Goal: Task Accomplishment & Management: Manage account settings

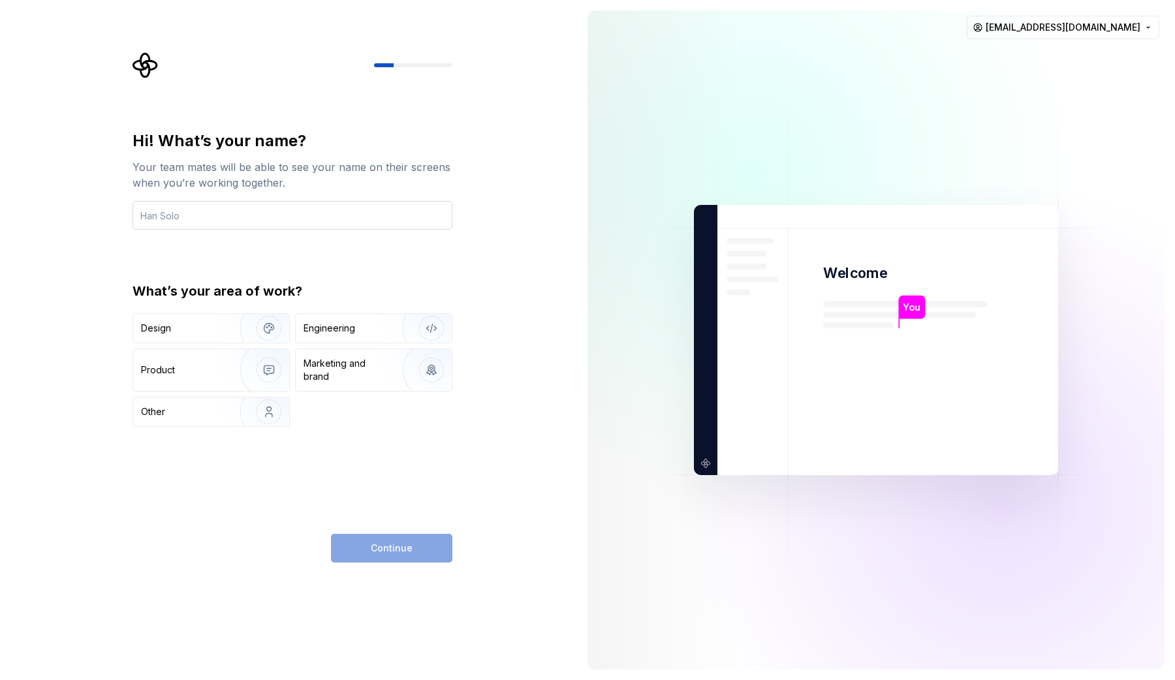
click at [169, 215] on input "text" at bounding box center [292, 215] width 320 height 29
type input "Olha"
click at [209, 322] on div "Design" at bounding box center [182, 328] width 82 height 13
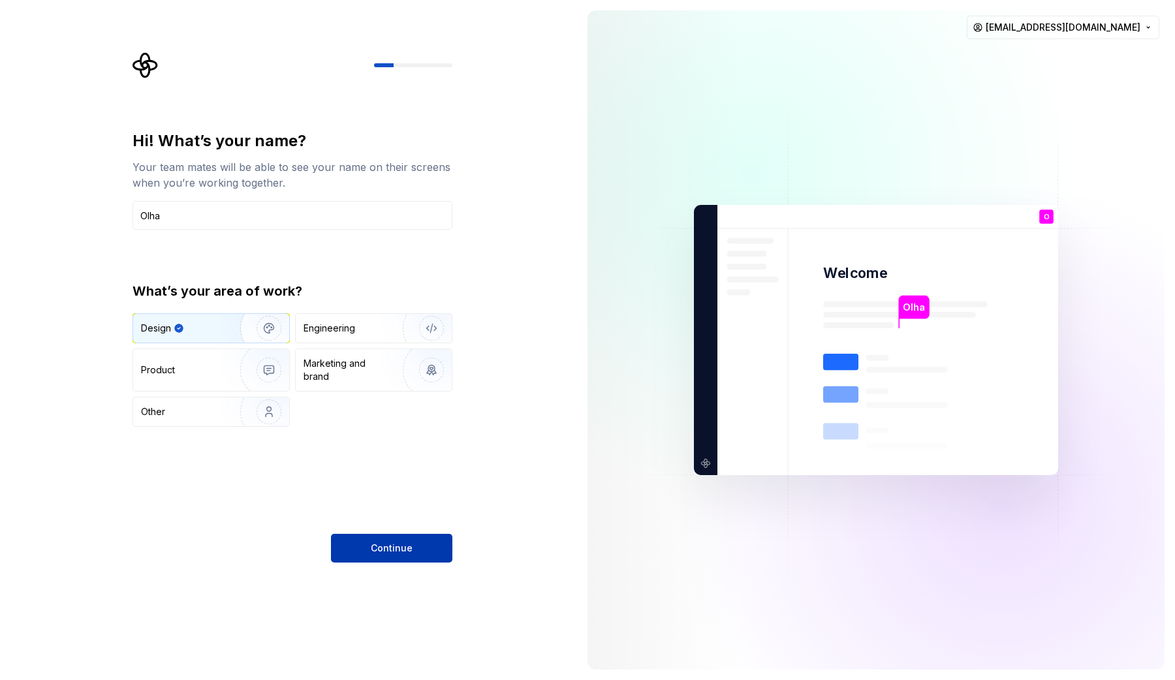
click at [409, 553] on span "Continue" at bounding box center [392, 548] width 42 height 13
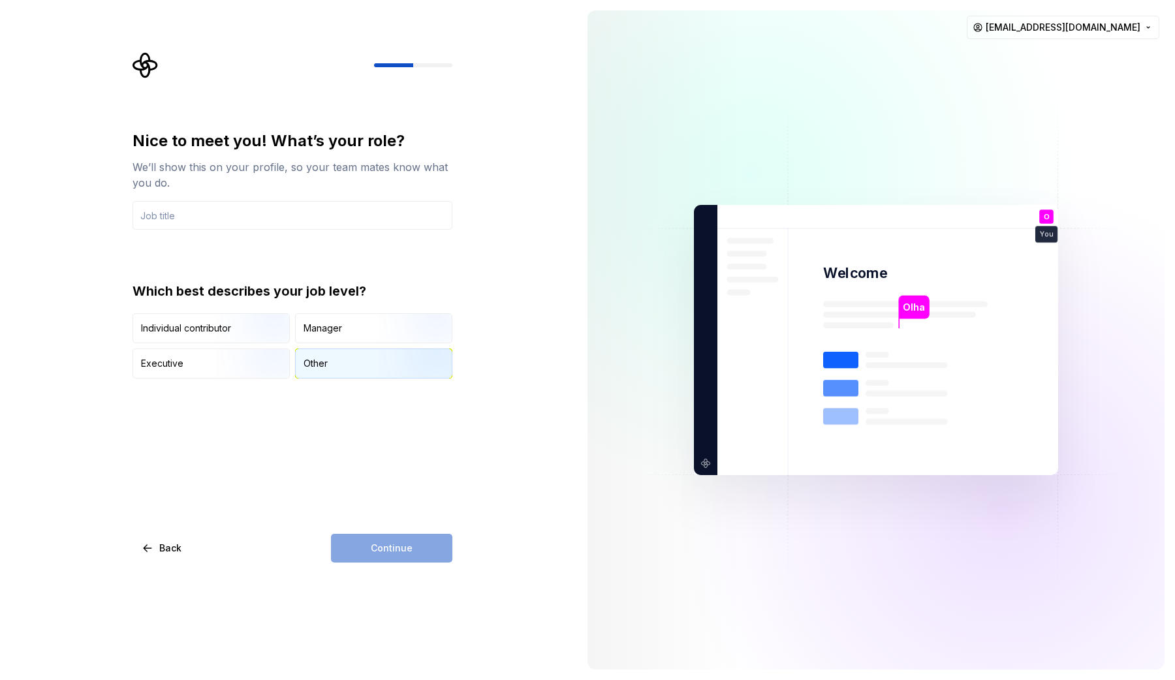
click at [323, 349] on div "Other" at bounding box center [374, 363] width 156 height 29
click at [231, 215] on input "text" at bounding box center [292, 215] width 320 height 29
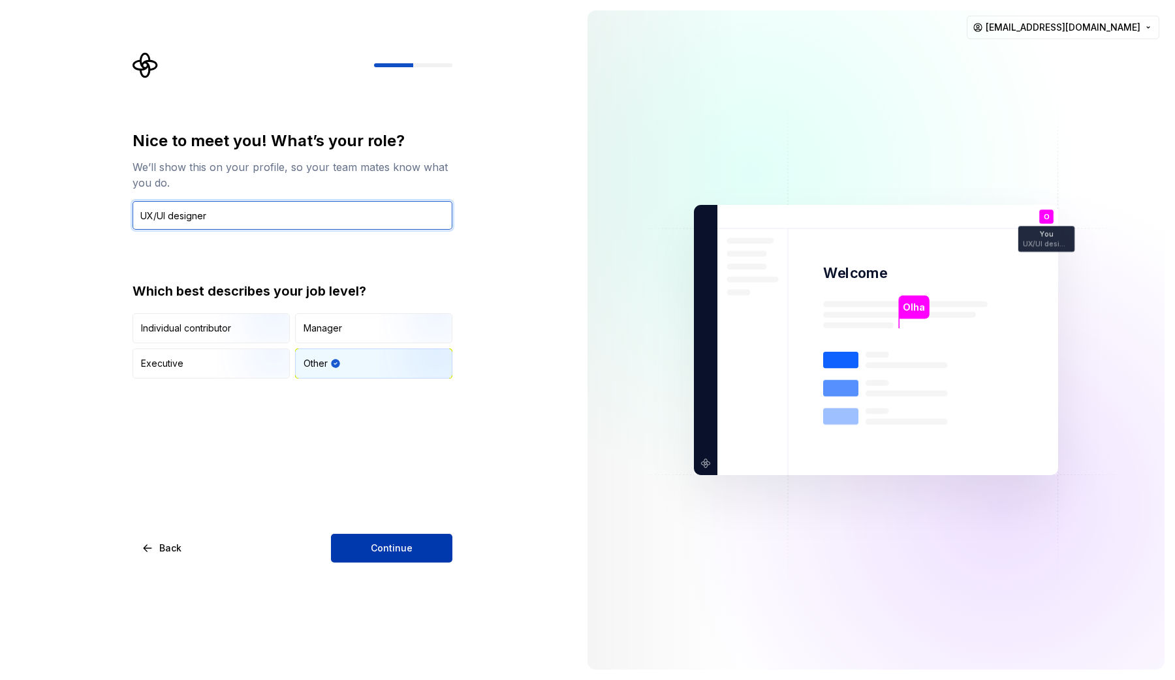
type input "UX/UI designer"
click at [401, 552] on span "Continue" at bounding box center [392, 548] width 42 height 13
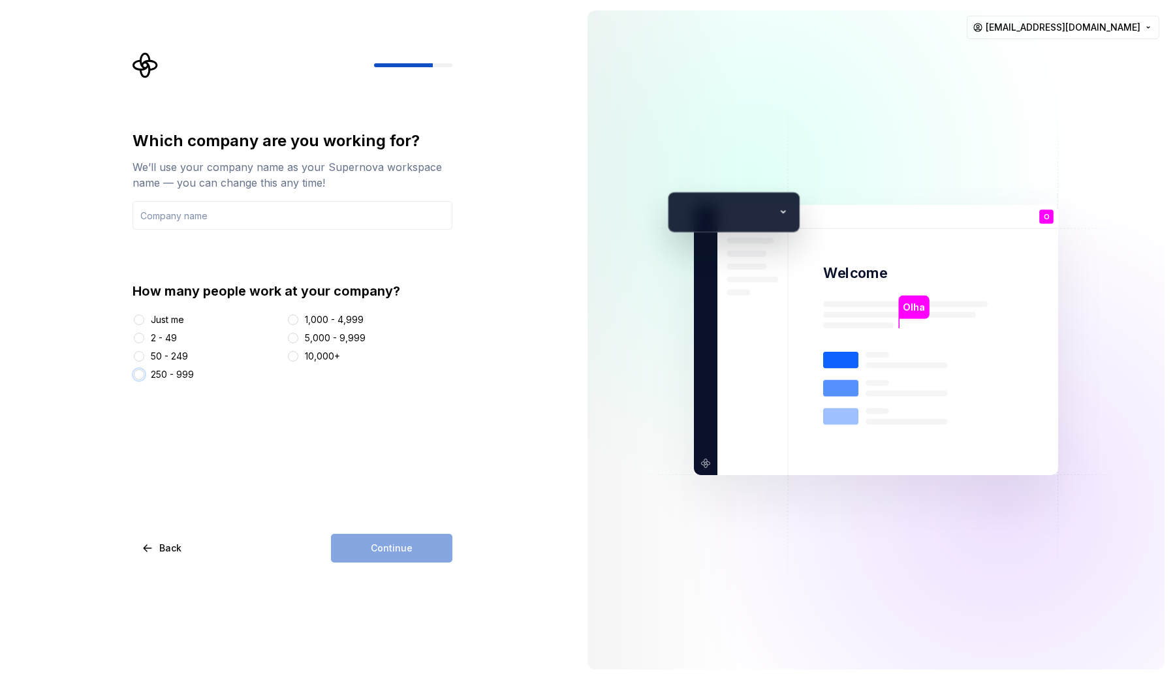
click at [136, 373] on button "250 - 999" at bounding box center [139, 374] width 10 height 10
click at [390, 544] on div "Continue" at bounding box center [391, 548] width 121 height 29
click at [186, 213] on input "text" at bounding box center [292, 215] width 320 height 29
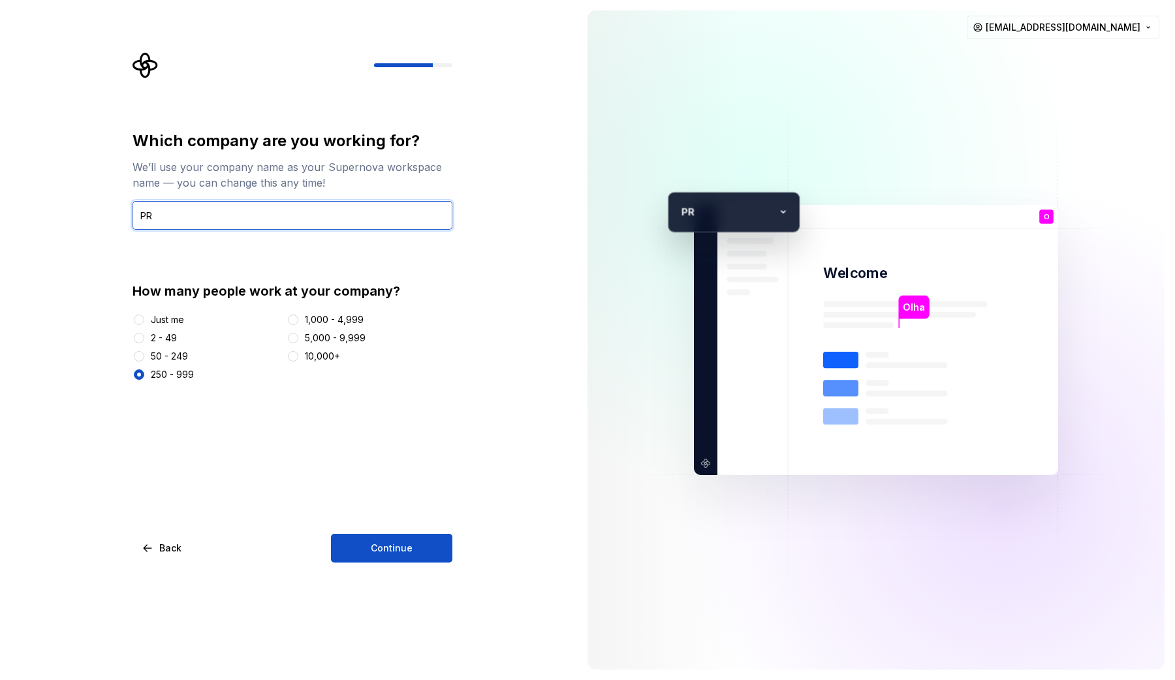
type input "PR"
click at [448, 531] on div "Which company are you working for? We’ll use your company name as your Supernov…" at bounding box center [292, 347] width 320 height 432
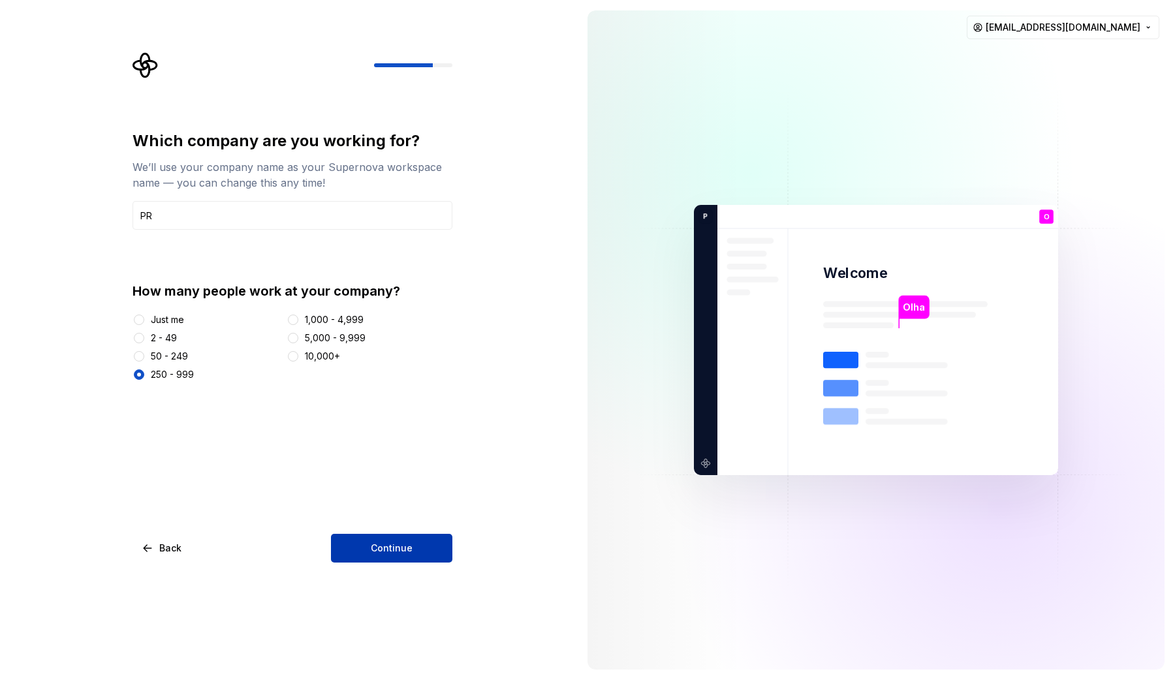
click at [444, 536] on button "Continue" at bounding box center [391, 548] width 121 height 29
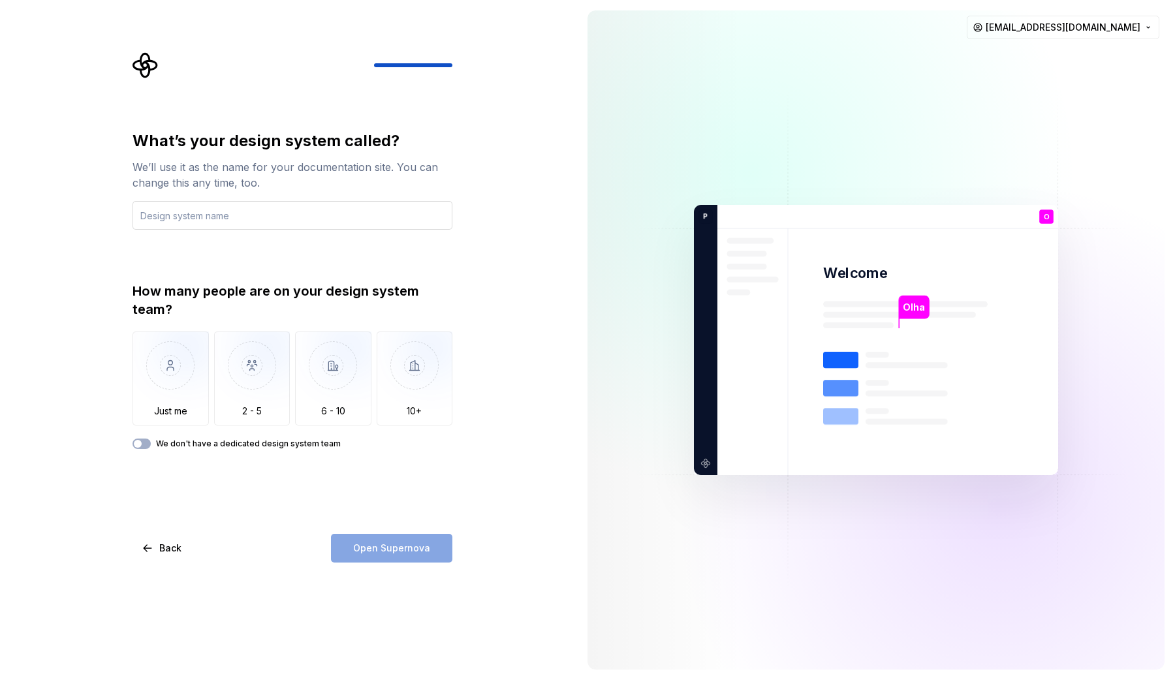
click at [252, 217] on input "text" at bounding box center [292, 215] width 320 height 29
type input "PRDS"
click at [170, 361] on img "button" at bounding box center [170, 375] width 76 height 87
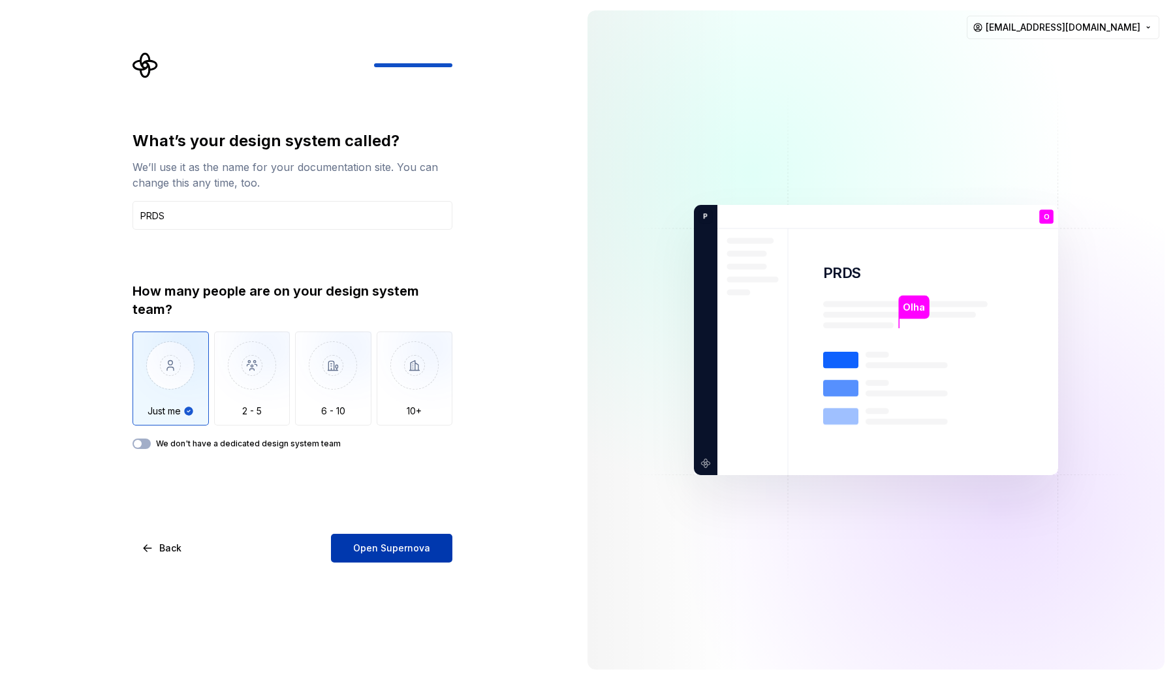
click at [412, 542] on span "Open Supernova" at bounding box center [391, 548] width 77 height 13
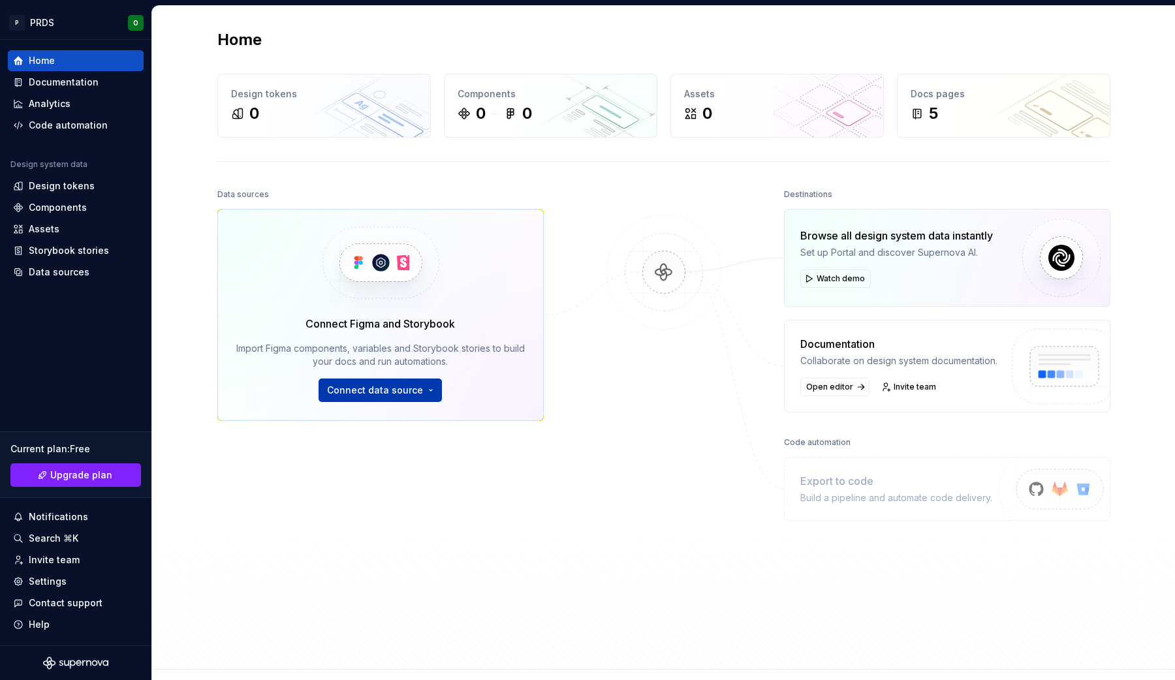
click at [414, 400] on button "Connect data source" at bounding box center [379, 389] width 123 height 23
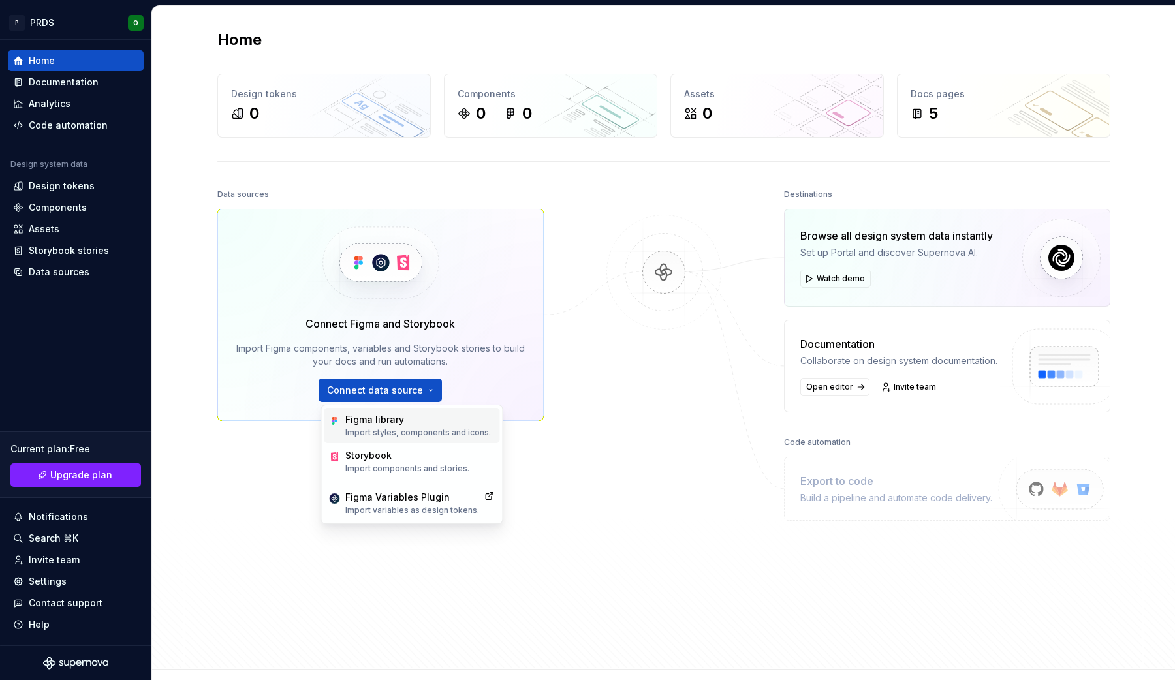
click at [399, 425] on div "Figma library" at bounding box center [418, 419] width 146 height 13
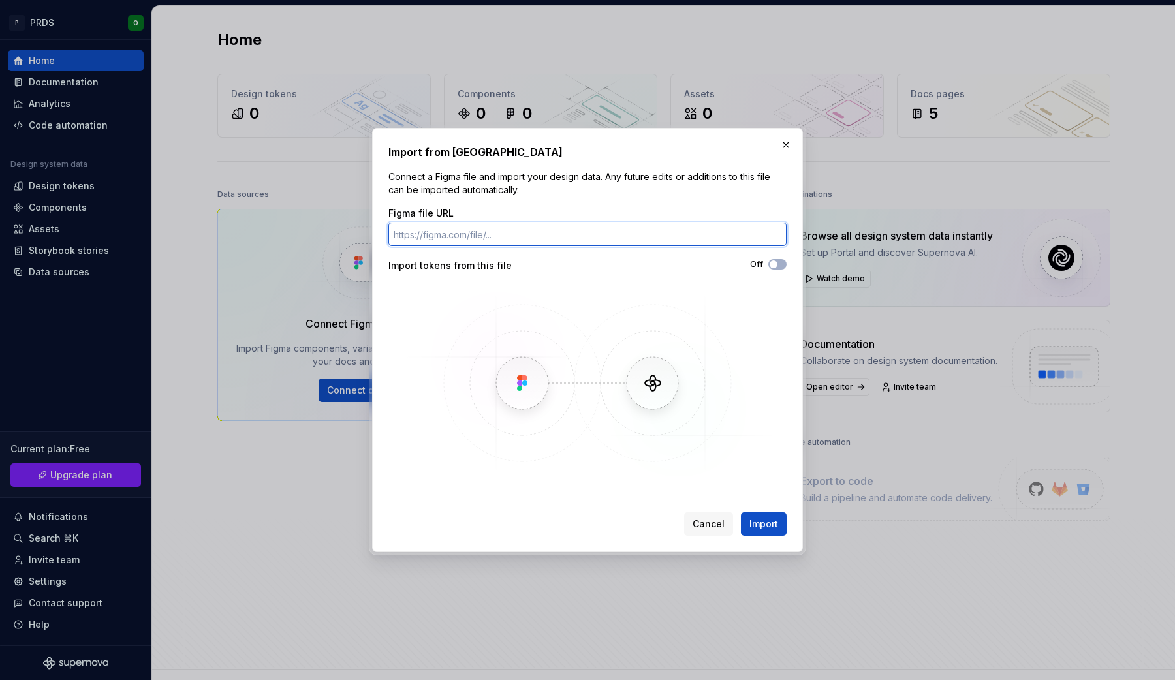
click at [484, 232] on input "Figma file URL" at bounding box center [587, 234] width 398 height 23
paste input "https://www.figma.com/design/ZQe16CHzd7gEvv54uVHQZR/Tokens--Design-System-?m=au…"
type input "https://www.figma.com/design/ZQe16CHzd7gEvv54uVHQZR/Tokens--Design-System-?m=au…"
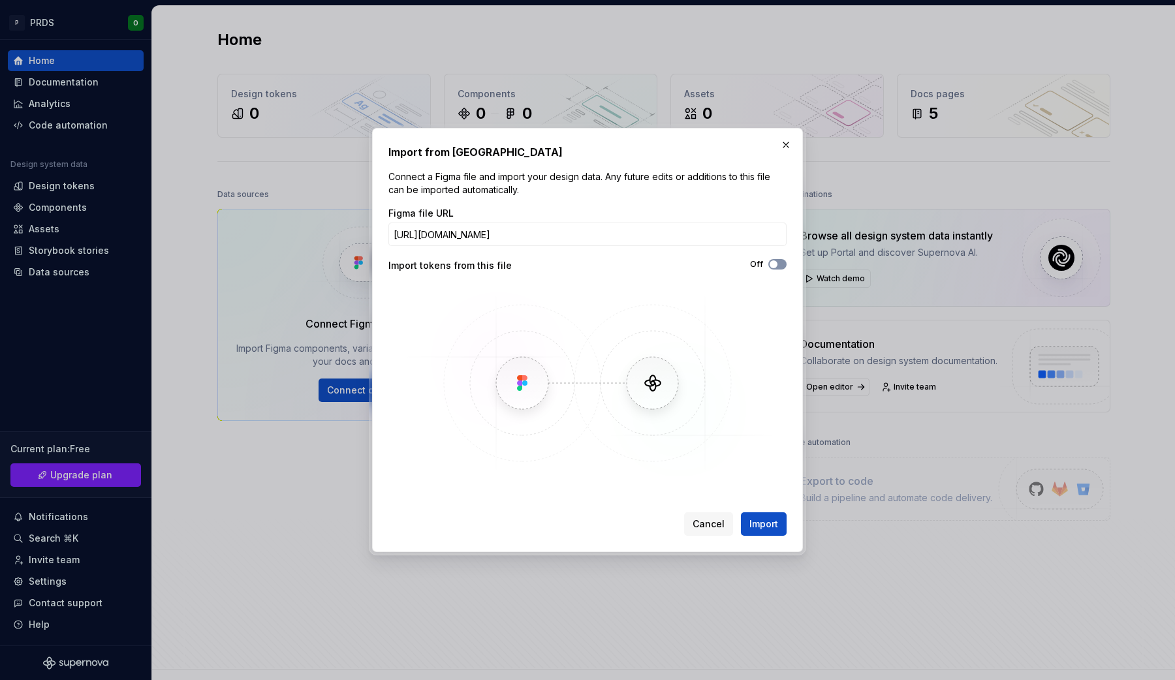
click at [779, 260] on button "Off" at bounding box center [777, 264] width 18 height 10
click at [772, 531] on button "Import" at bounding box center [764, 523] width 46 height 23
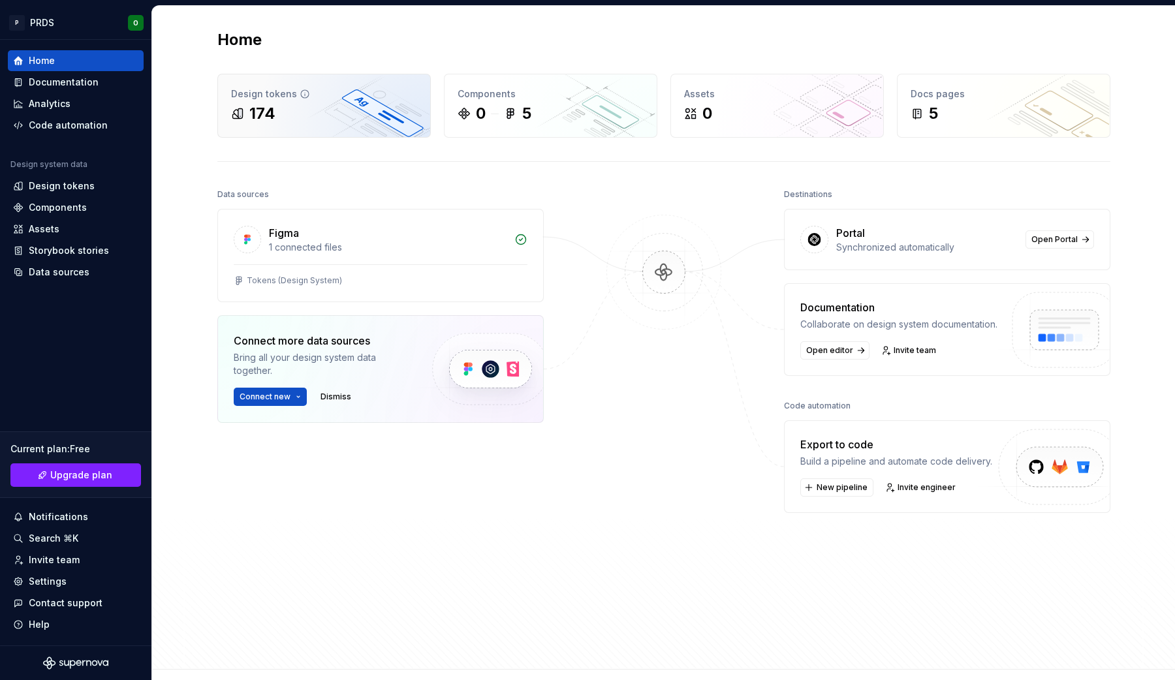
click at [280, 106] on div "174" at bounding box center [324, 113] width 186 height 21
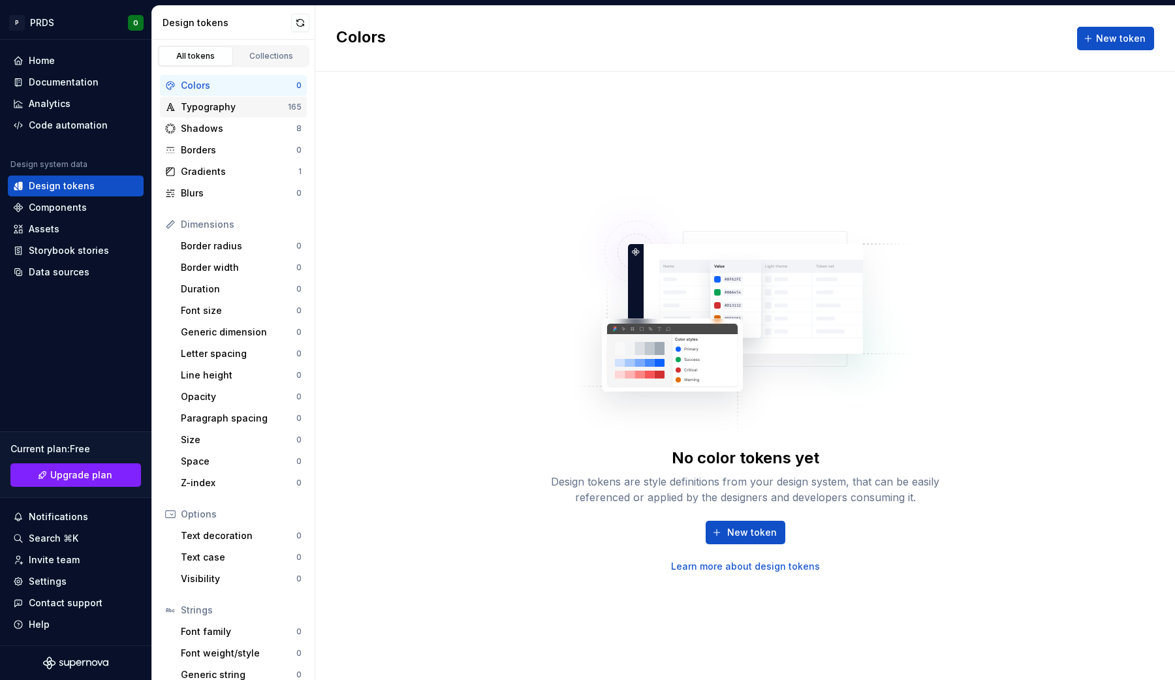
click at [200, 107] on div "Typography" at bounding box center [234, 106] width 107 height 13
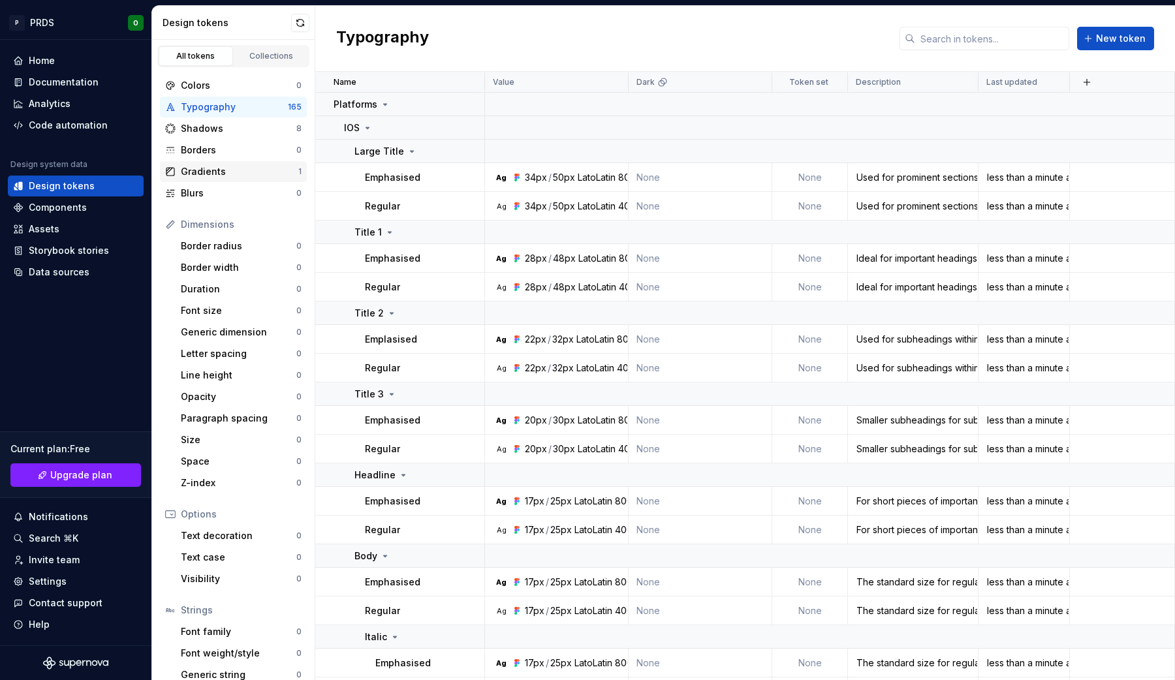
click at [216, 178] on div "Gradients 1" at bounding box center [233, 171] width 147 height 21
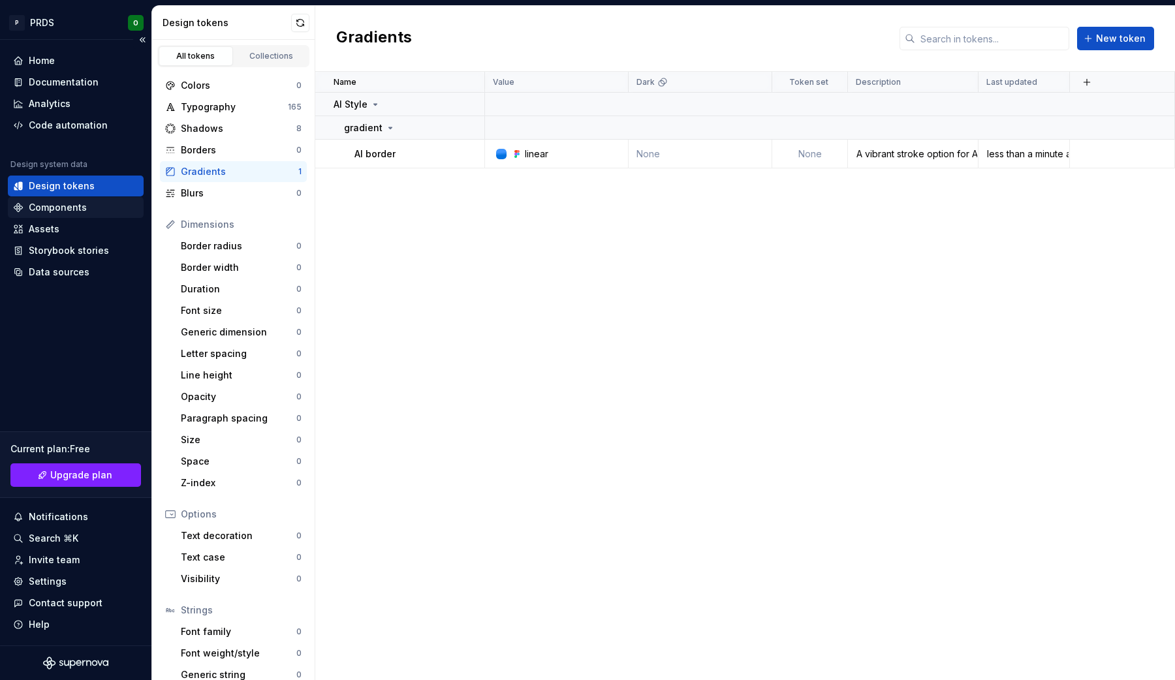
click at [78, 205] on div "Components" at bounding box center [58, 207] width 58 height 13
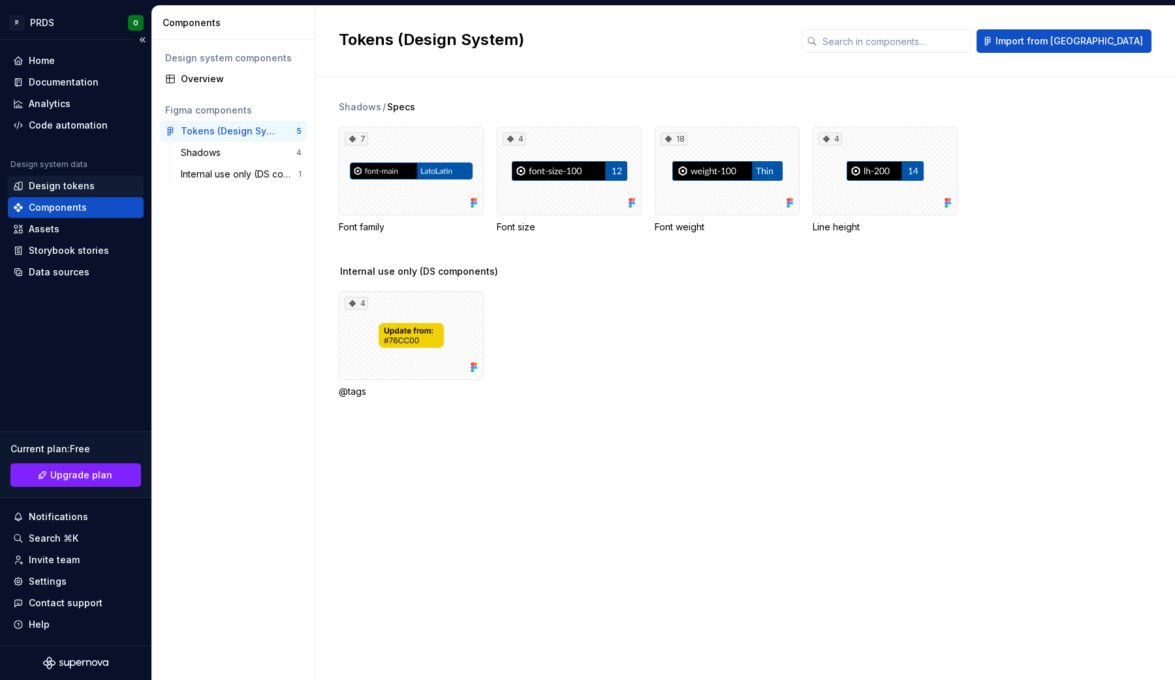
click at [48, 179] on div "Design tokens" at bounding box center [62, 185] width 66 height 13
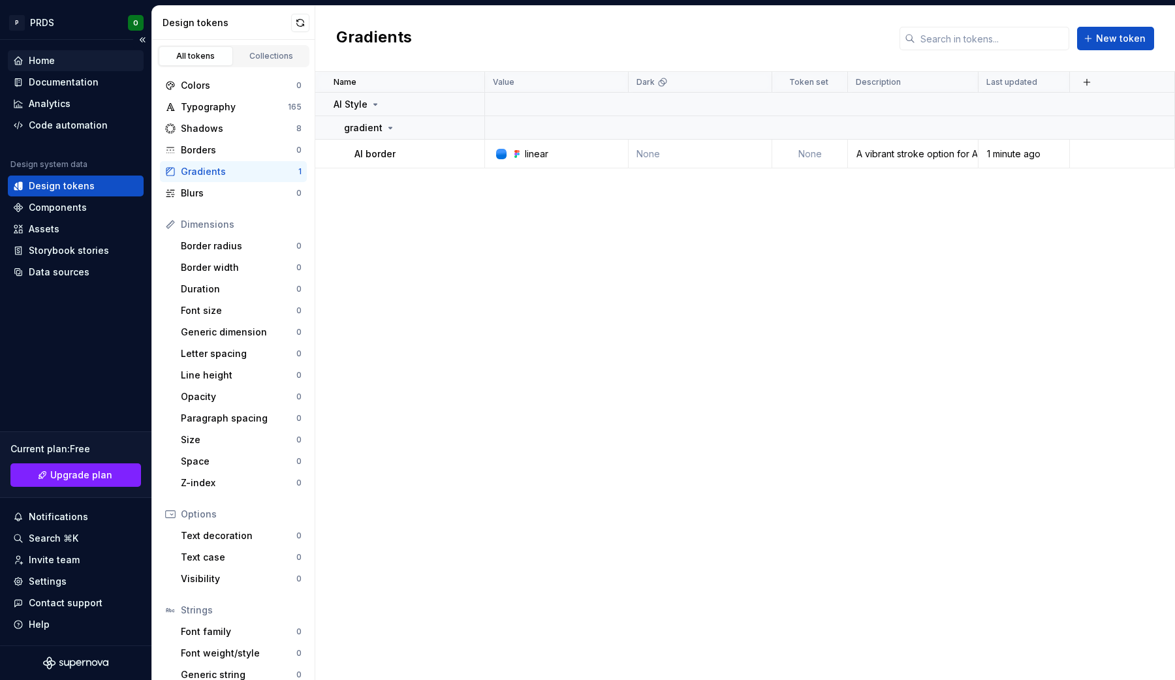
click at [37, 60] on div "Home" at bounding box center [42, 60] width 26 height 13
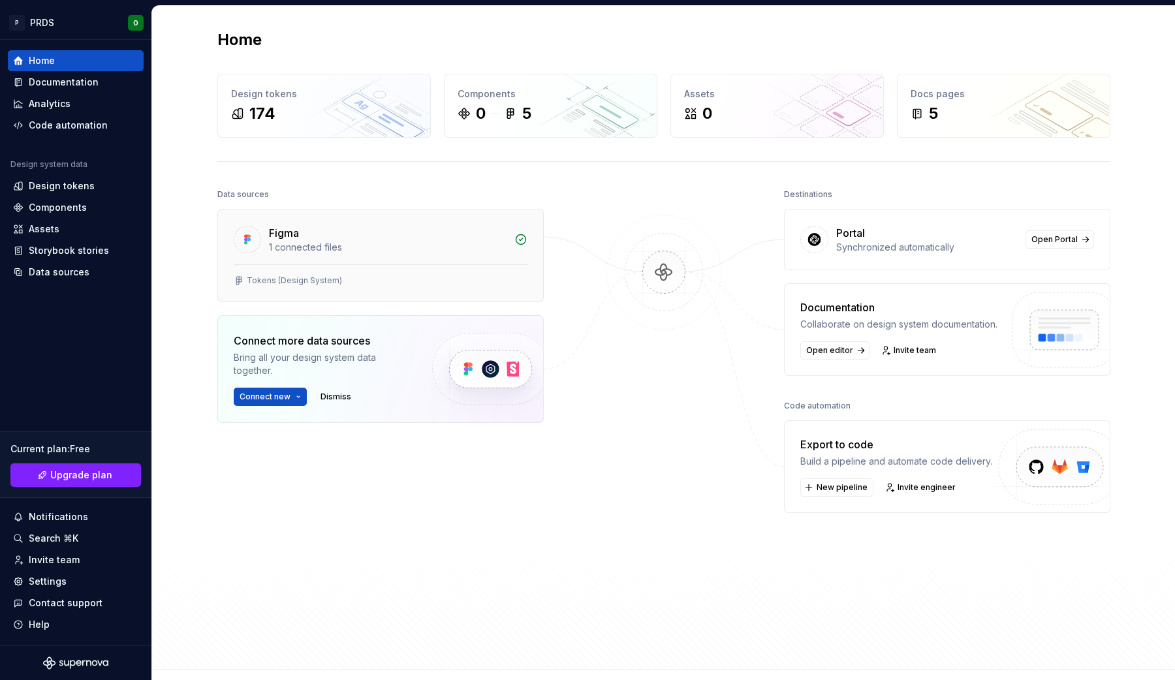
click at [519, 240] on icon at bounding box center [521, 240] width 10 height 10
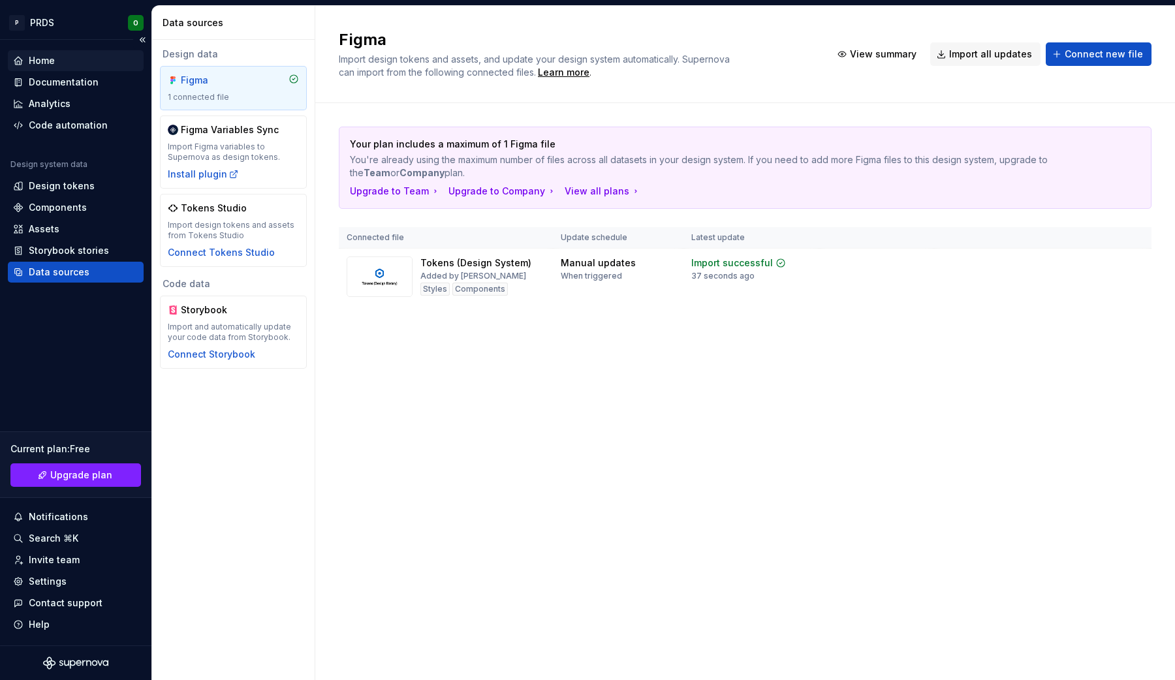
click at [32, 61] on div "Home" at bounding box center [42, 60] width 26 height 13
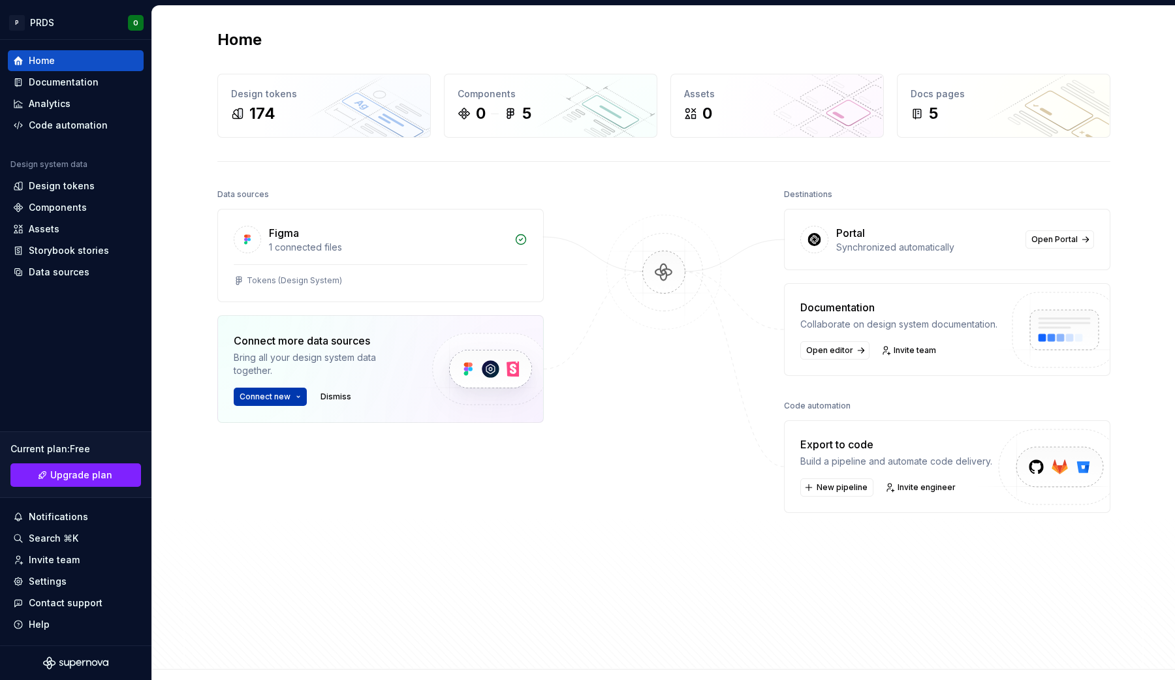
click at [305, 399] on div "Connect new" at bounding box center [270, 397] width 73 height 18
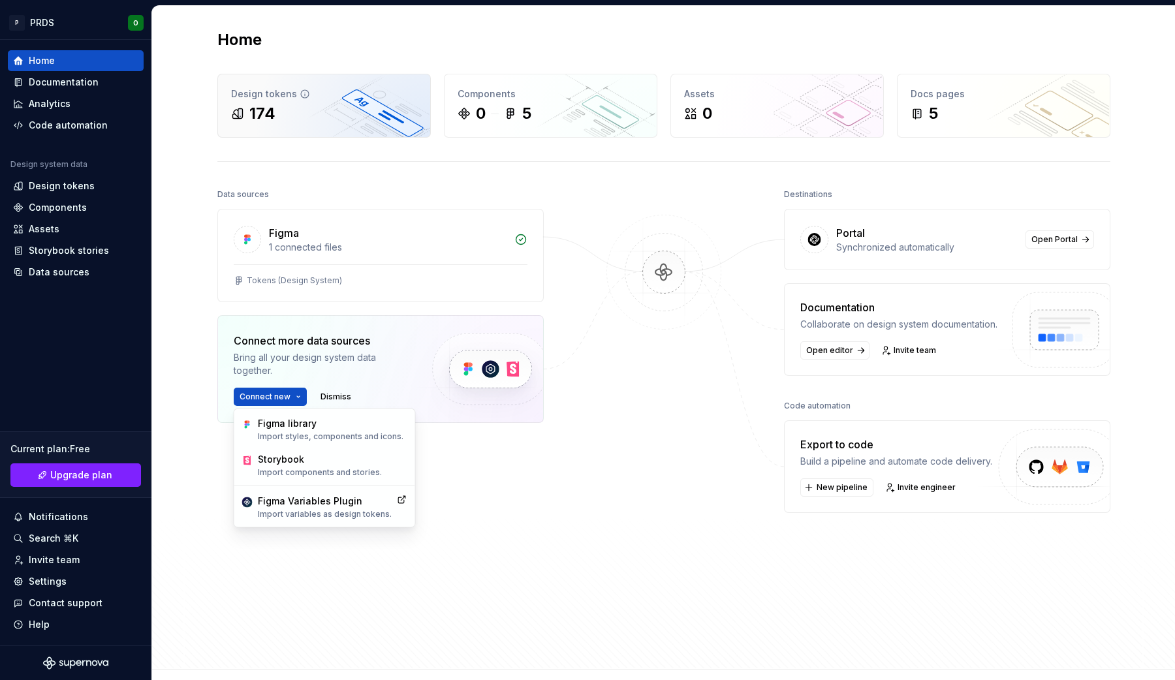
click at [293, 106] on div "174" at bounding box center [324, 113] width 186 height 21
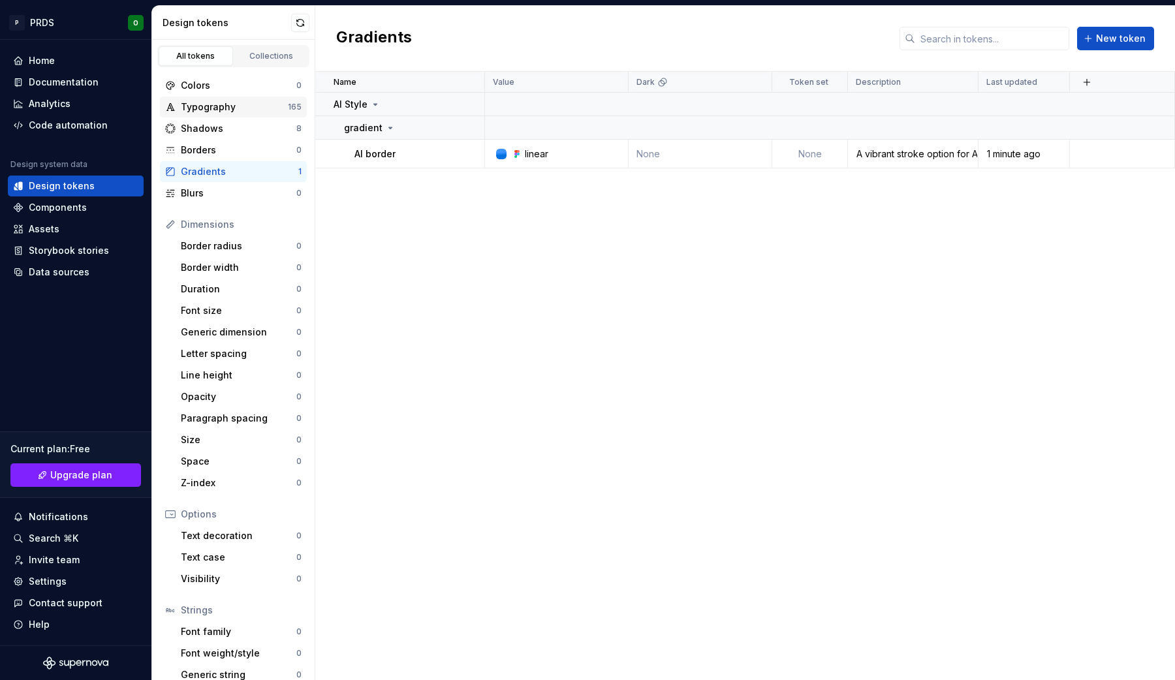
click at [208, 111] on div "Typography" at bounding box center [234, 106] width 107 height 13
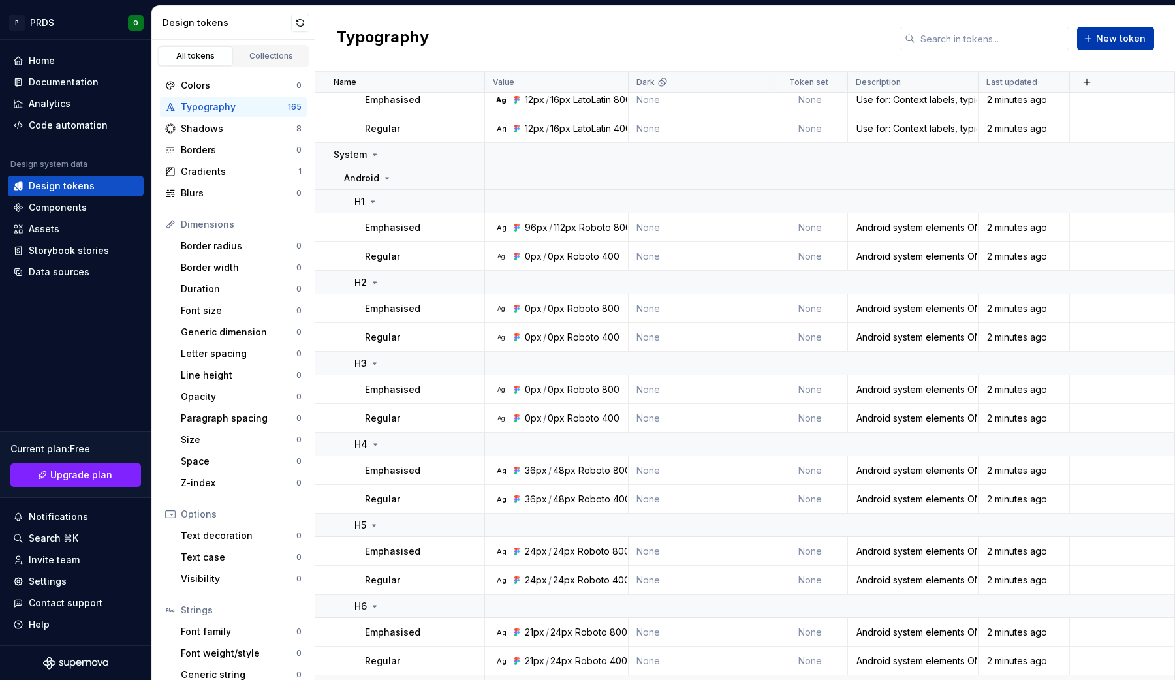
click at [1119, 36] on span "New token" at bounding box center [1121, 38] width 50 height 13
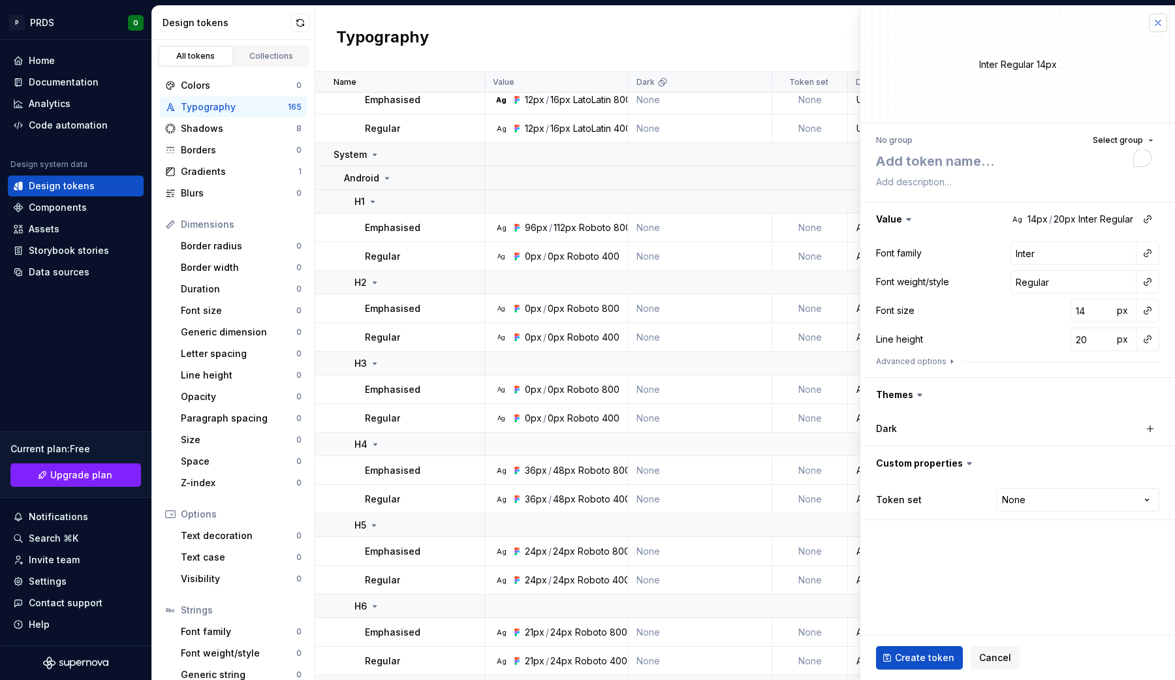
click at [1160, 18] on button "button" at bounding box center [1158, 23] width 18 height 18
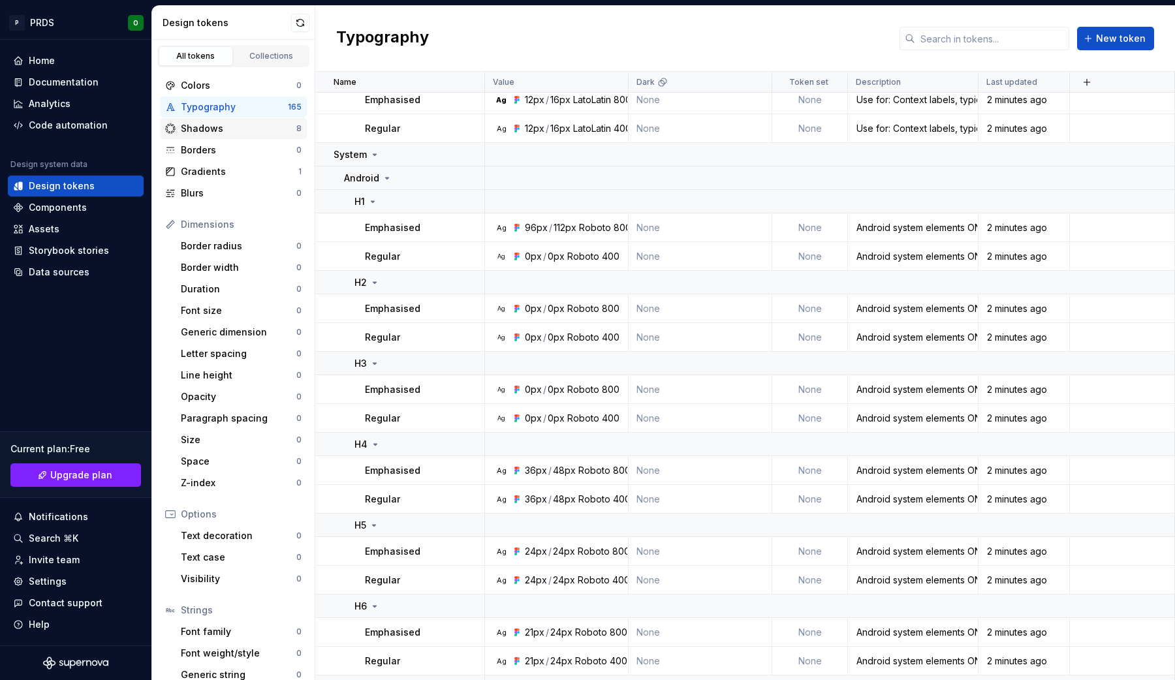
click at [213, 134] on div "Shadows" at bounding box center [239, 128] width 116 height 13
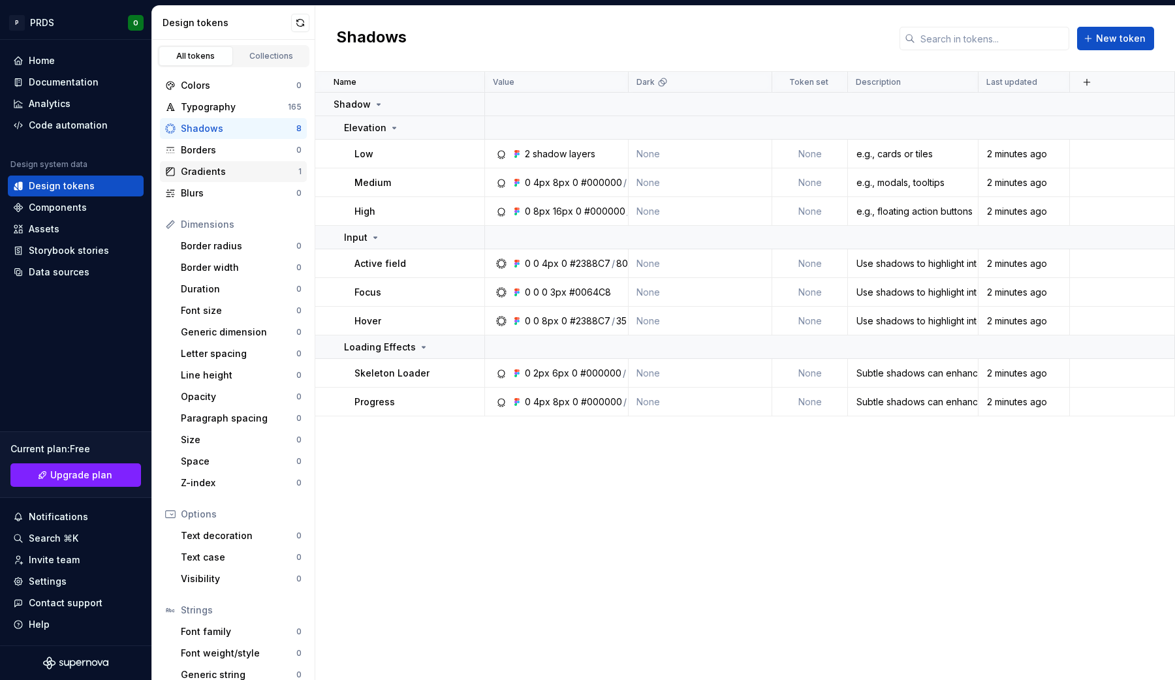
click at [208, 170] on div "Gradients" at bounding box center [239, 171] width 117 height 13
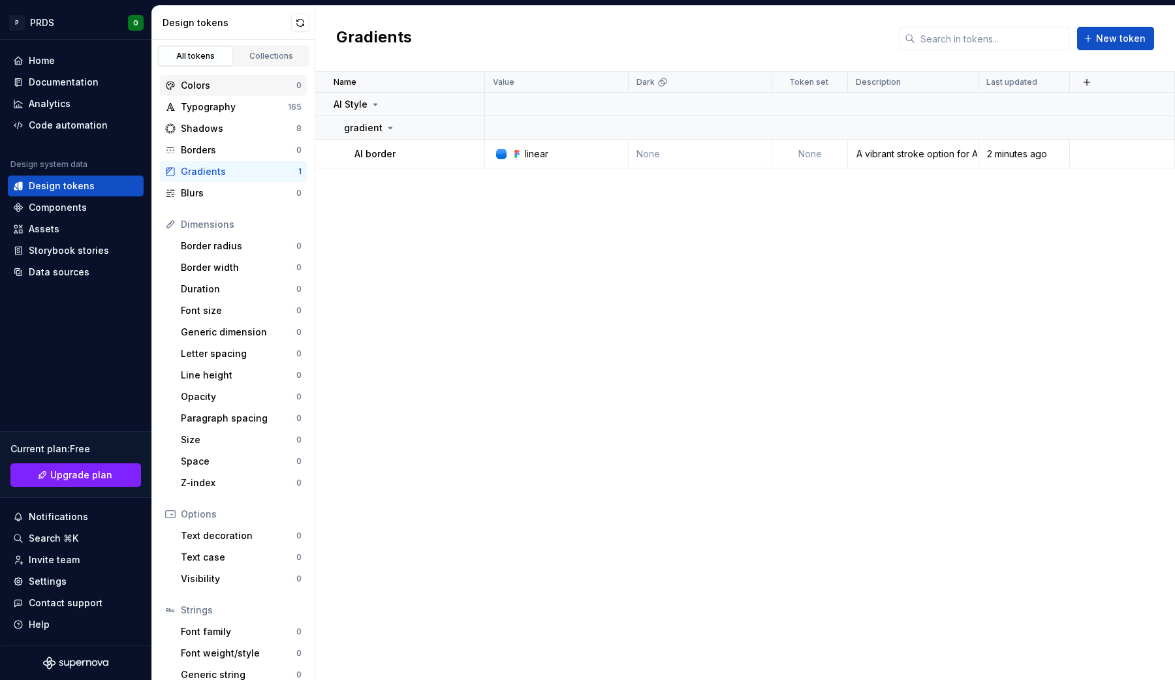
click at [220, 87] on div "Colors" at bounding box center [239, 85] width 116 height 13
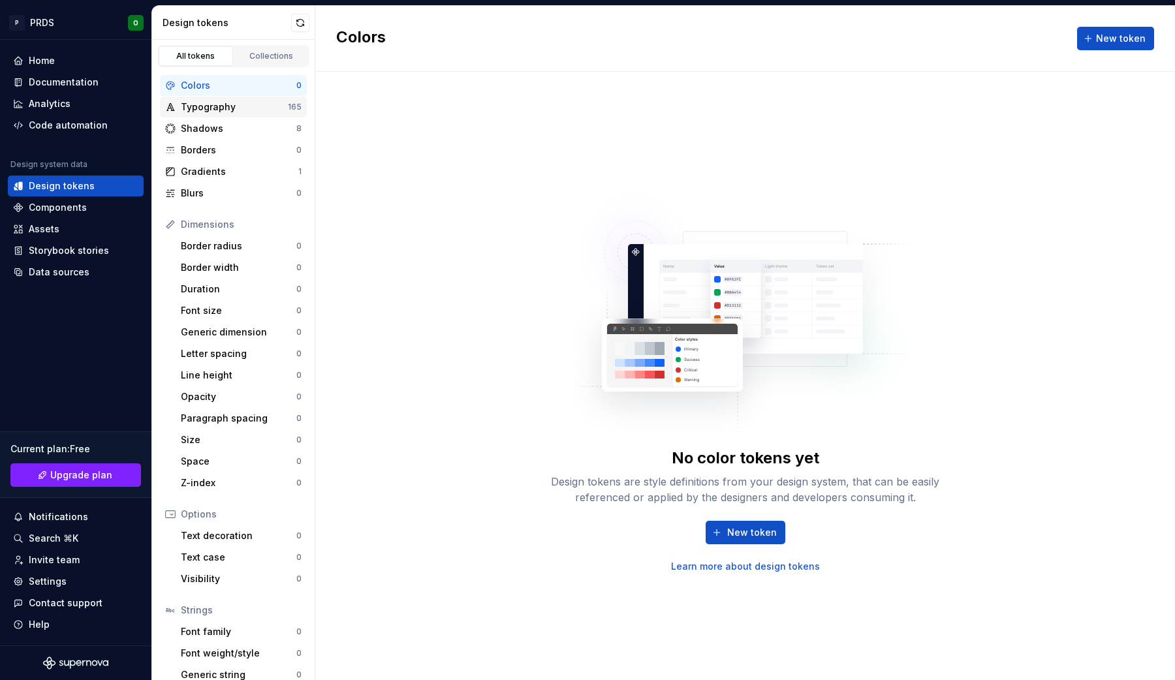
click at [213, 110] on div "Typography" at bounding box center [234, 106] width 107 height 13
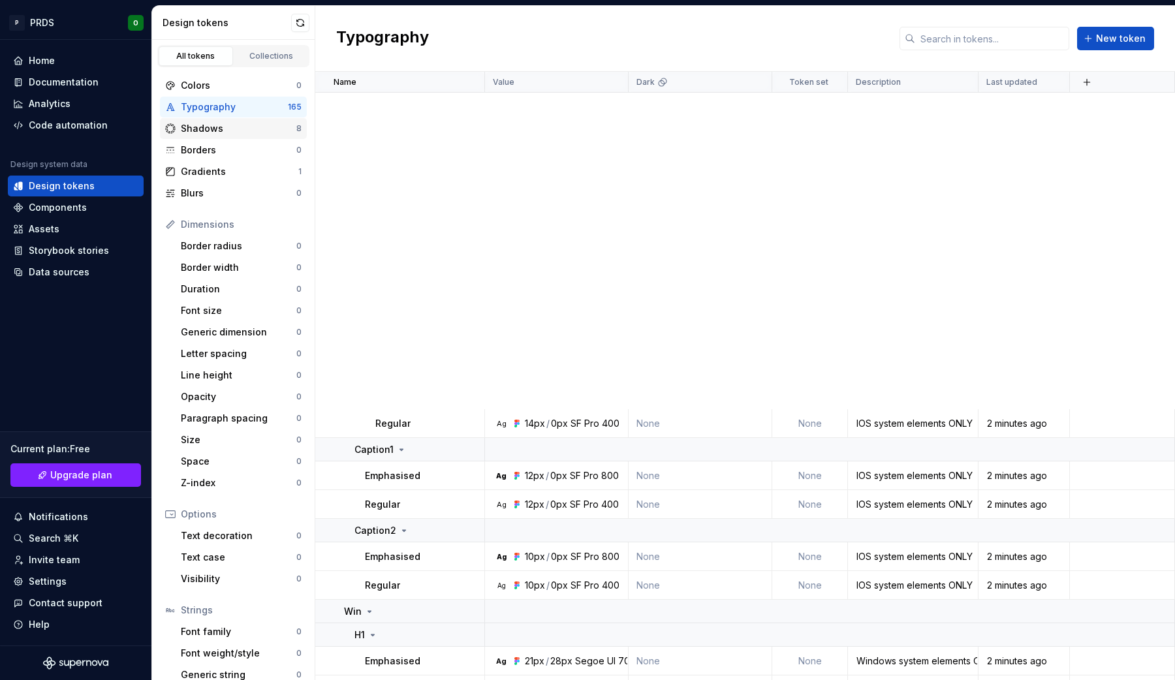
scroll to position [6406, 0]
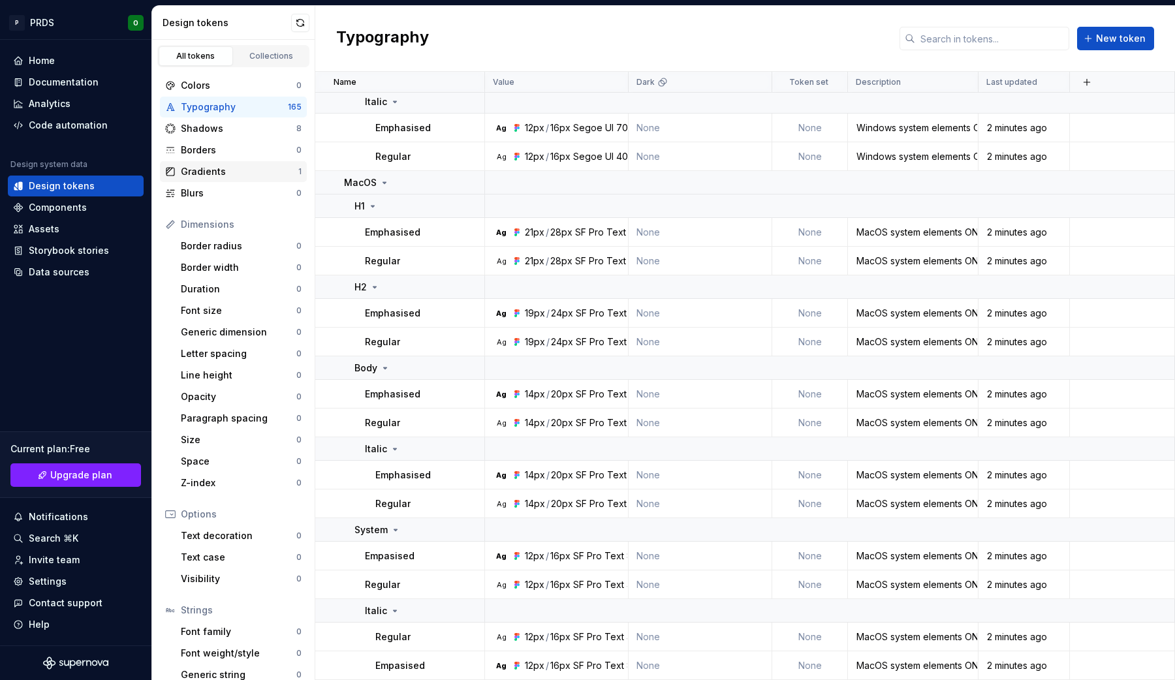
click at [232, 172] on div "Gradients" at bounding box center [239, 171] width 117 height 13
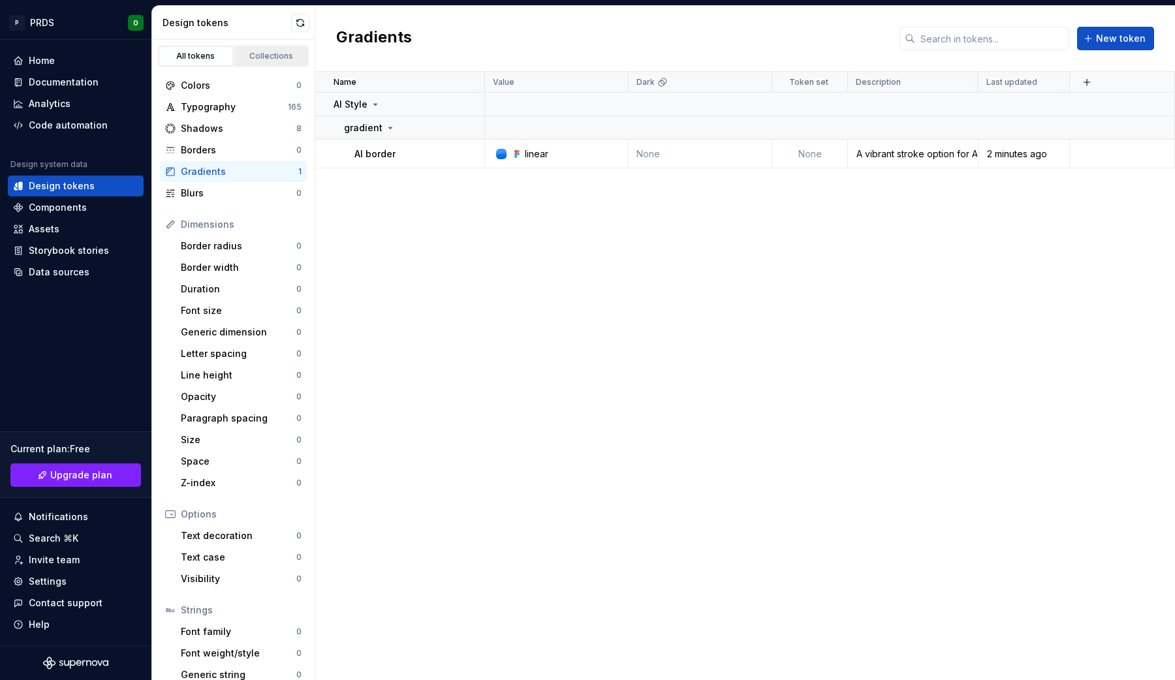
click at [275, 58] on div "Collections" at bounding box center [271, 56] width 65 height 10
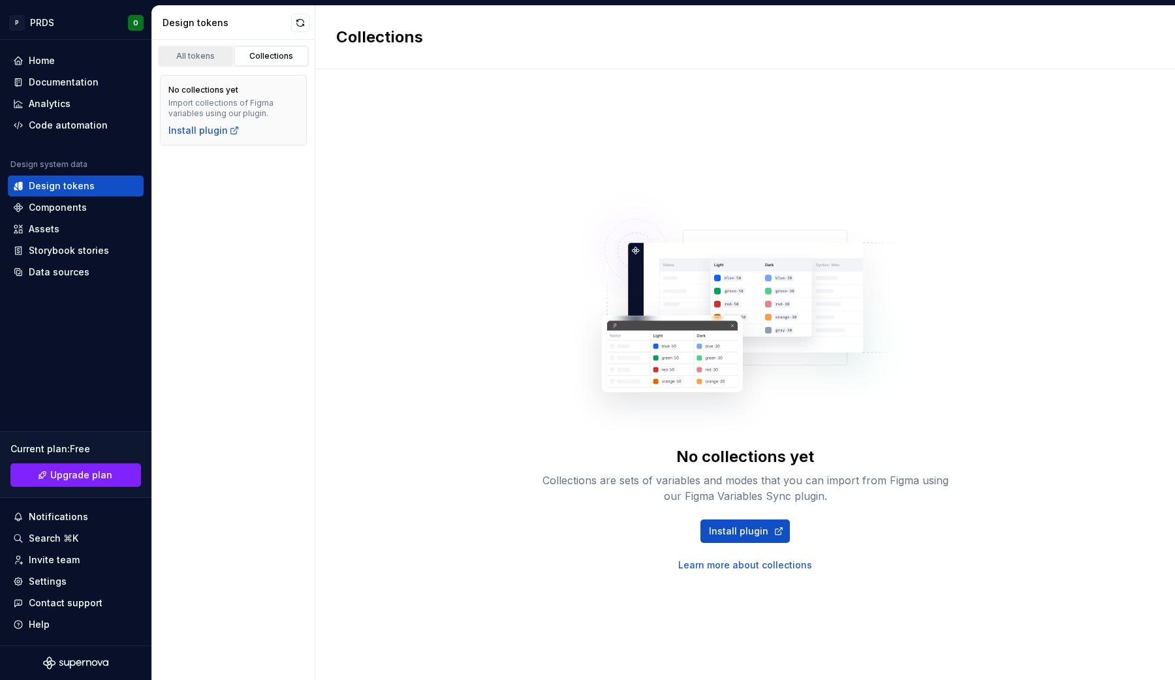
click at [208, 55] on div "All tokens" at bounding box center [195, 56] width 65 height 10
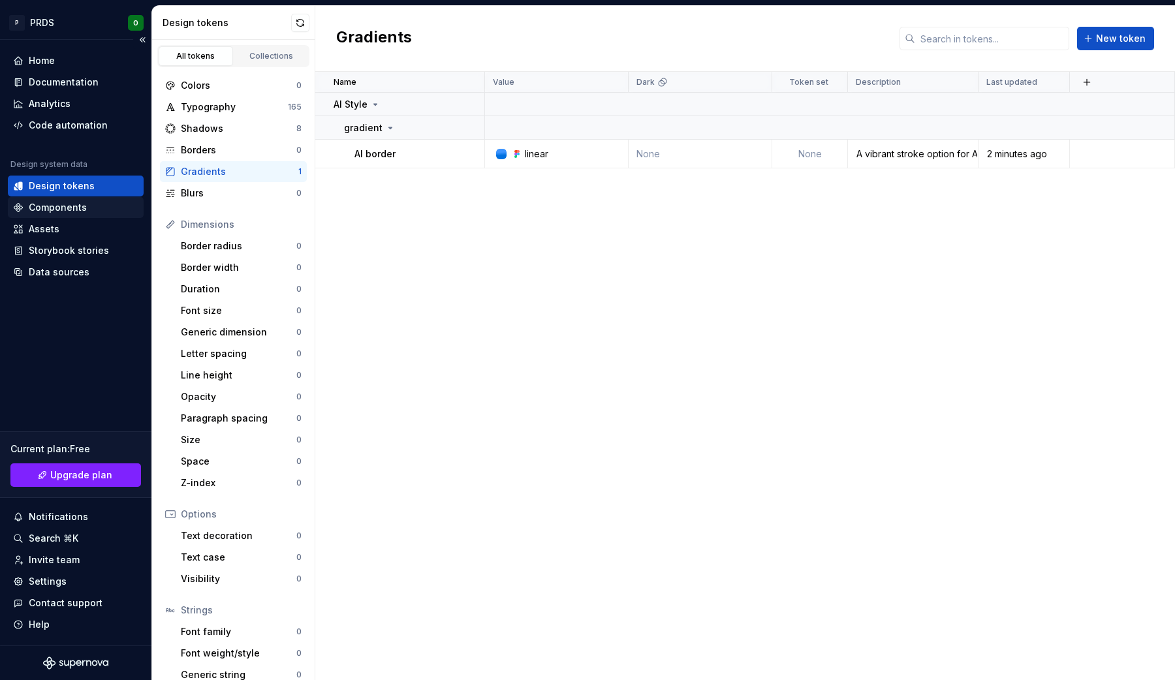
click at [51, 205] on div "Components" at bounding box center [58, 207] width 58 height 13
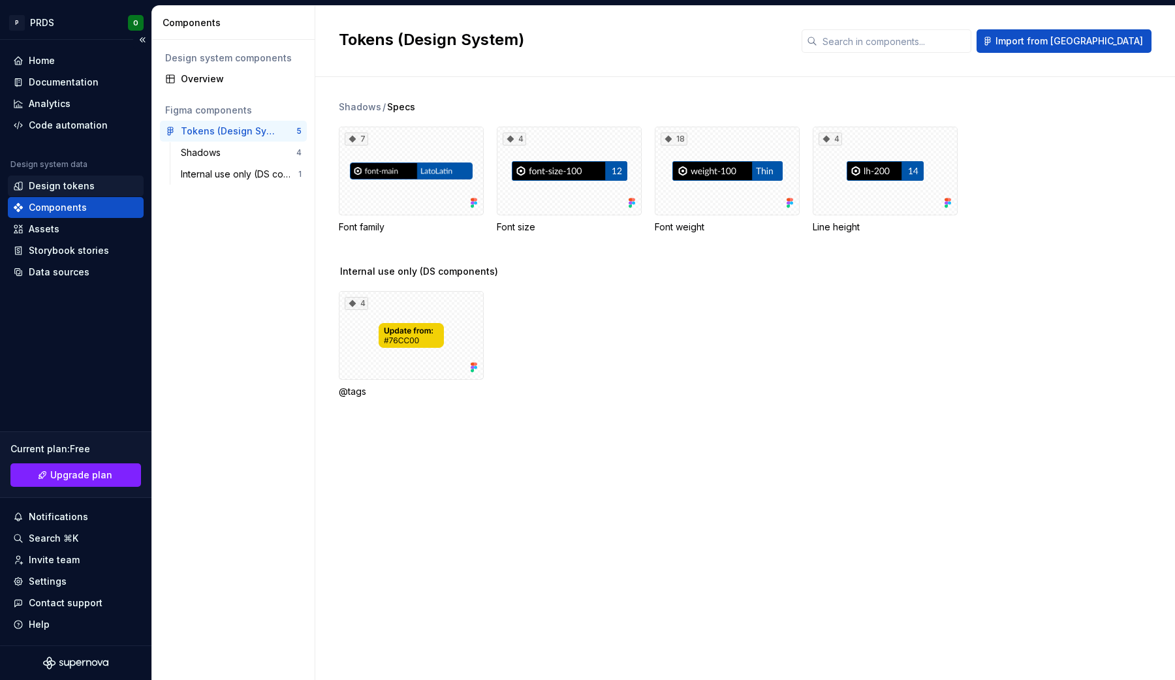
click at [50, 187] on div "Design tokens" at bounding box center [62, 185] width 66 height 13
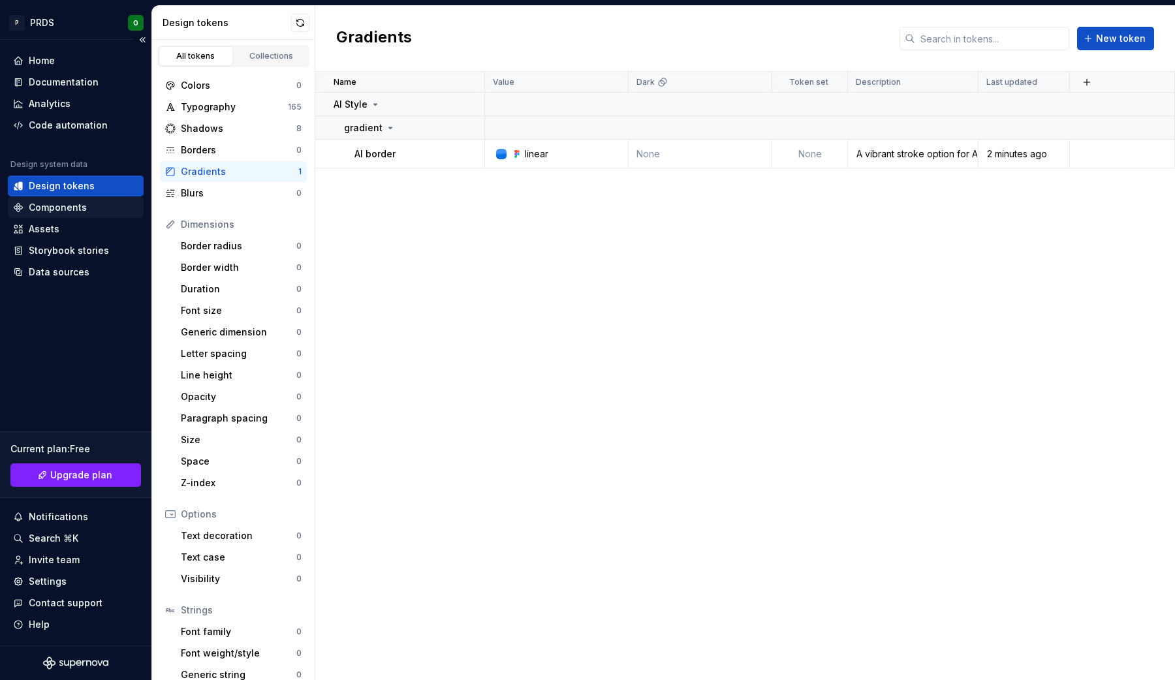
click at [56, 204] on div "Components" at bounding box center [58, 207] width 58 height 13
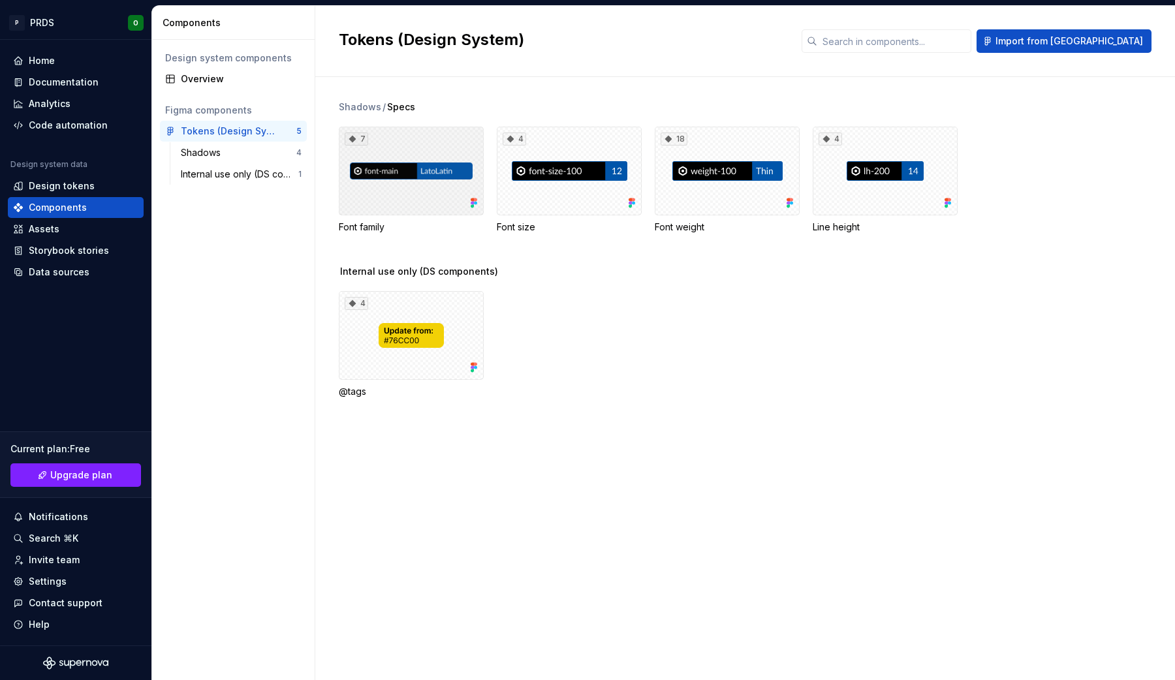
click at [346, 197] on div "7" at bounding box center [411, 171] width 145 height 89
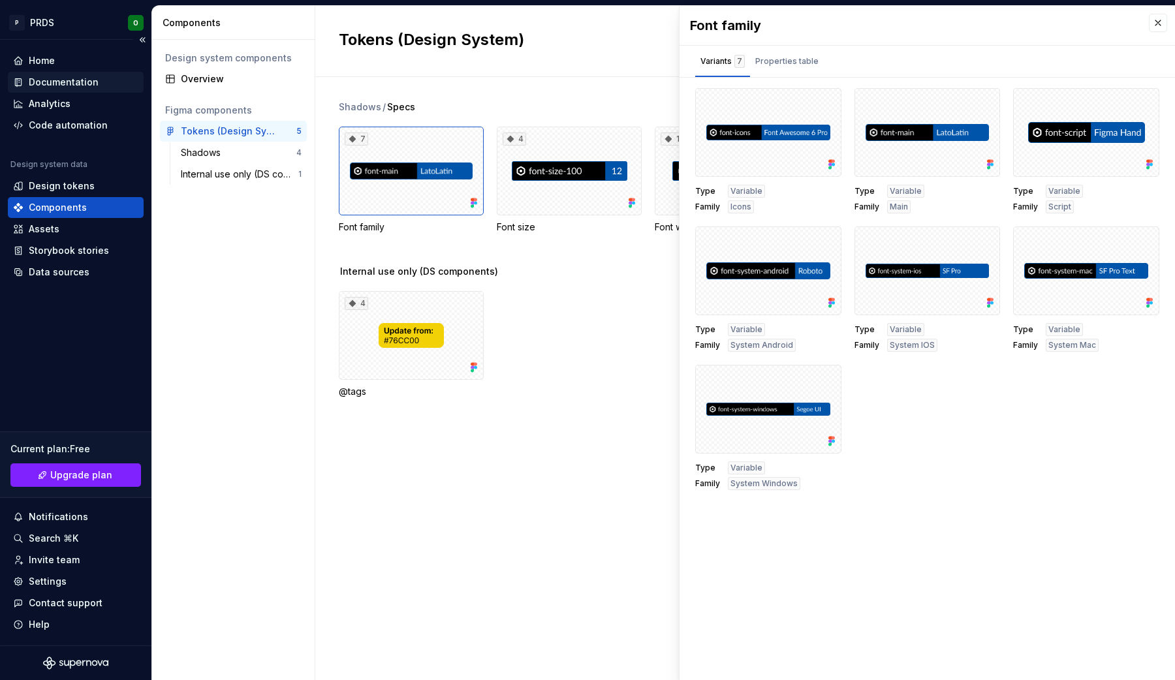
click at [58, 80] on div "Documentation" at bounding box center [64, 82] width 70 height 13
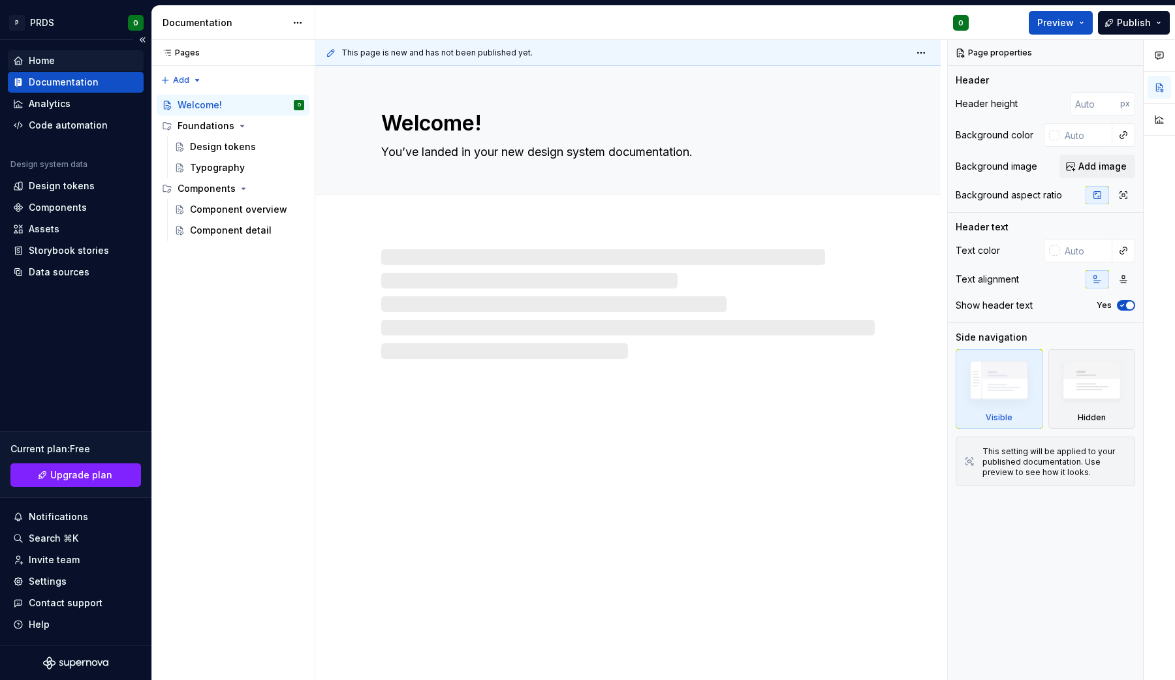
click at [46, 62] on div "Home" at bounding box center [42, 60] width 26 height 13
type textarea "*"
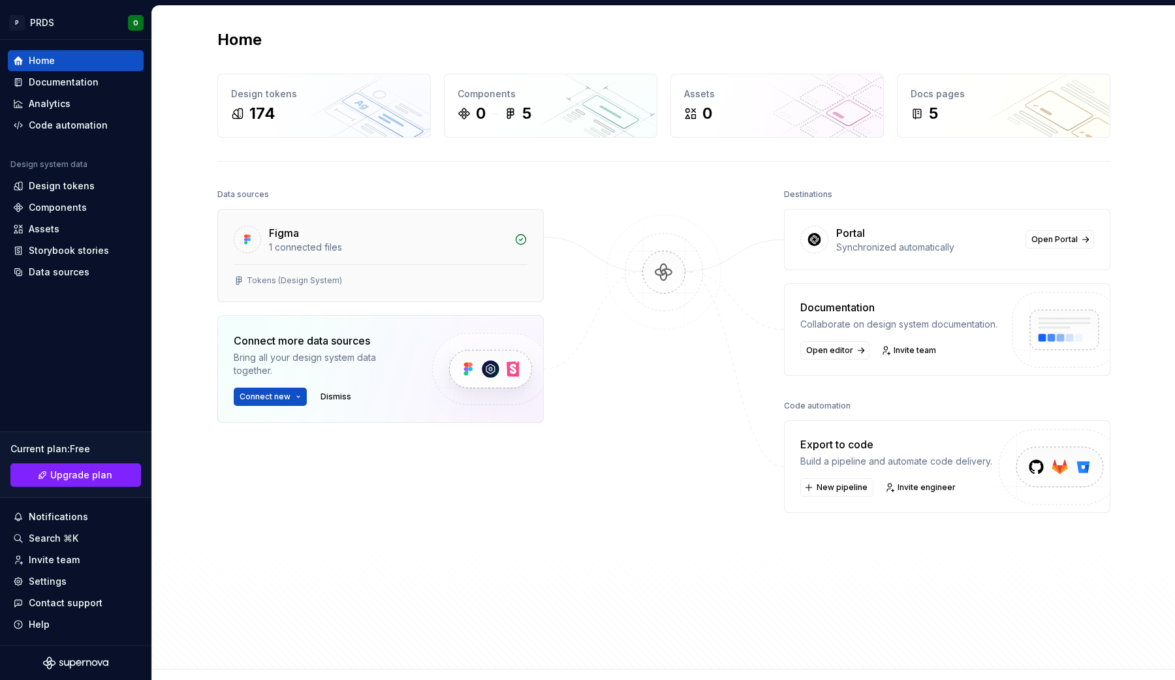
click at [522, 240] on icon at bounding box center [520, 239] width 13 height 13
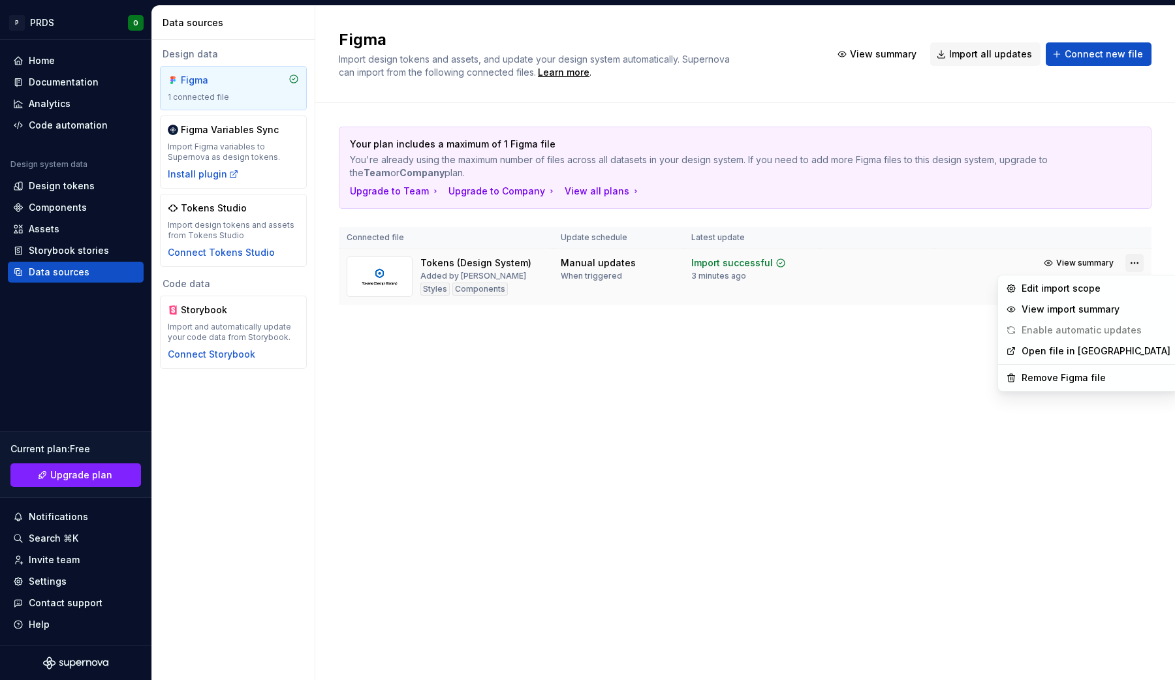
click at [1130, 262] on html "P PRDS O Home Documentation Analytics Code automation Design system data Design…" at bounding box center [587, 340] width 1175 height 680
click at [1055, 376] on div "Remove Figma file" at bounding box center [1095, 377] width 149 height 13
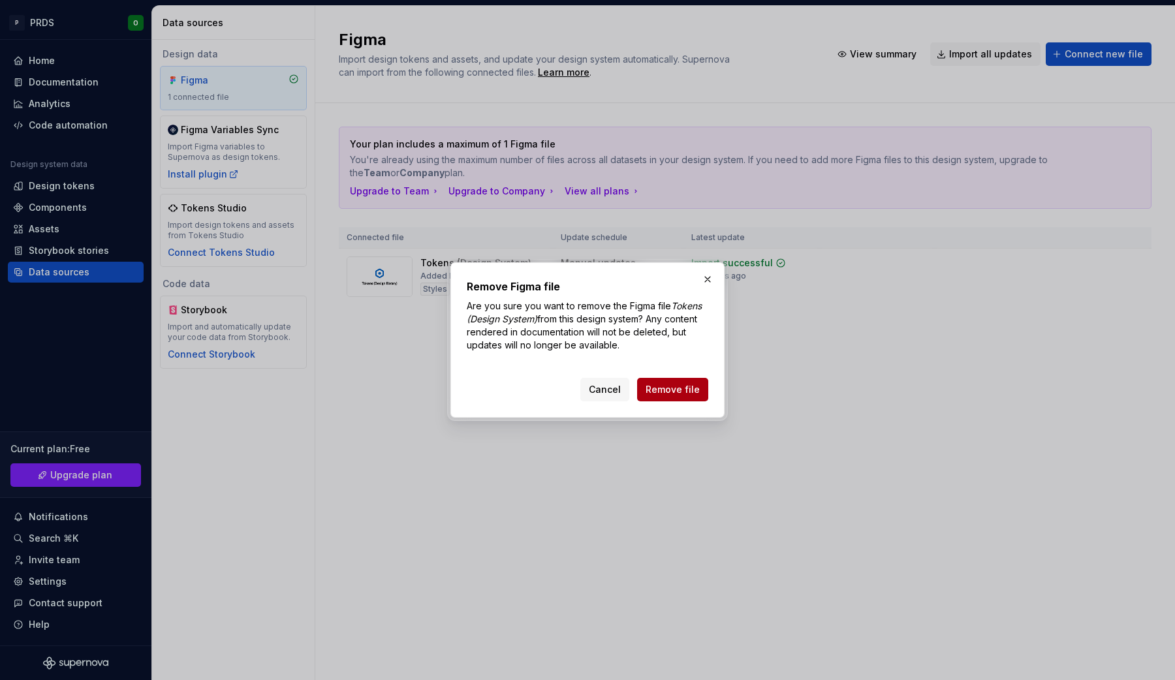
click at [675, 388] on span "Remove file" at bounding box center [672, 389] width 54 height 13
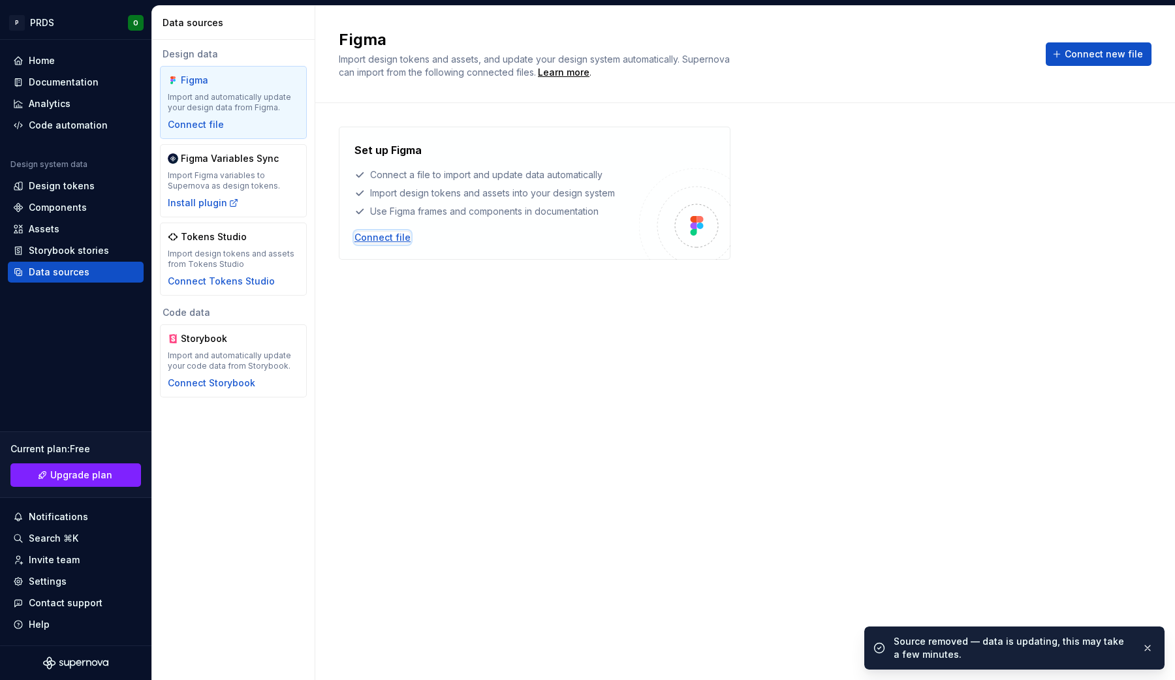
click at [377, 239] on div "Connect file" at bounding box center [382, 237] width 56 height 13
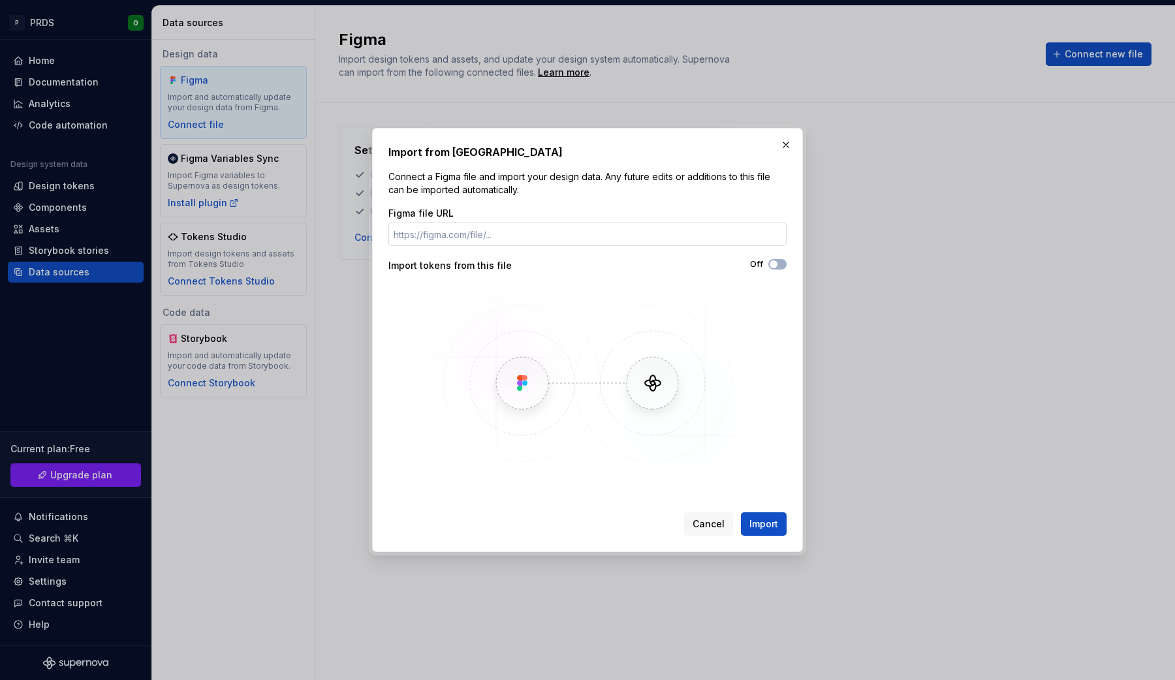
click at [483, 234] on input "Figma file URL" at bounding box center [587, 234] width 398 height 23
paste input "https://www.figma.com/design/DxGb7qIhY0EeAtluIRhfbZ/Webapp-Components-v3.0?m=au…"
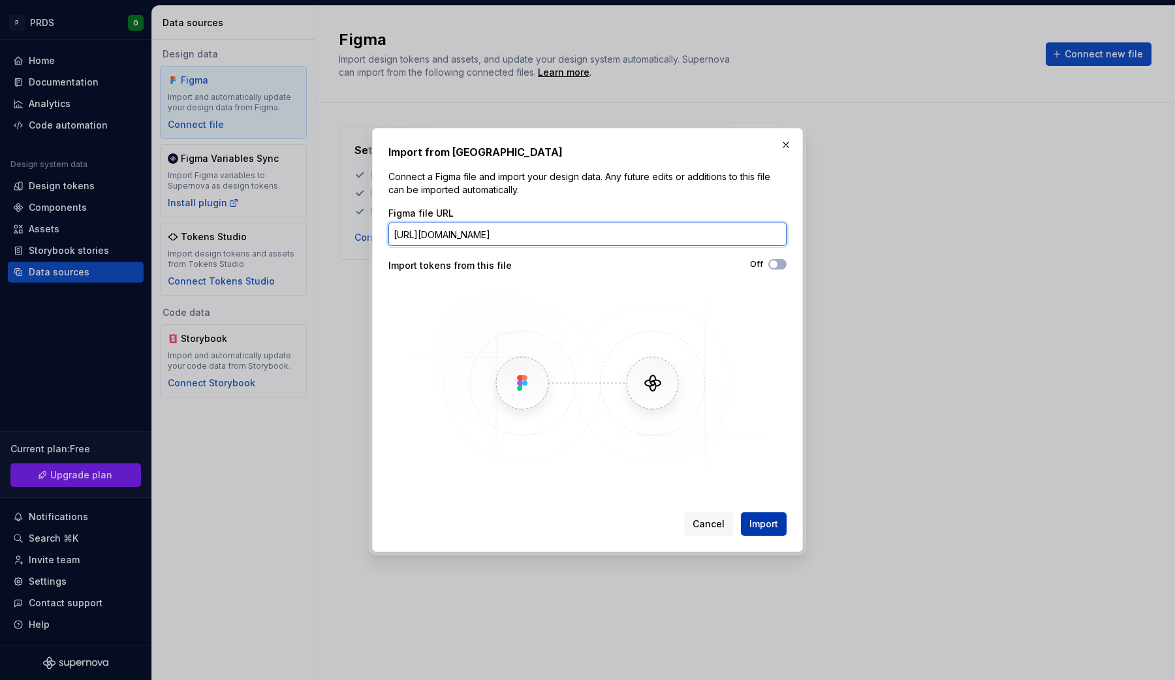
type input "https://www.figma.com/design/DxGb7qIhY0EeAtluIRhfbZ/Webapp-Components-v3.0?m=au…"
click at [758, 529] on span "Import" at bounding box center [763, 523] width 29 height 13
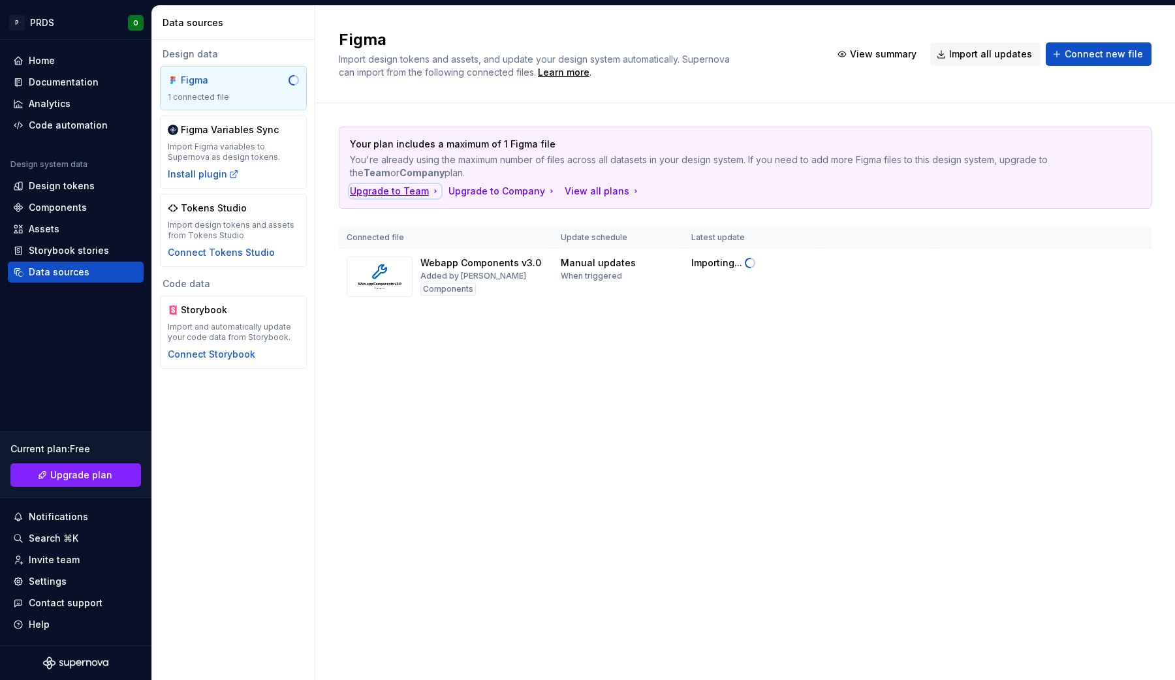
click at [411, 190] on div "Upgrade to Team" at bounding box center [395, 191] width 91 height 13
click at [43, 64] on div "Home" at bounding box center [42, 60] width 26 height 13
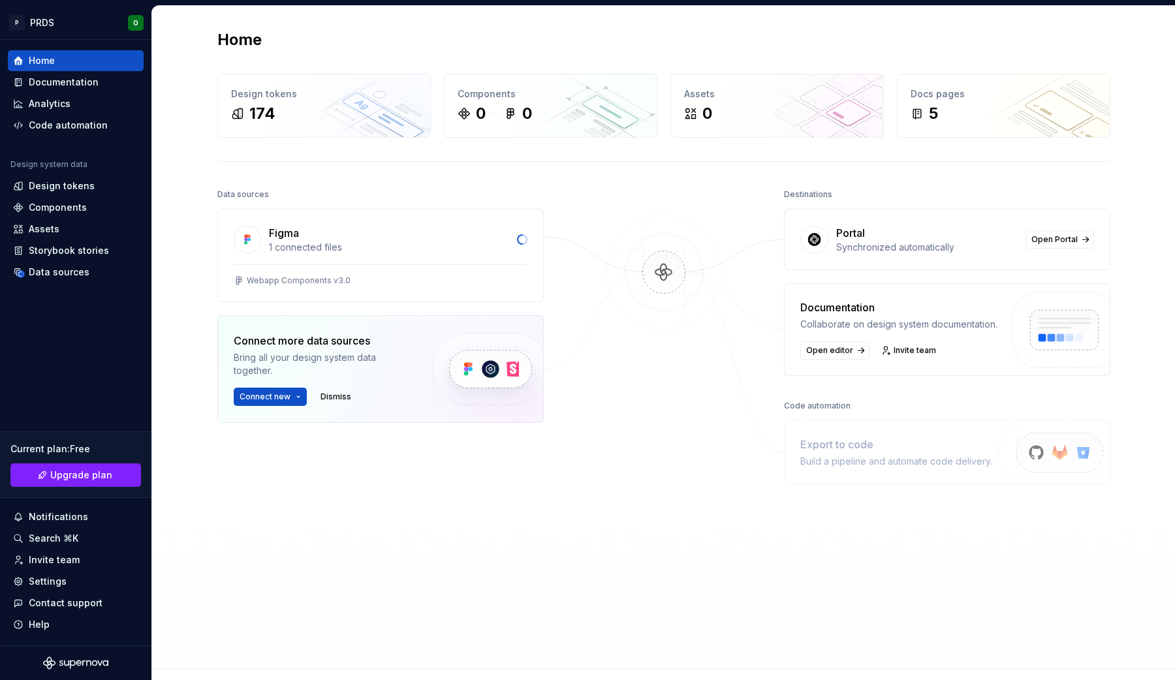
click at [662, 440] on div at bounding box center [663, 389] width 131 height 408
click at [928, 492] on span "Invite engineer" at bounding box center [926, 487] width 58 height 10
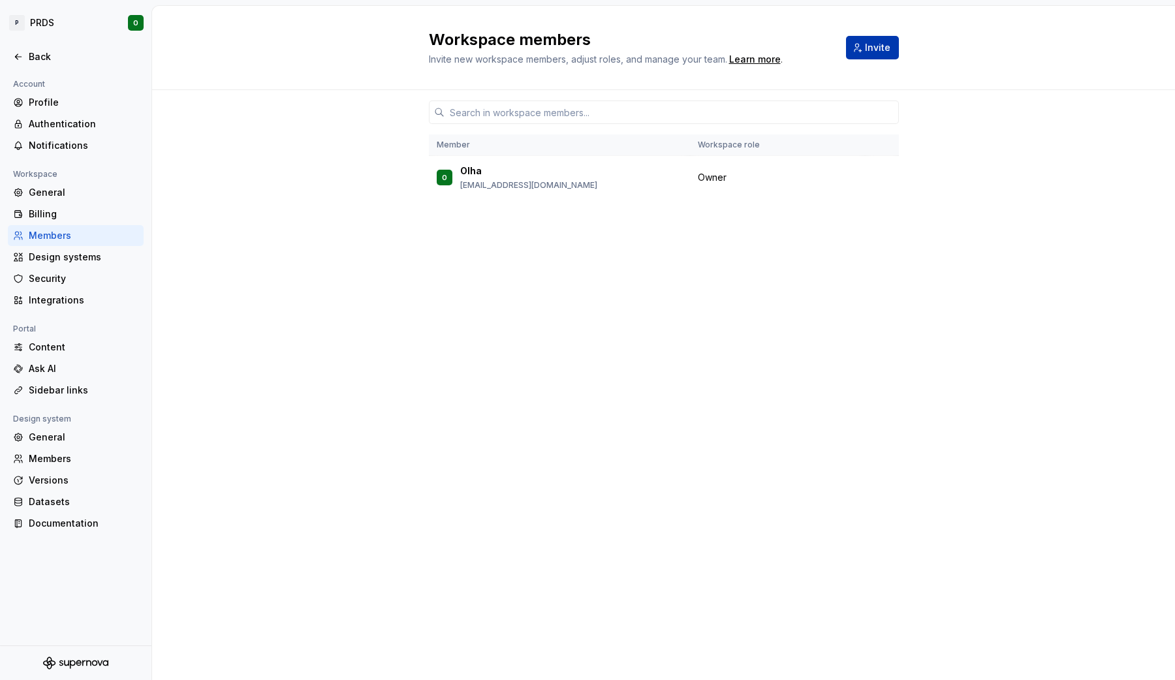
click at [882, 44] on span "Invite" at bounding box center [877, 47] width 25 height 13
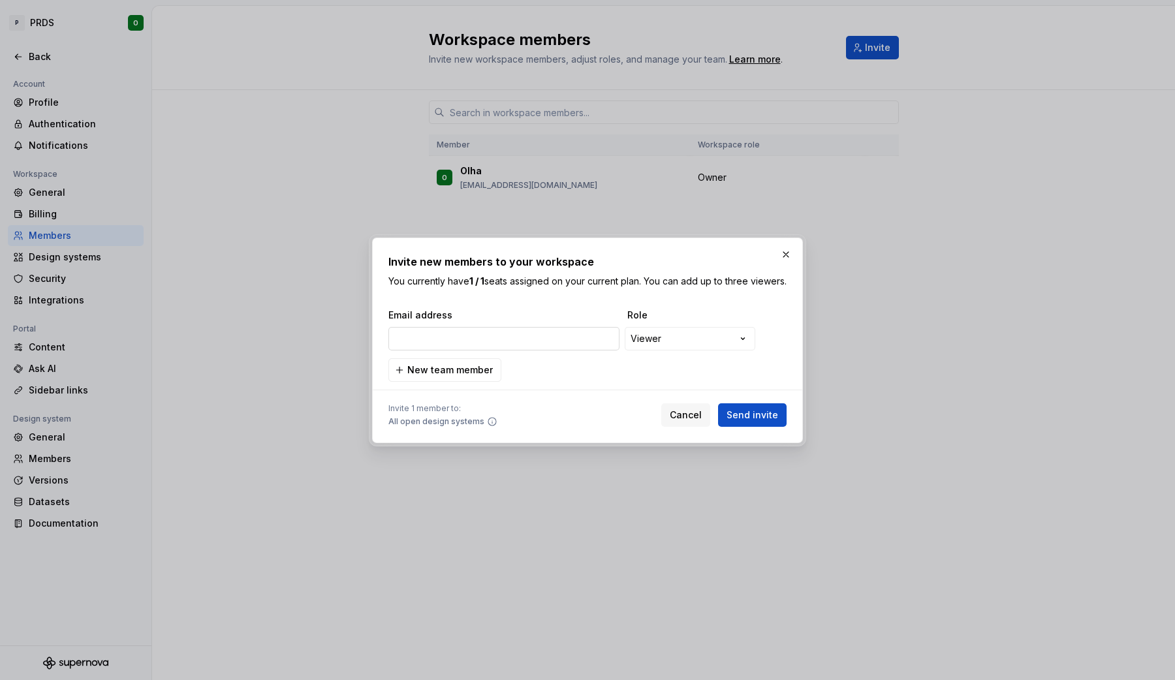
click at [458, 336] on input "email" at bounding box center [503, 338] width 231 height 23
type input "eitler.domi@gmail.com"
click at [702, 362] on div "**********" at bounding box center [587, 345] width 398 height 73
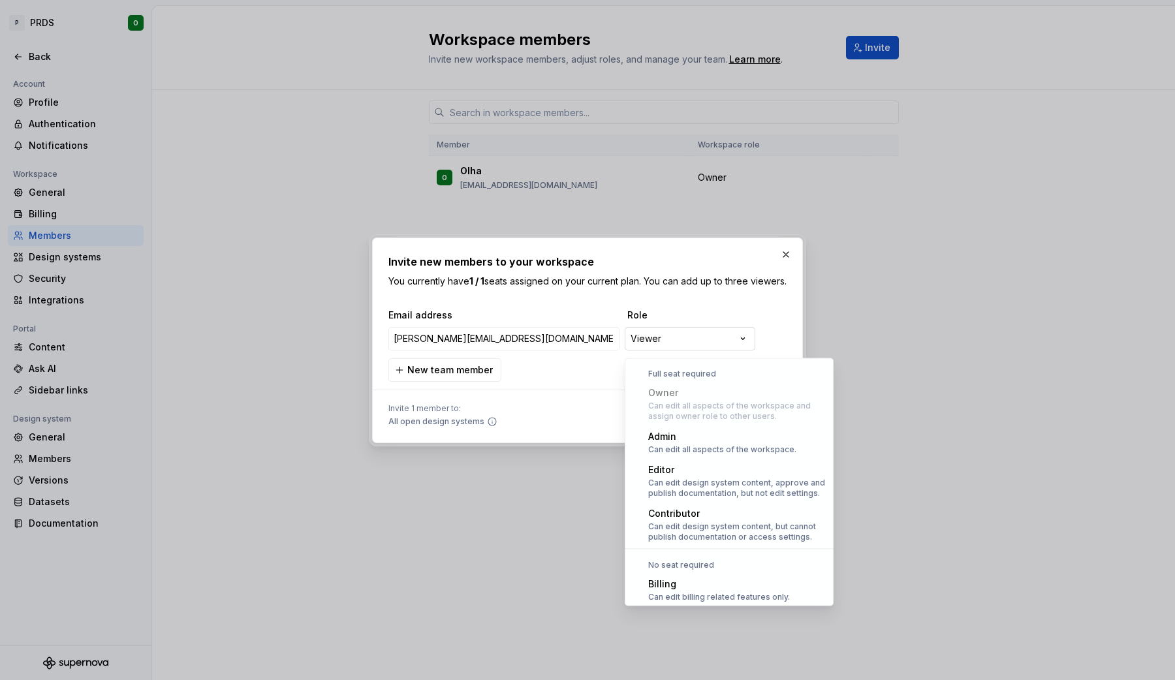
click at [702, 348] on div "**********" at bounding box center [587, 340] width 1175 height 680
select select "*****"
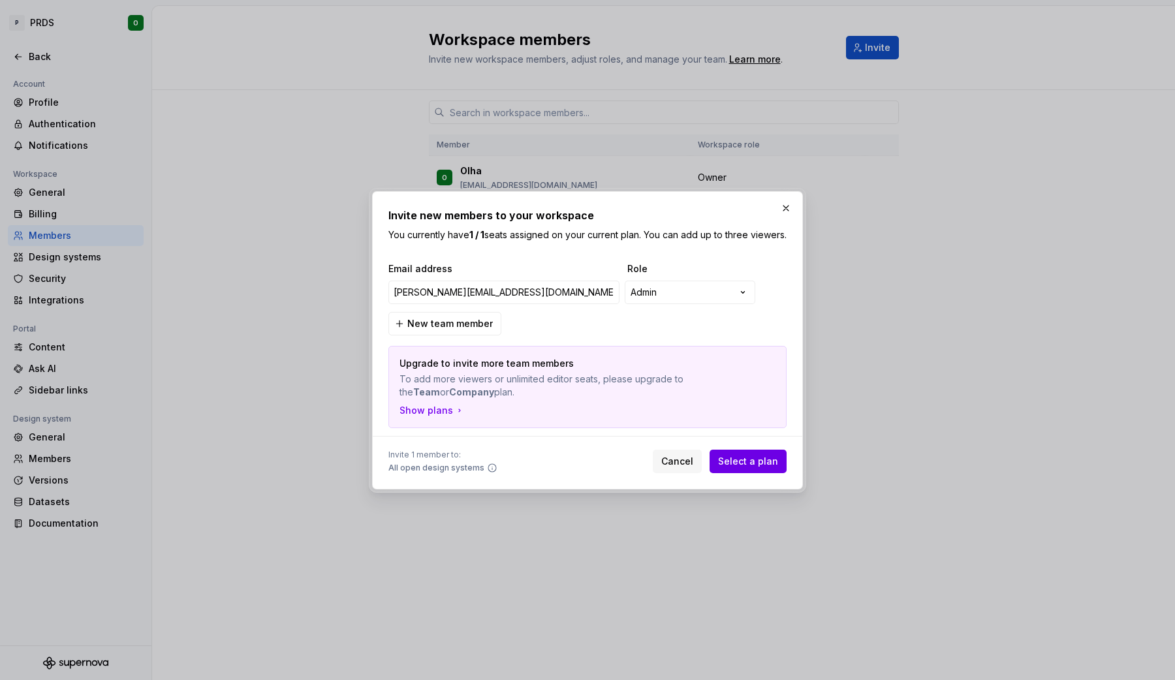
click at [756, 473] on button "Select a plan" at bounding box center [747, 461] width 77 height 23
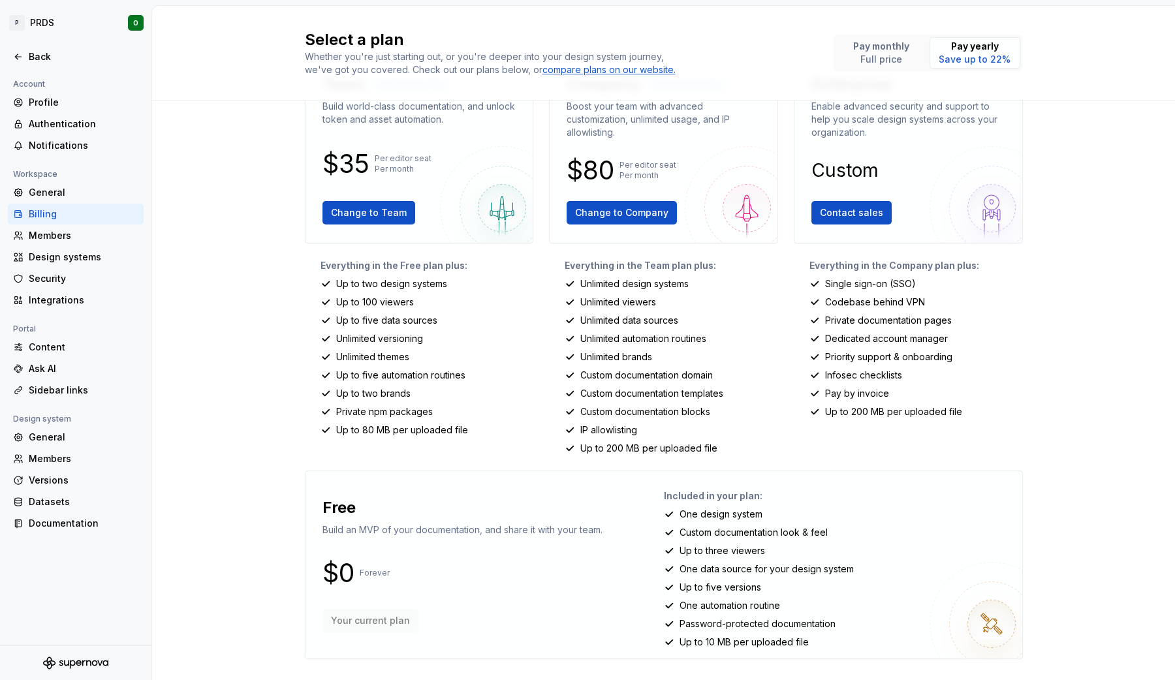
scroll to position [48, 0]
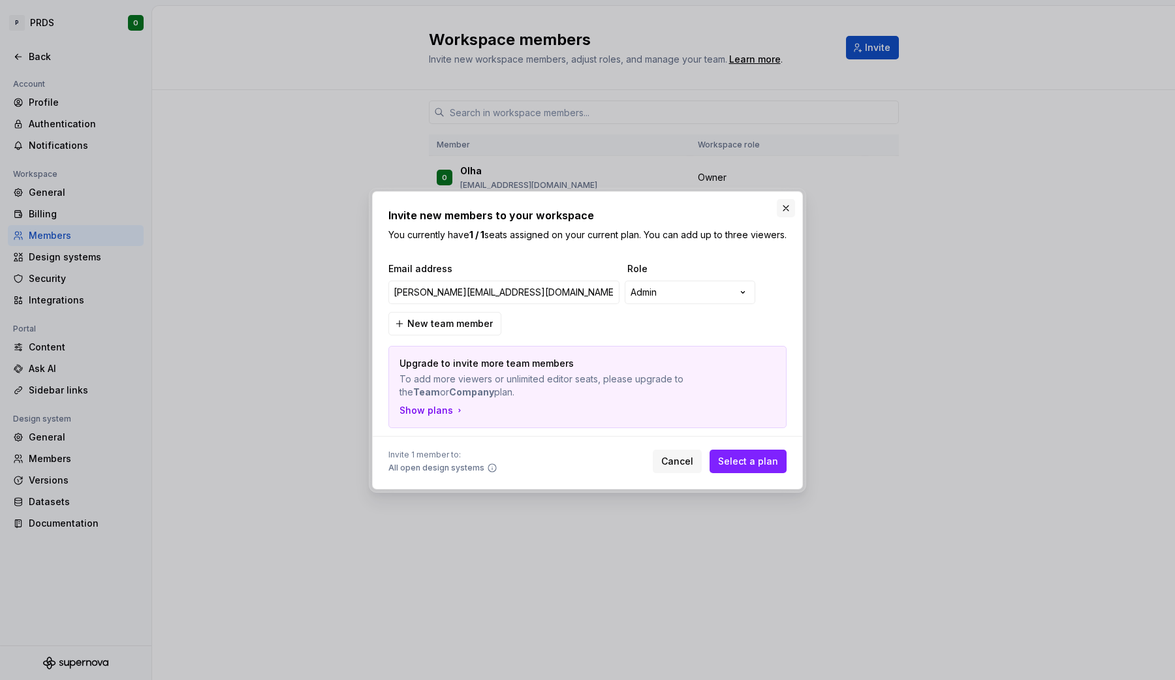
click at [794, 198] on div "**********" at bounding box center [587, 340] width 437 height 305
click at [780, 207] on button "button" at bounding box center [786, 208] width 18 height 18
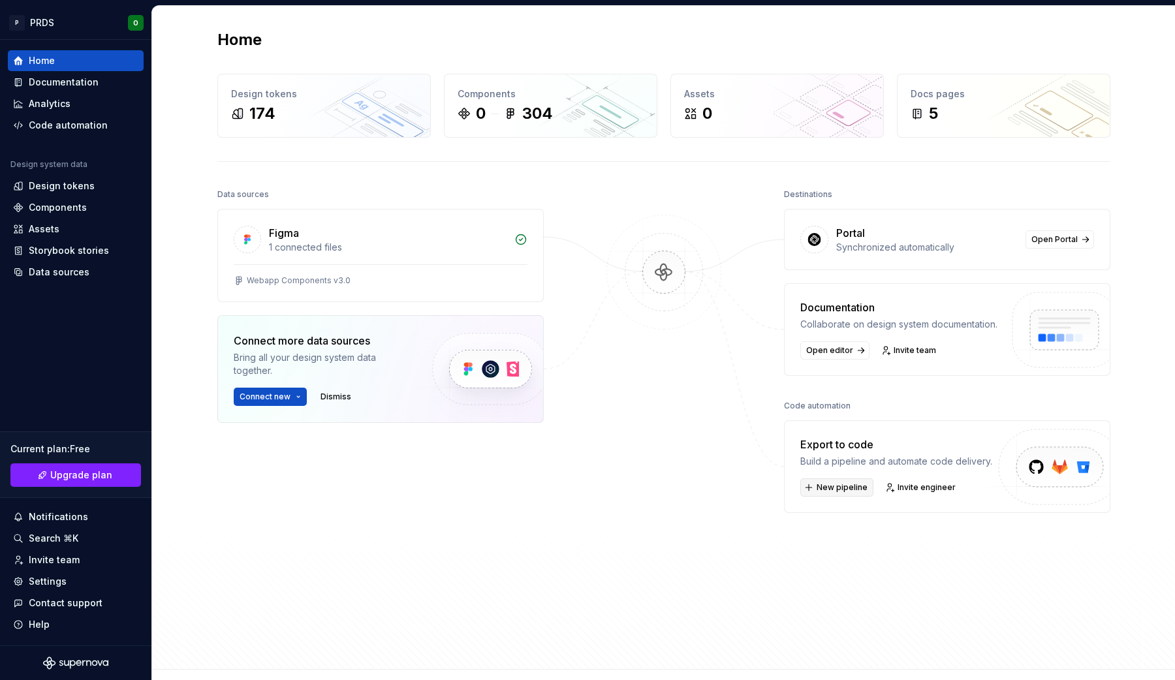
click at [842, 487] on span "New pipeline" at bounding box center [841, 487] width 51 height 10
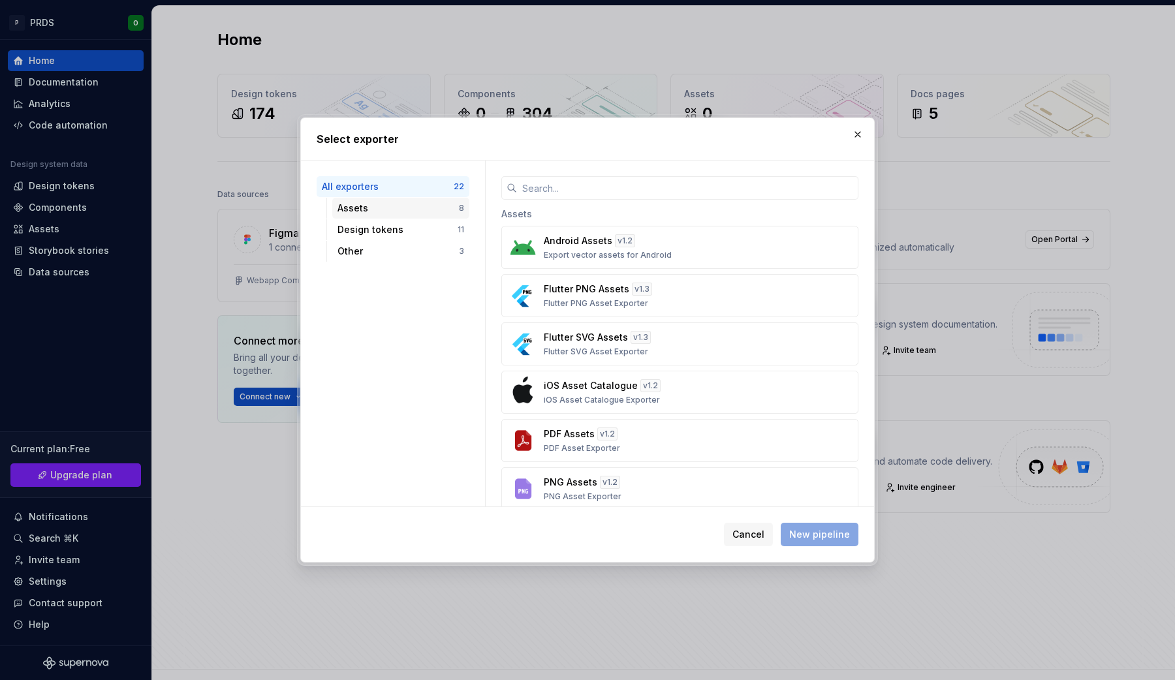
click at [372, 211] on div "Assets" at bounding box center [397, 208] width 121 height 13
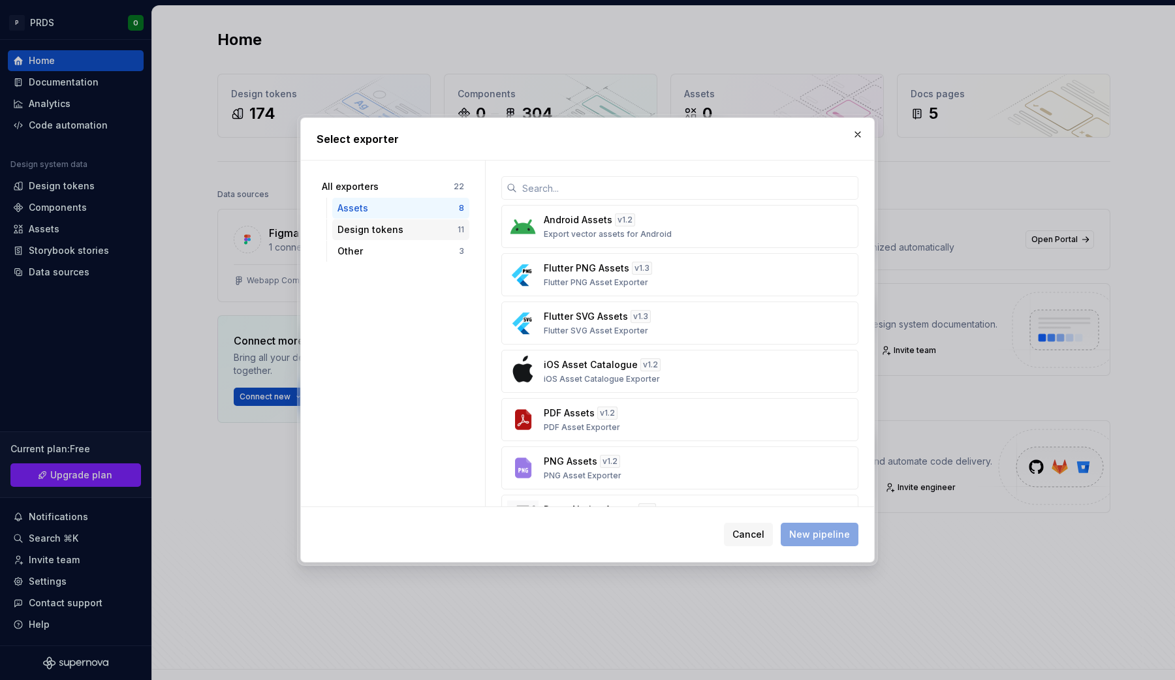
click at [367, 232] on div "Design tokens" at bounding box center [397, 229] width 120 height 13
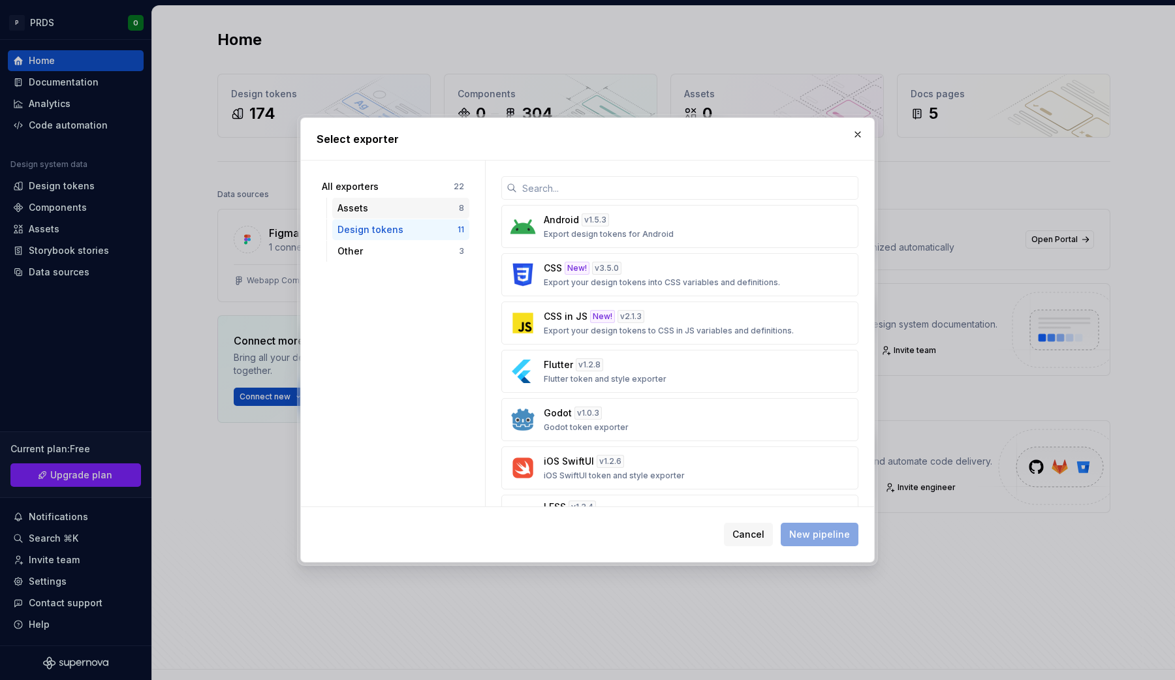
click at [369, 198] on div "Assets 8" at bounding box center [400, 208] width 137 height 21
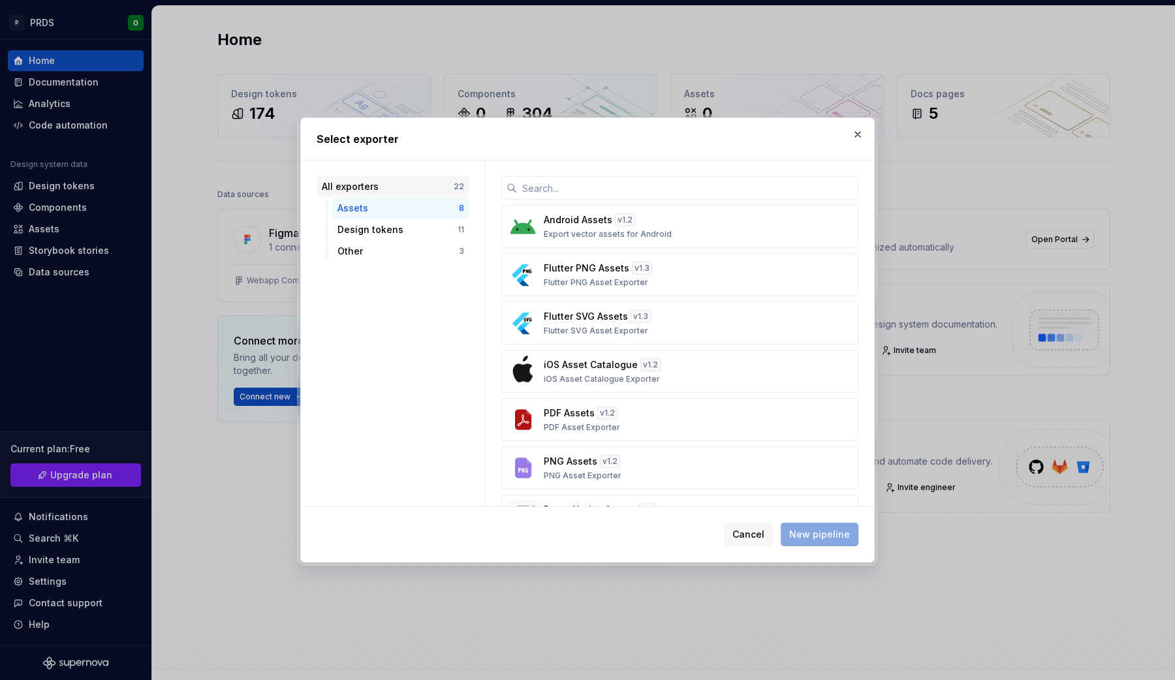
click at [382, 188] on div "All exporters" at bounding box center [388, 186] width 132 height 13
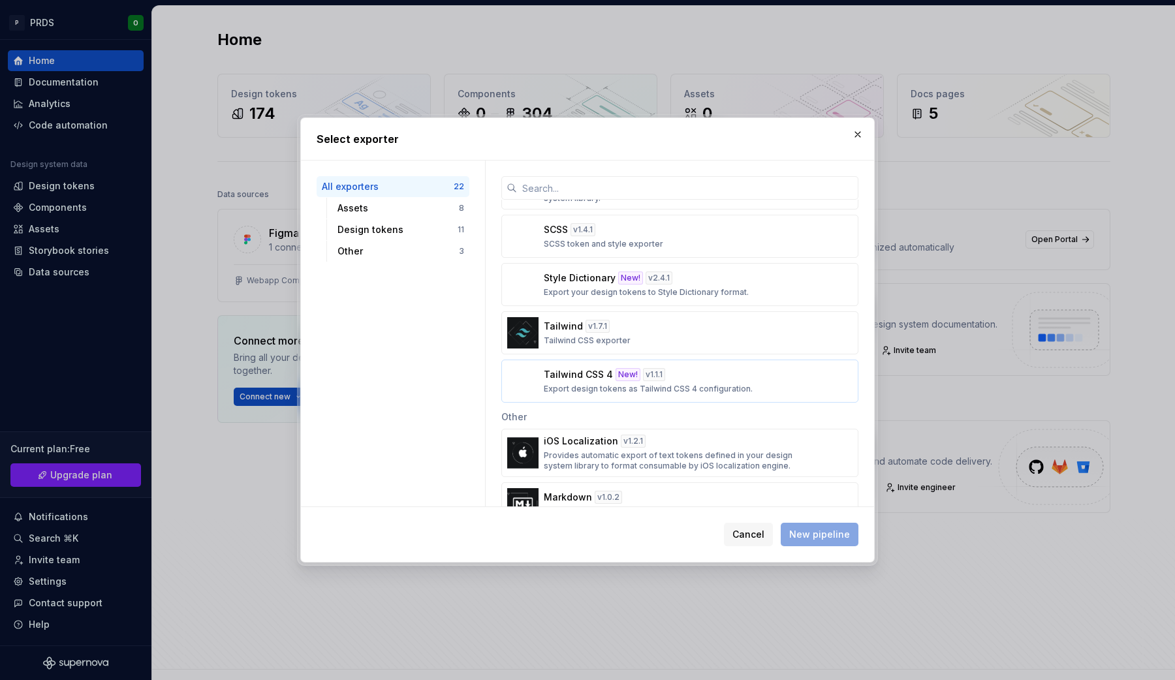
scroll to position [763, 0]
click at [760, 378] on div "Tailwind CSS 4 New! v 1.1.1 Export design tokens as Tailwind CSS 4 configuratio…" at bounding box center [676, 380] width 264 height 26
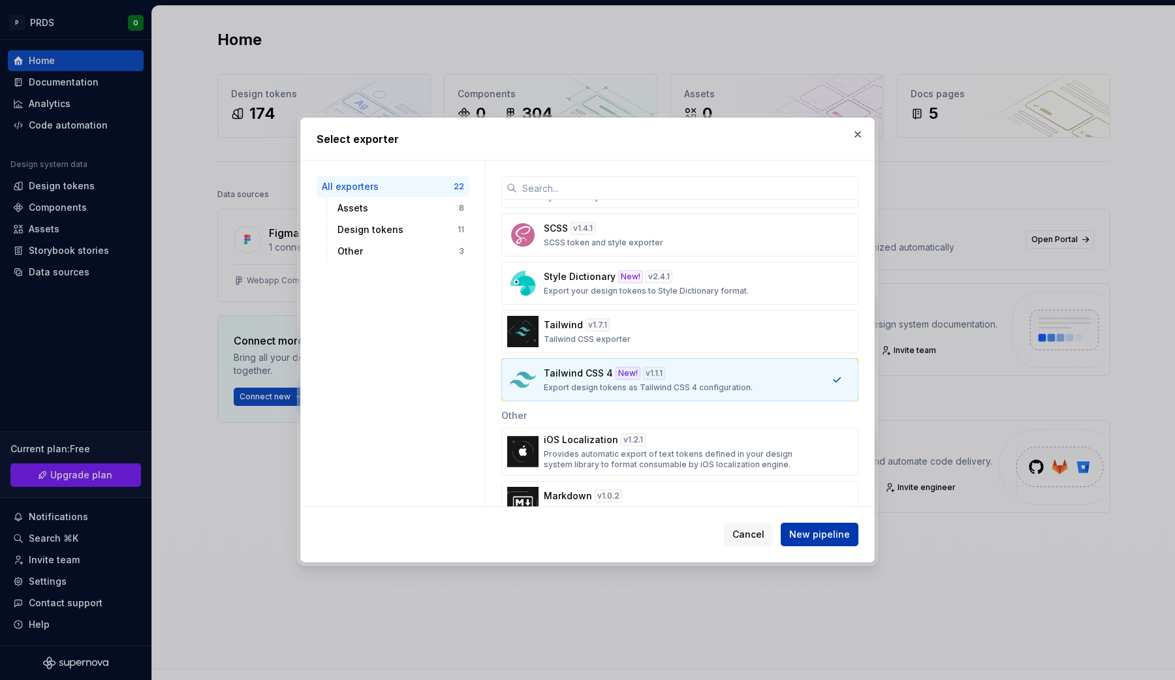
click at [838, 539] on span "New pipeline" at bounding box center [819, 534] width 61 height 13
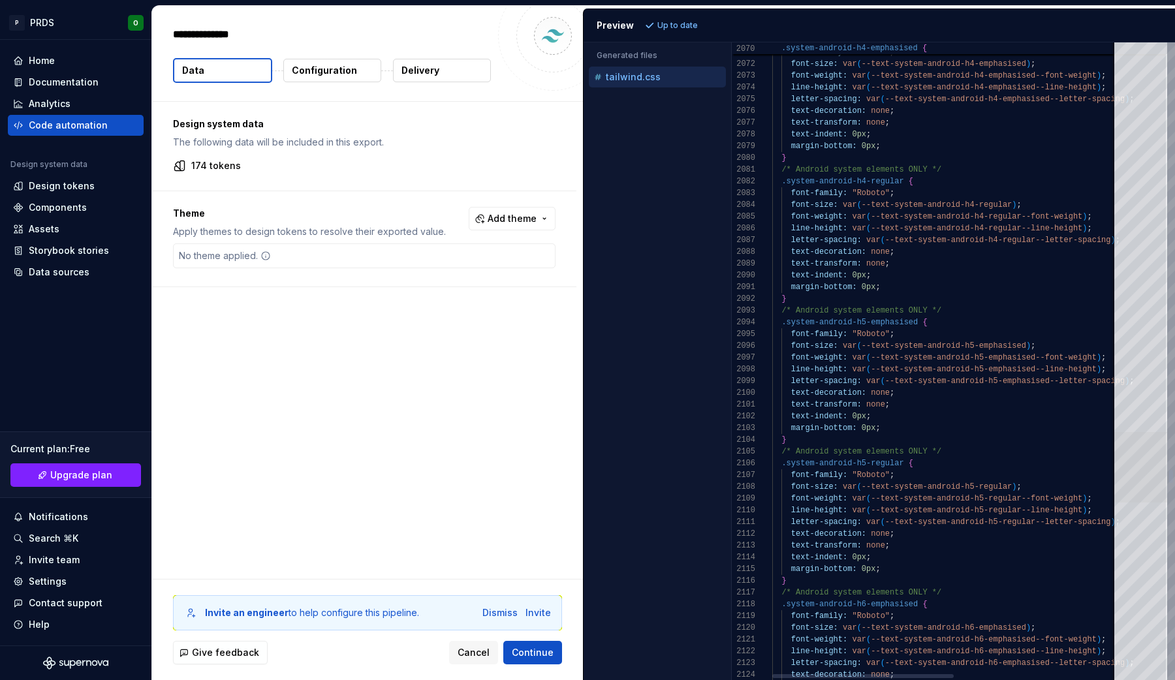
click at [1131, 455] on div at bounding box center [1140, 467] width 53 height 70
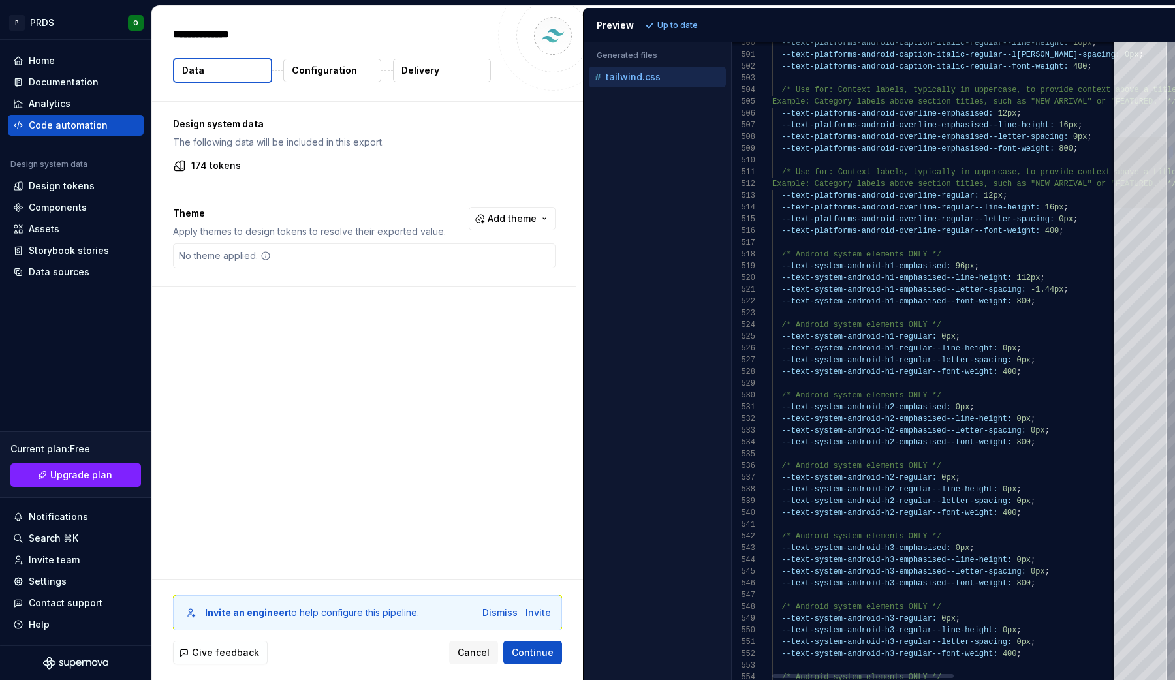
click at [1121, 162] on div at bounding box center [1140, 172] width 53 height 70
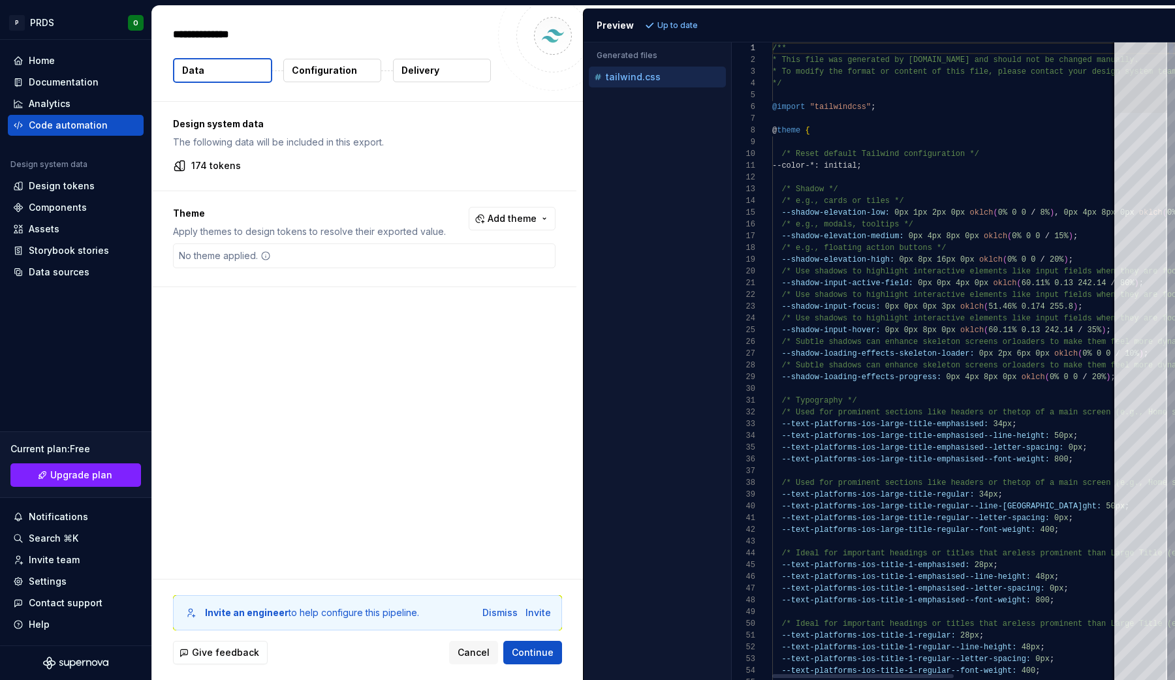
click at [1121, 42] on div at bounding box center [1140, 77] width 53 height 70
click at [470, 662] on button "Cancel" at bounding box center [473, 652] width 49 height 23
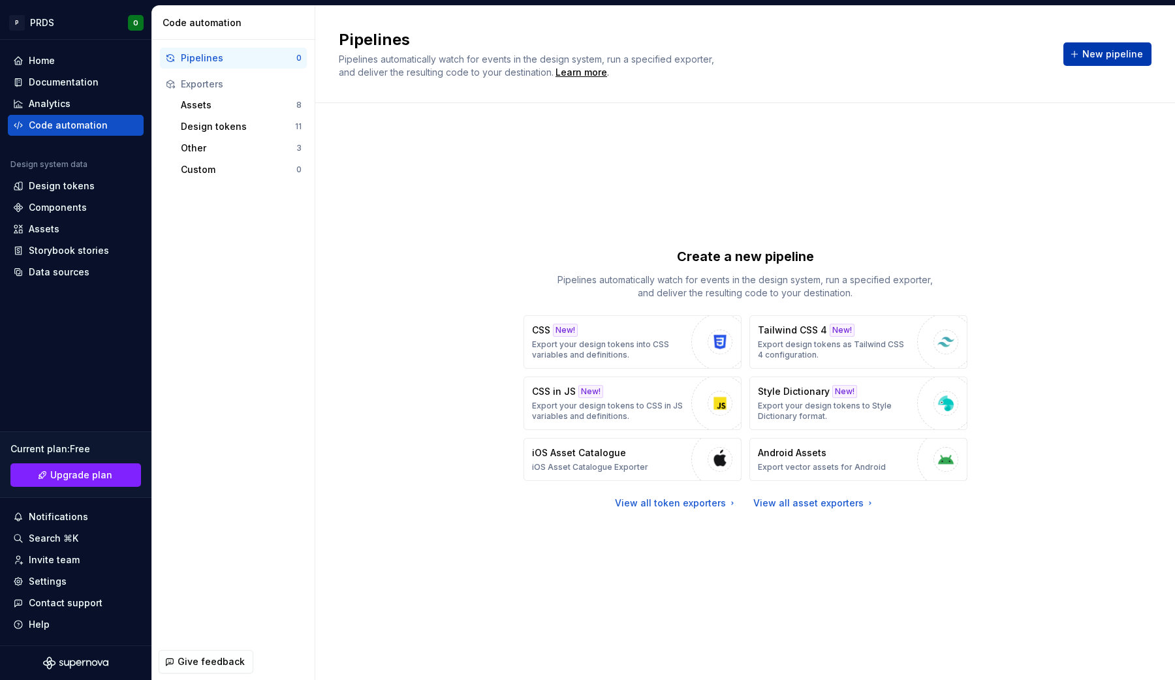
click at [1094, 57] on span "New pipeline" at bounding box center [1112, 54] width 61 height 13
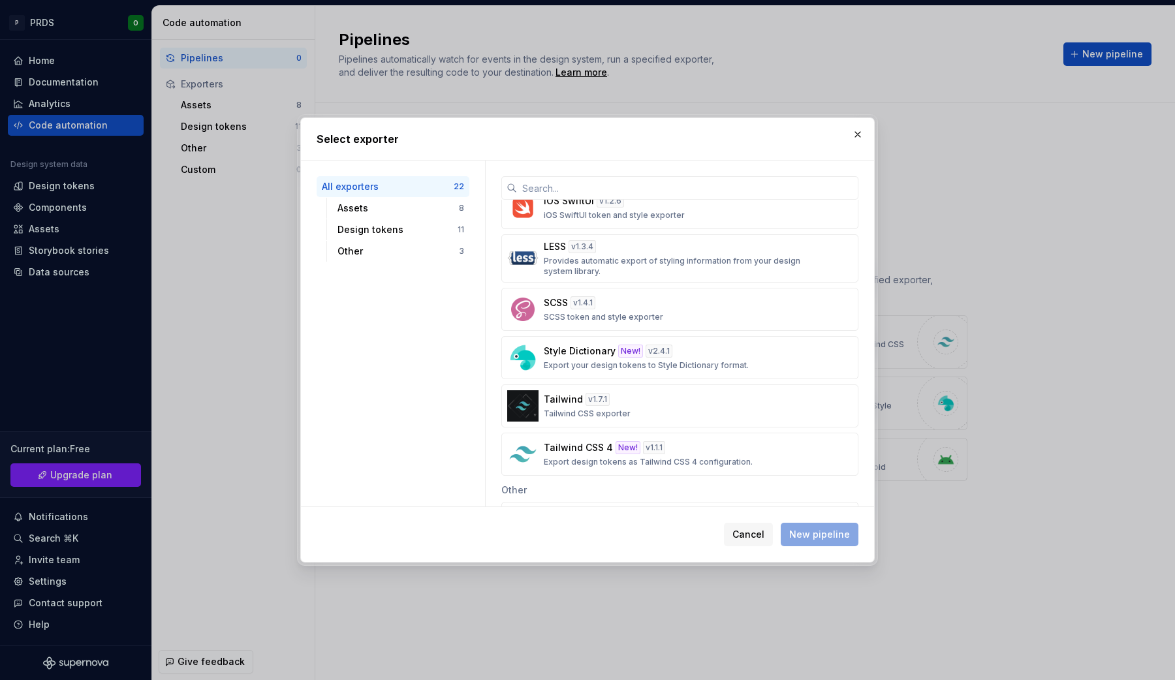
scroll to position [718, 0]
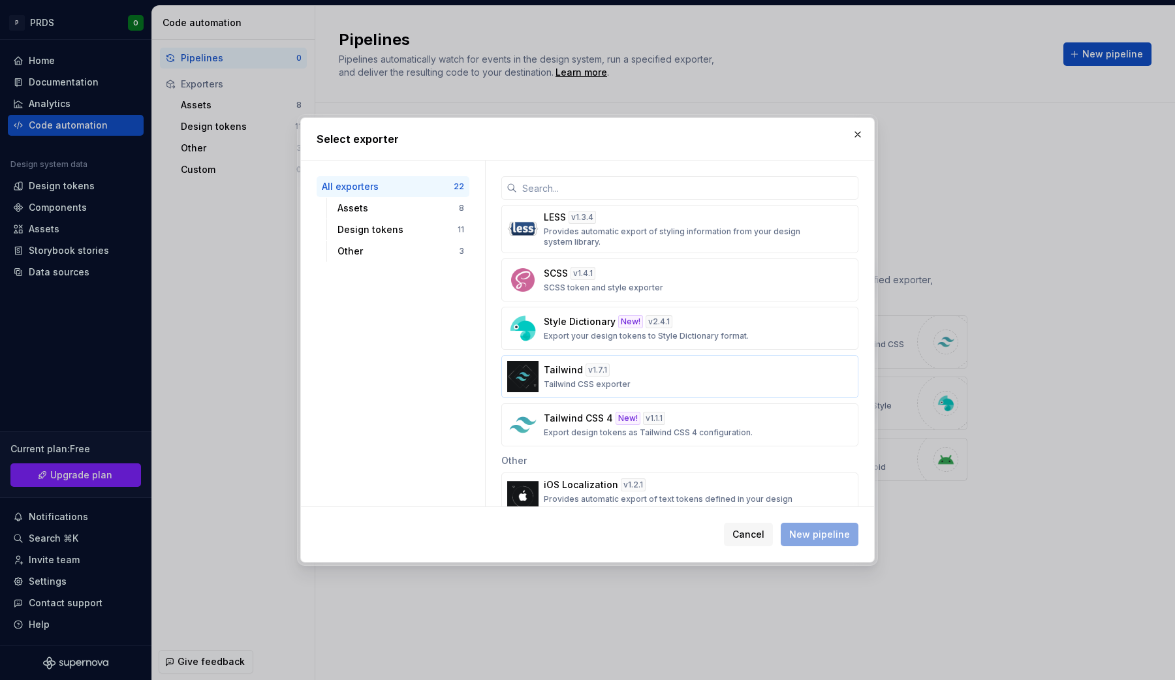
click at [673, 376] on div "Tailwind v 1.7.1 Tailwind CSS exporter" at bounding box center [676, 376] width 264 height 26
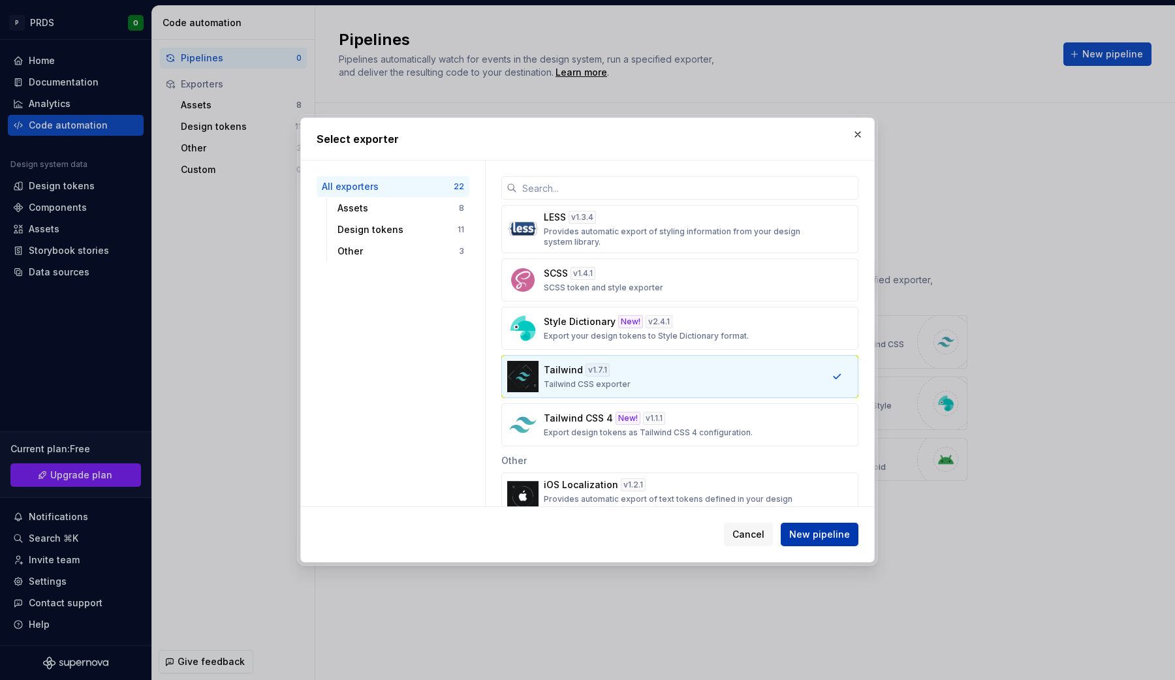
click at [827, 531] on span "New pipeline" at bounding box center [819, 534] width 61 height 13
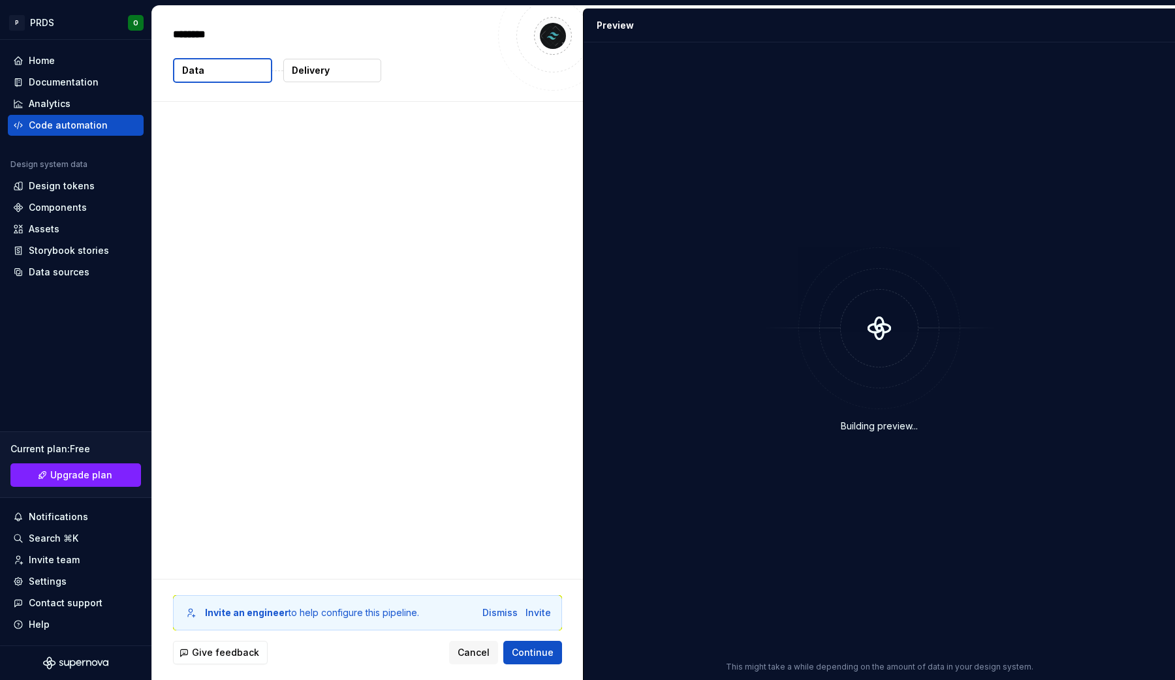
type textarea "*"
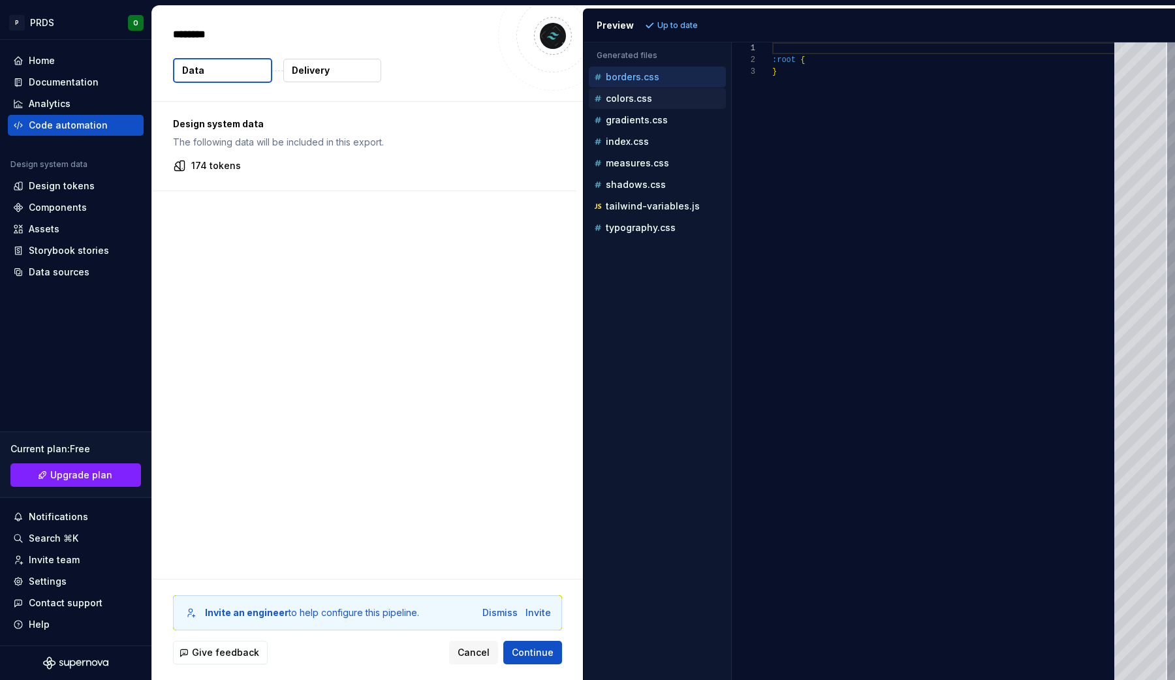
click at [647, 101] on p "colors.css" at bounding box center [629, 98] width 46 height 10
click at [651, 125] on p "gradients.css" at bounding box center [637, 120] width 62 height 10
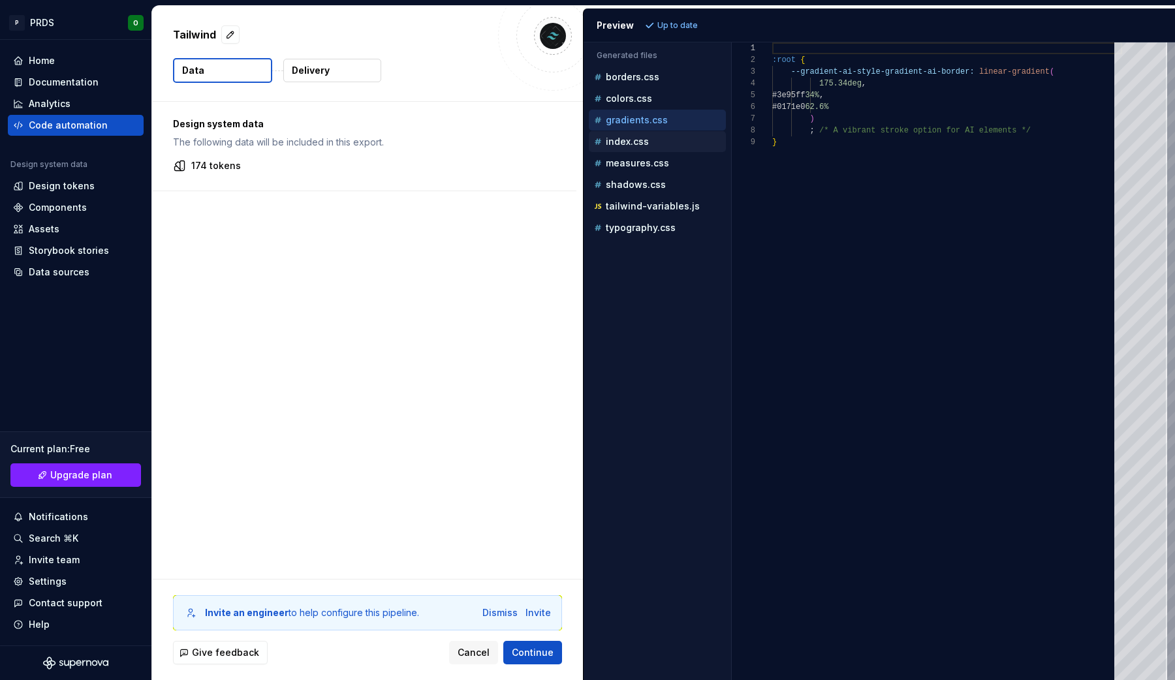
click at [653, 146] on div "index.css" at bounding box center [658, 141] width 134 height 13
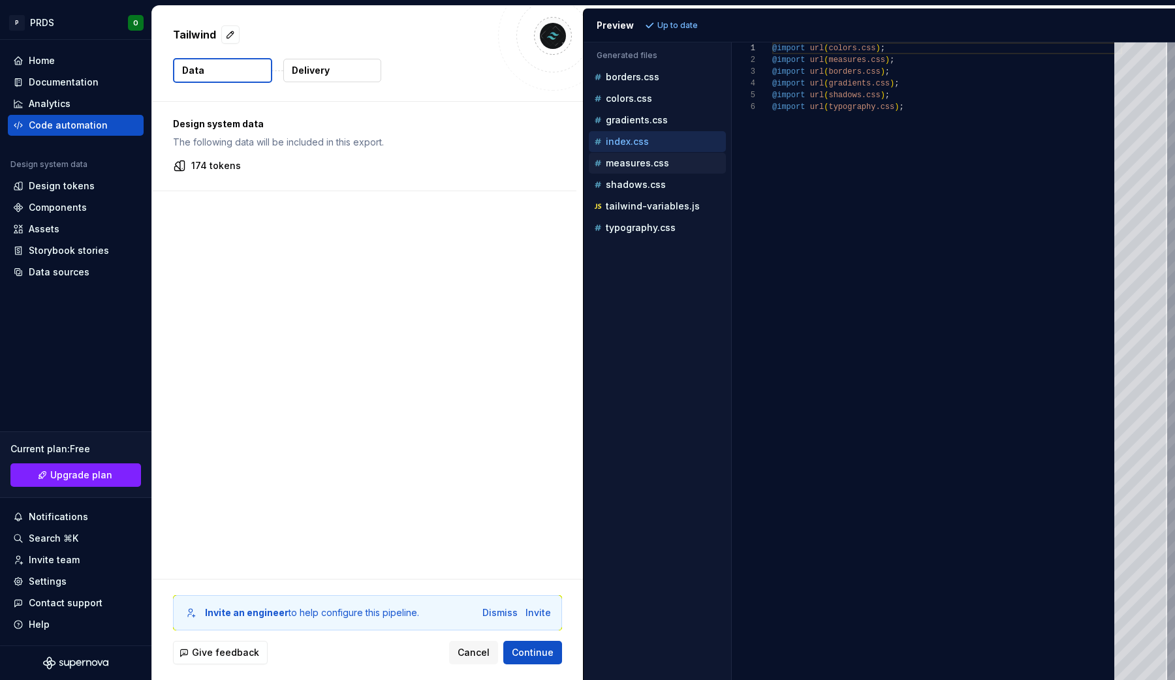
click at [653, 161] on p "measures.css" at bounding box center [637, 163] width 63 height 10
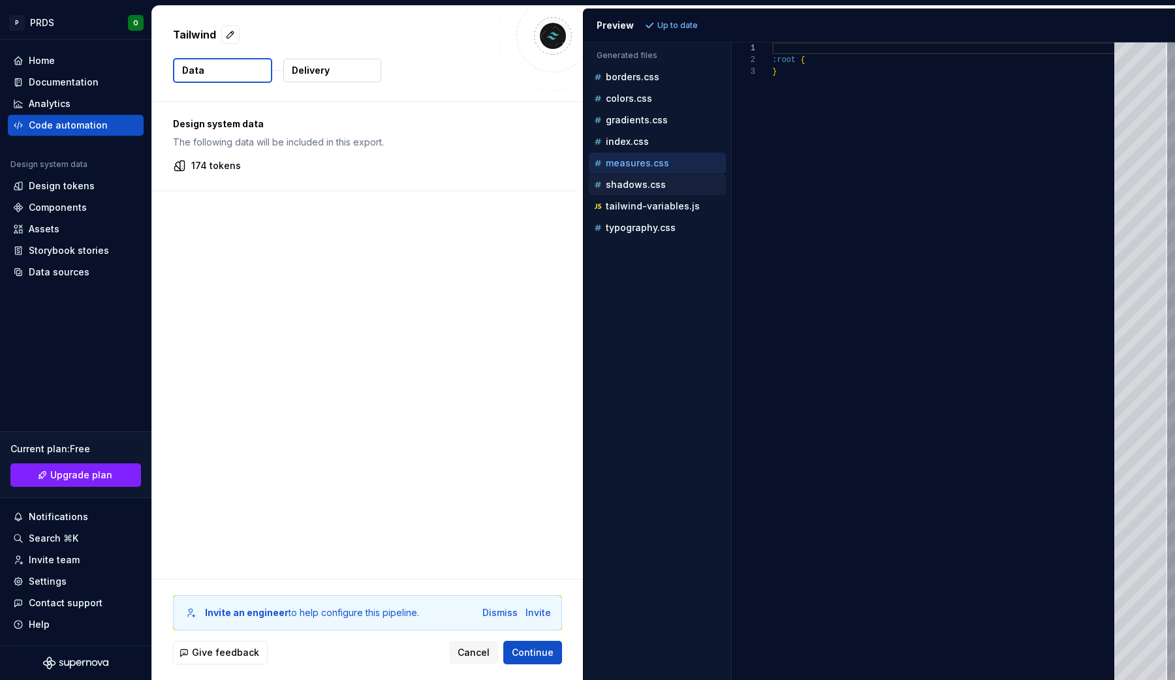
click at [653, 178] on button "shadows.css" at bounding box center [657, 185] width 137 height 14
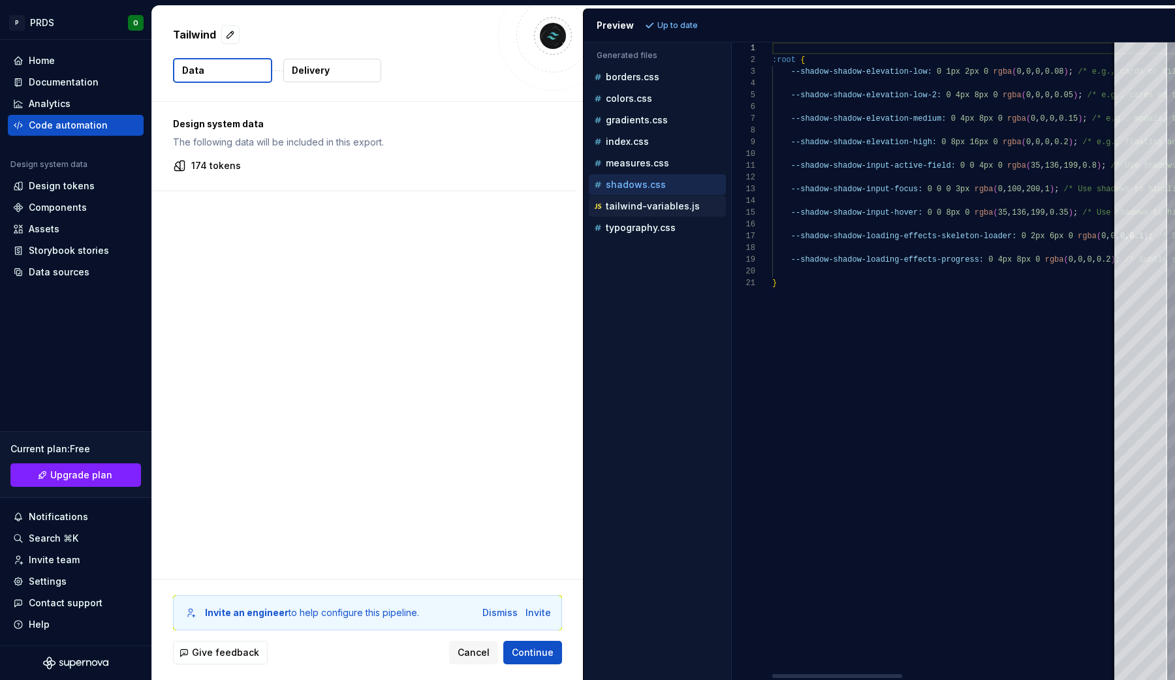
click at [653, 202] on p "tailwind-variables.js" at bounding box center [653, 206] width 94 height 10
type textarea "**********"
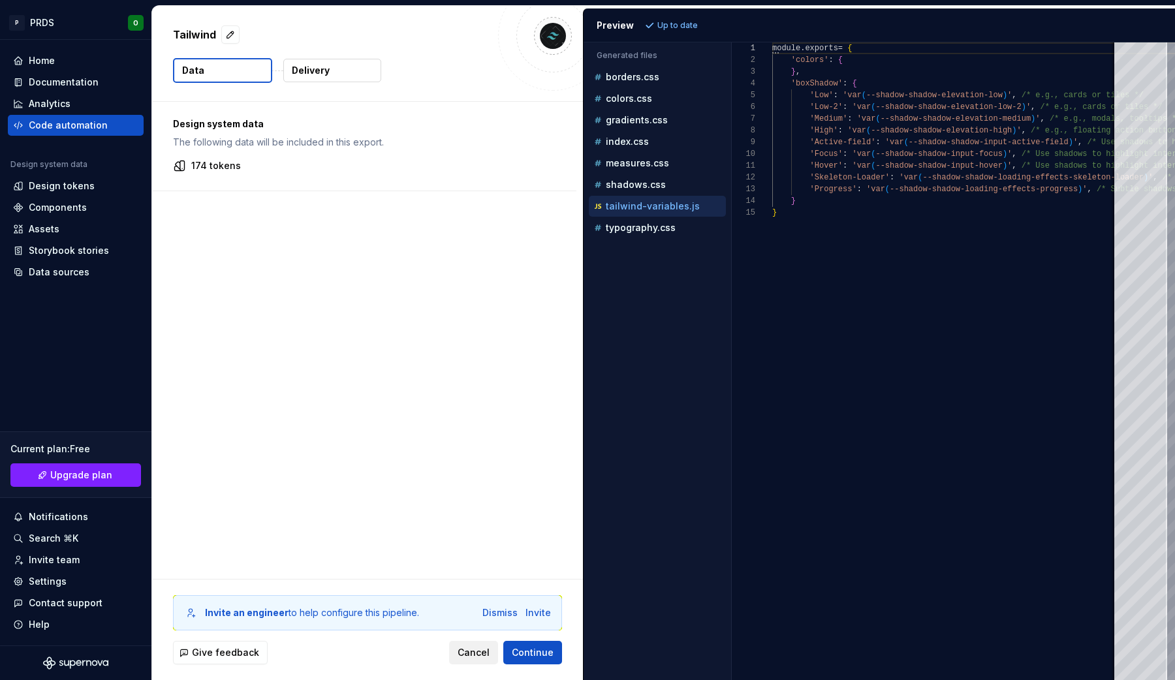
click at [480, 645] on button "Cancel" at bounding box center [473, 652] width 49 height 23
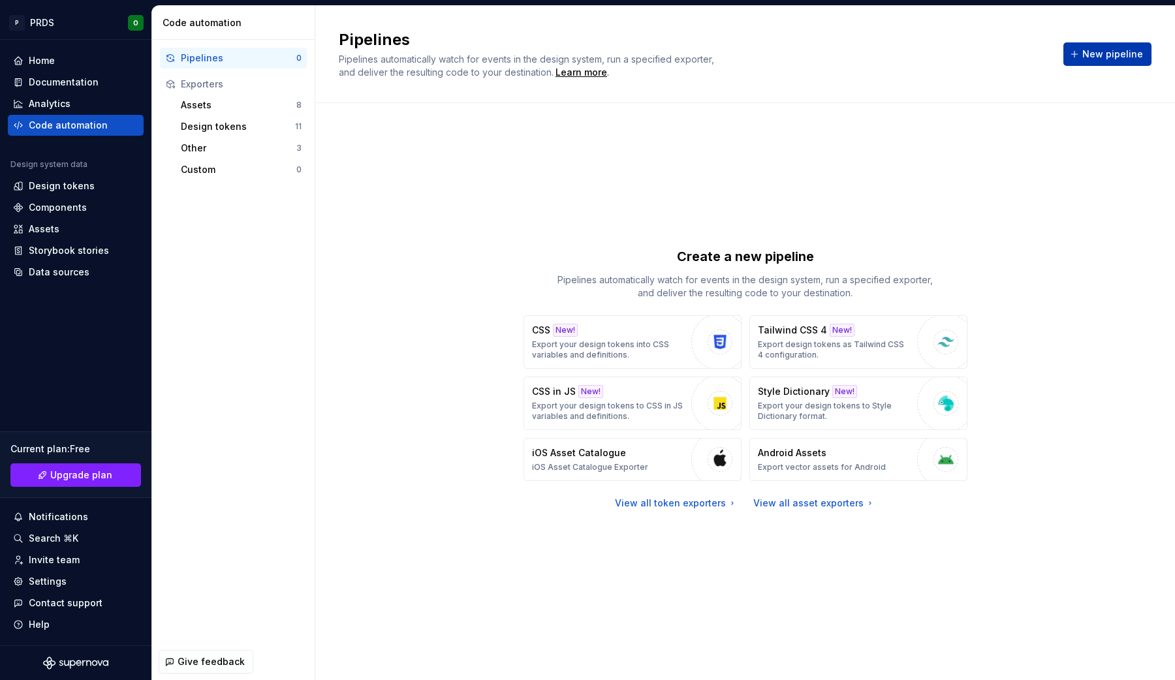
click at [1137, 52] on span "New pipeline" at bounding box center [1112, 54] width 61 height 13
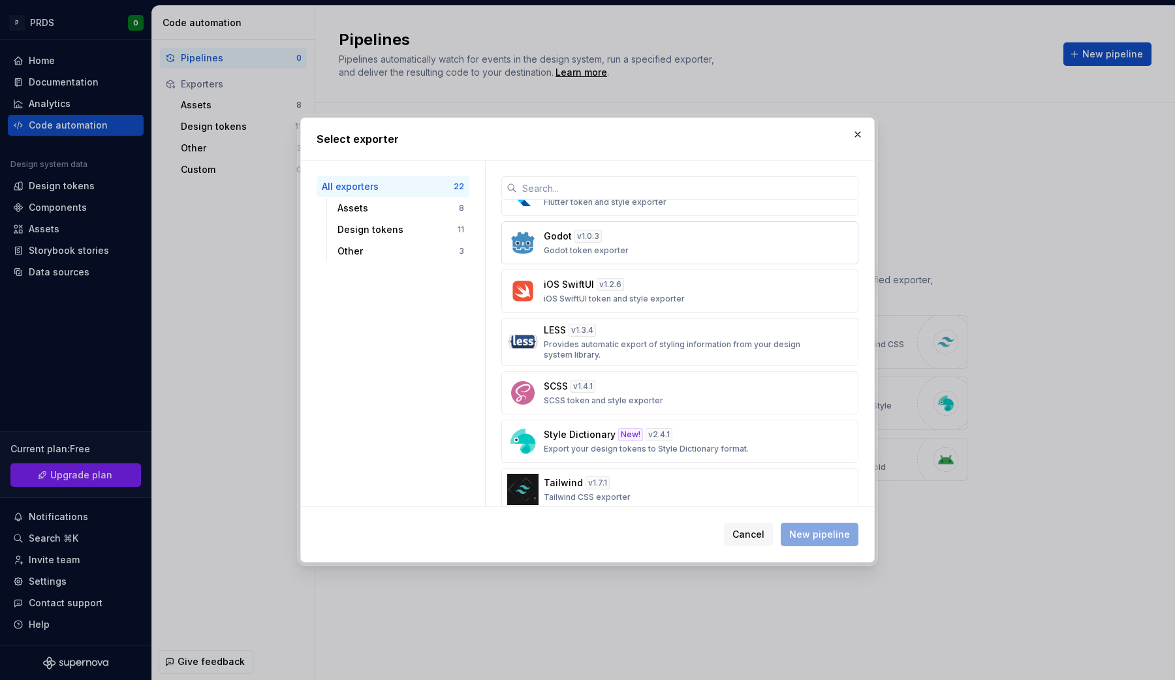
scroll to position [661, 0]
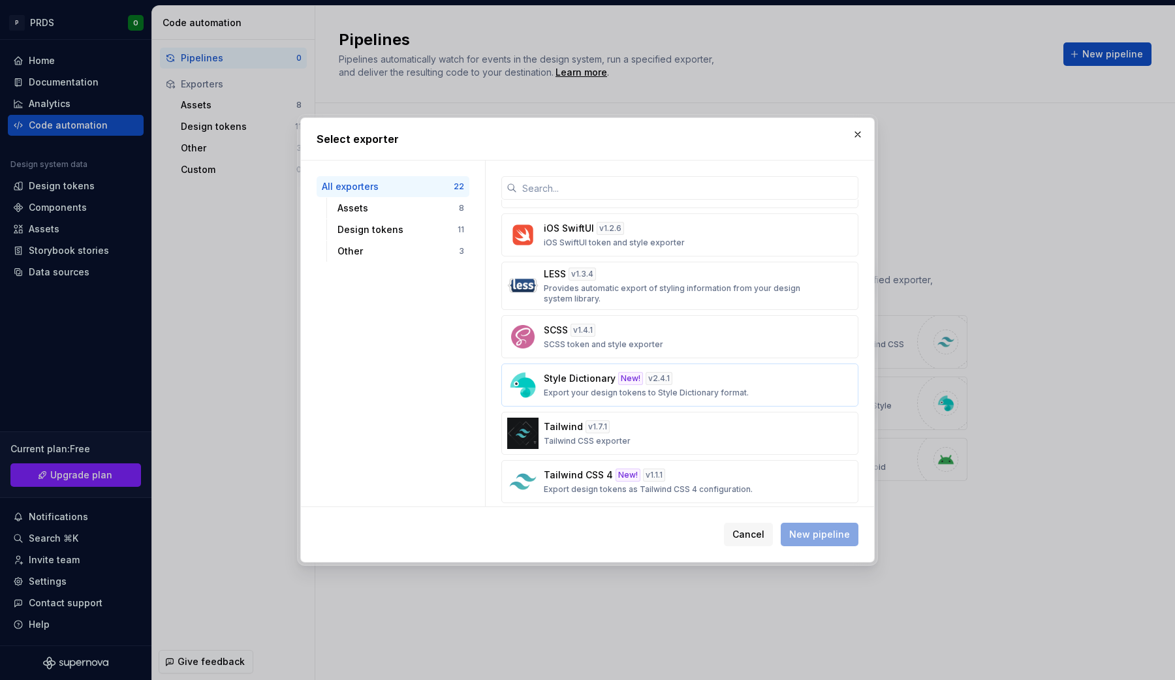
click at [726, 378] on div "Style Dictionary New! v 2.4.1 Export your design tokens to Style Dictionary for…" at bounding box center [676, 385] width 264 height 26
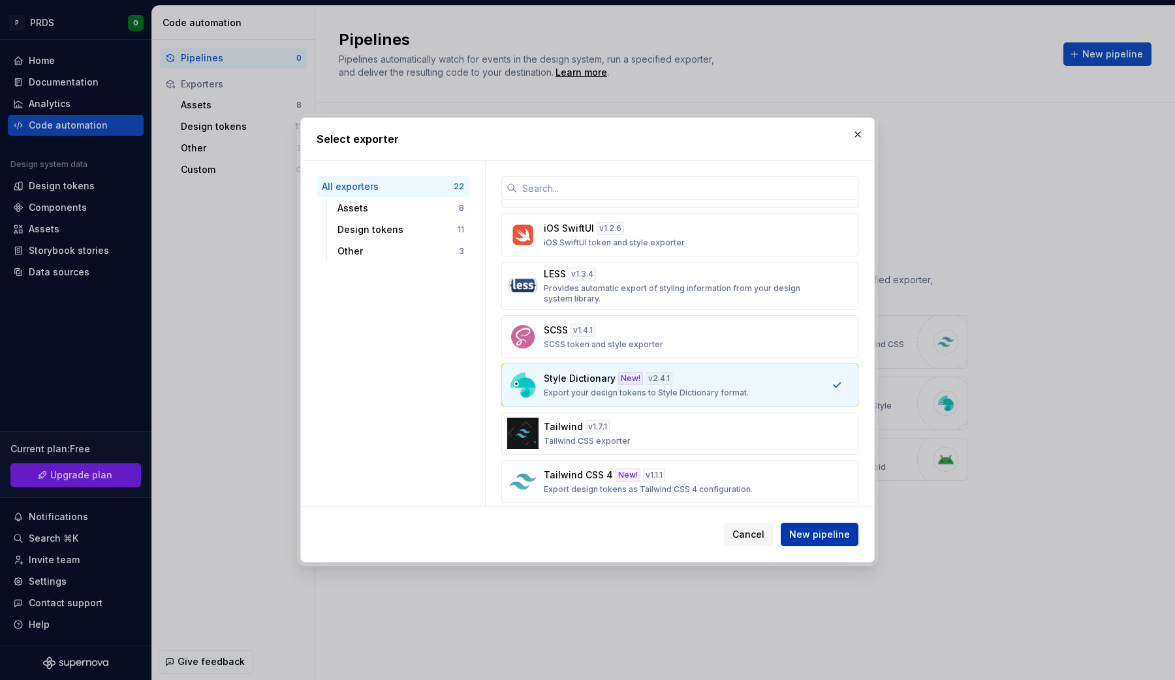
click at [839, 531] on span "New pipeline" at bounding box center [819, 534] width 61 height 13
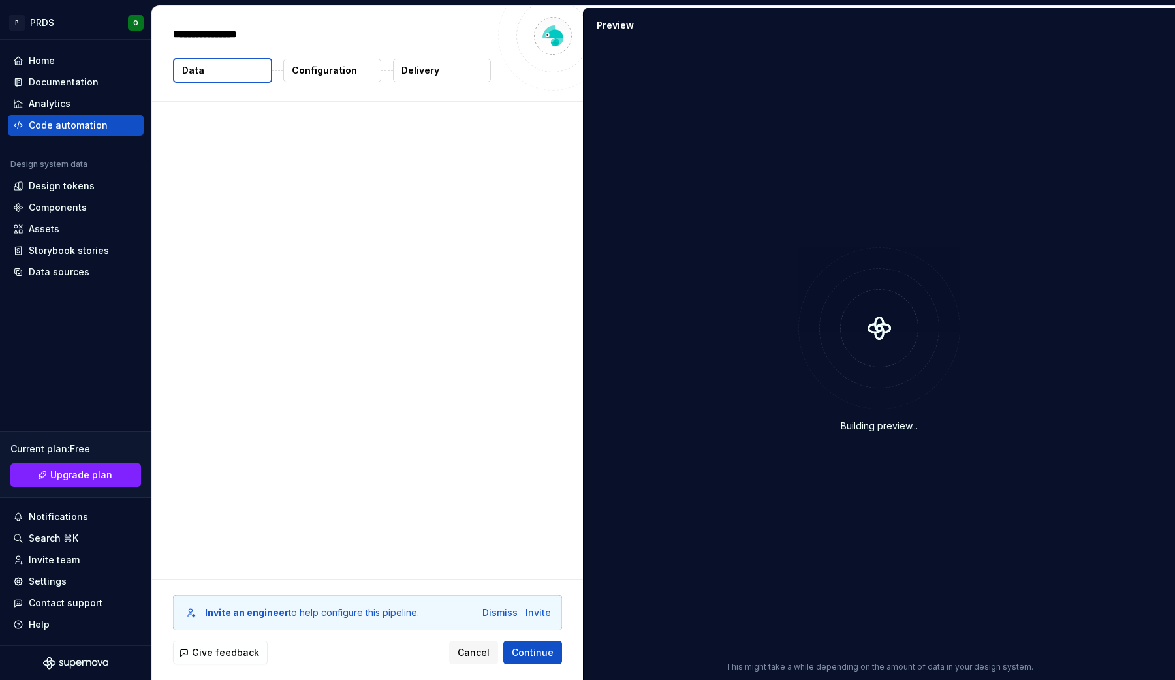
type textarea "*"
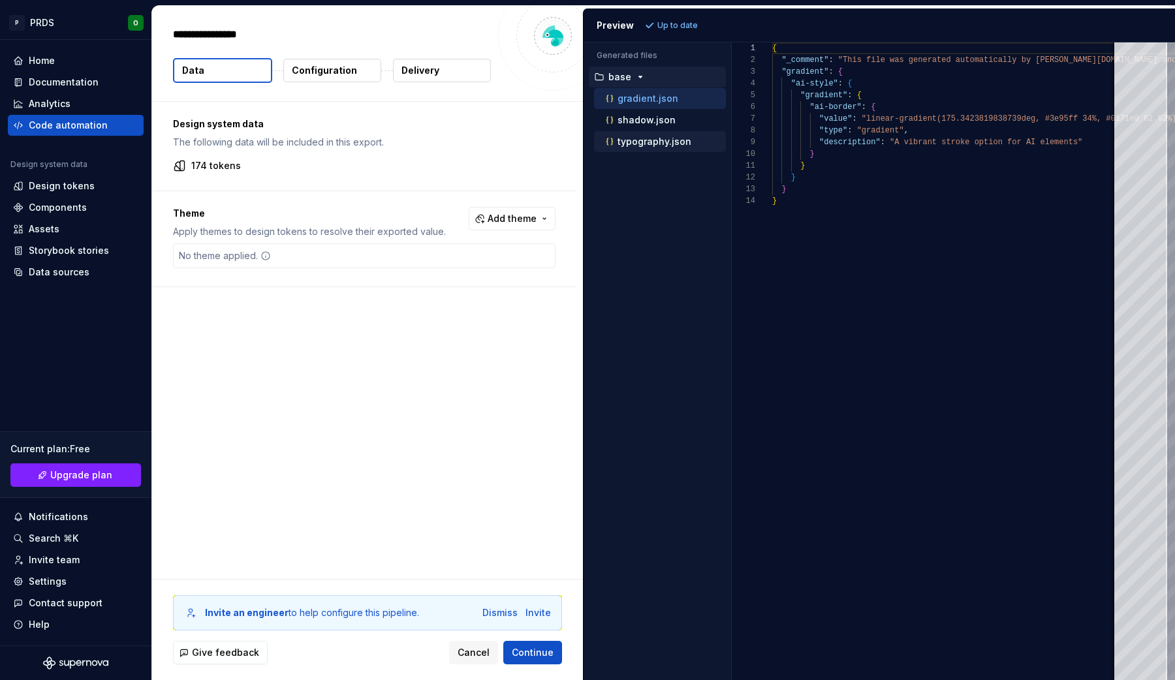
click at [650, 147] on div "typography.json" at bounding box center [664, 141] width 123 height 13
type textarea "**********"
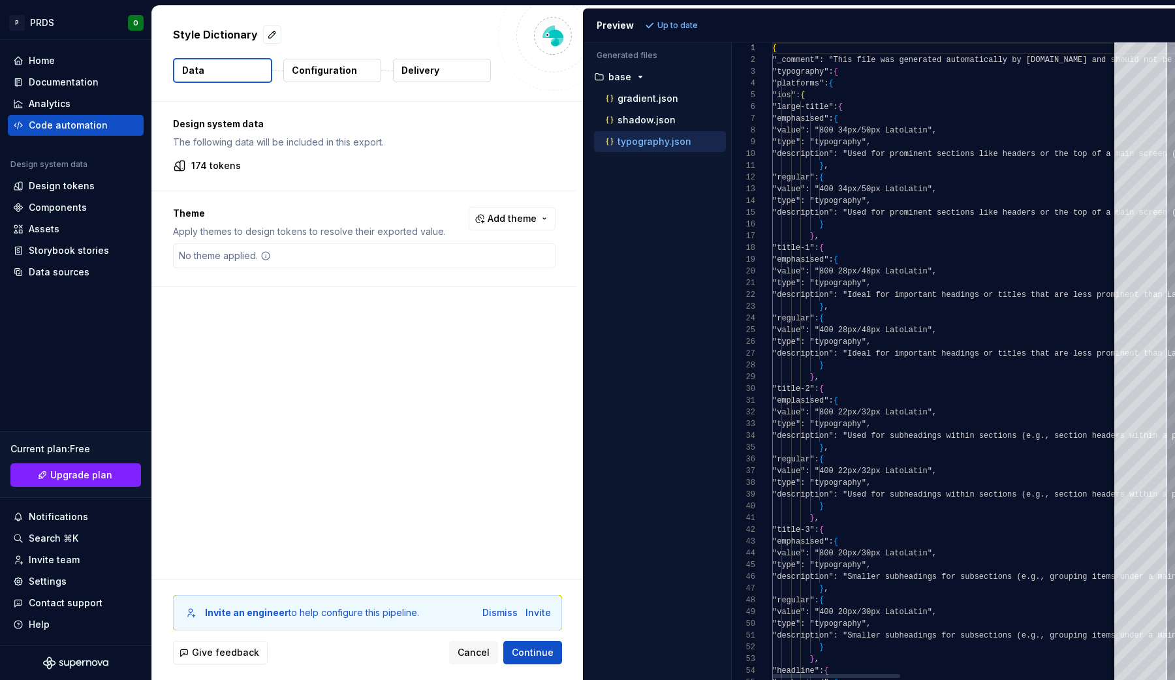
scroll to position [106, 0]
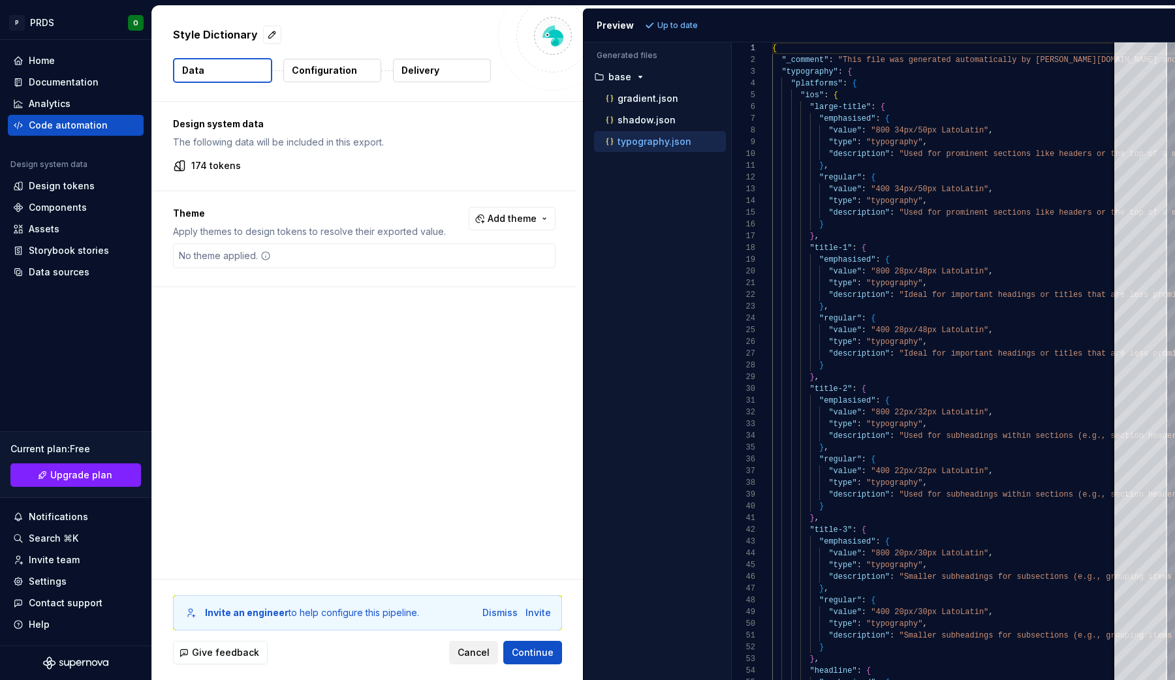
click at [492, 653] on button "Cancel" at bounding box center [473, 652] width 49 height 23
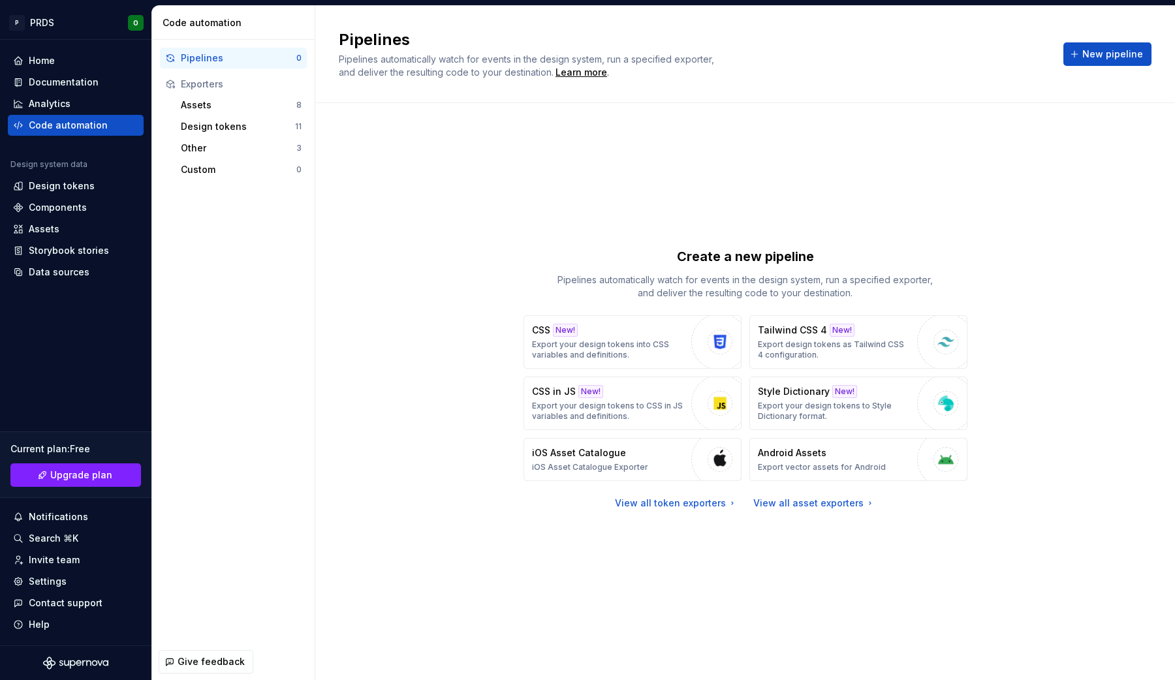
click at [1107, 67] on div "Pipelines Pipelines automatically watch for events in the design system, run a …" at bounding box center [745, 54] width 812 height 50
click at [1111, 50] on span "New pipeline" at bounding box center [1112, 54] width 61 height 13
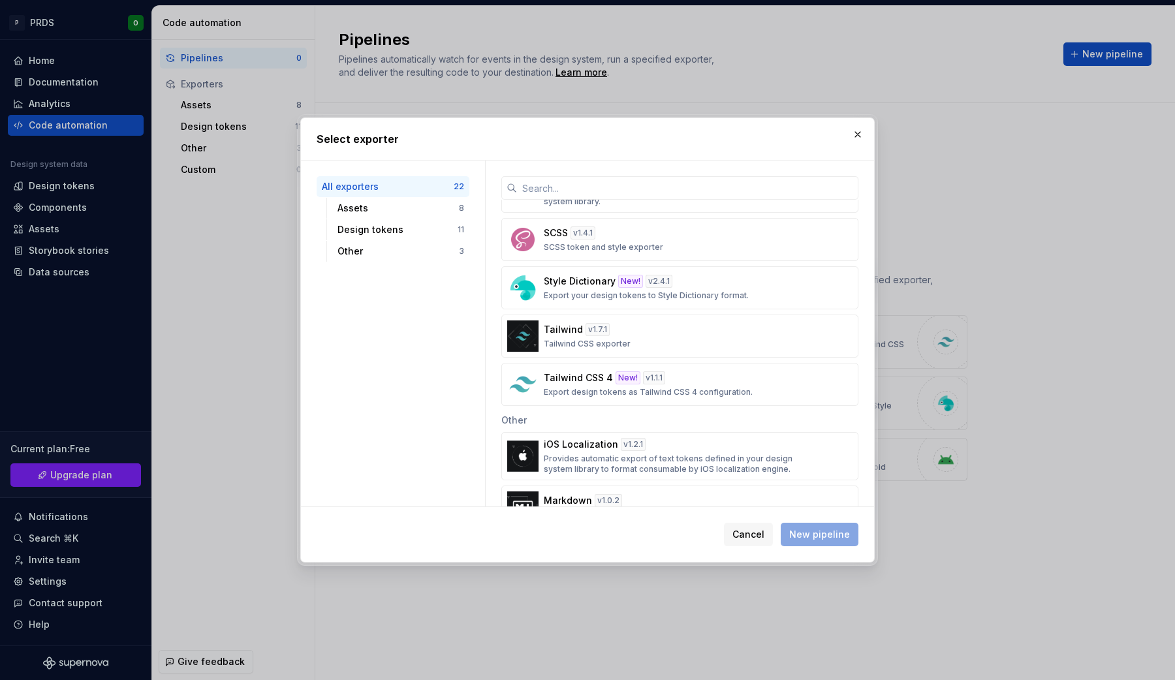
scroll to position [775, 0]
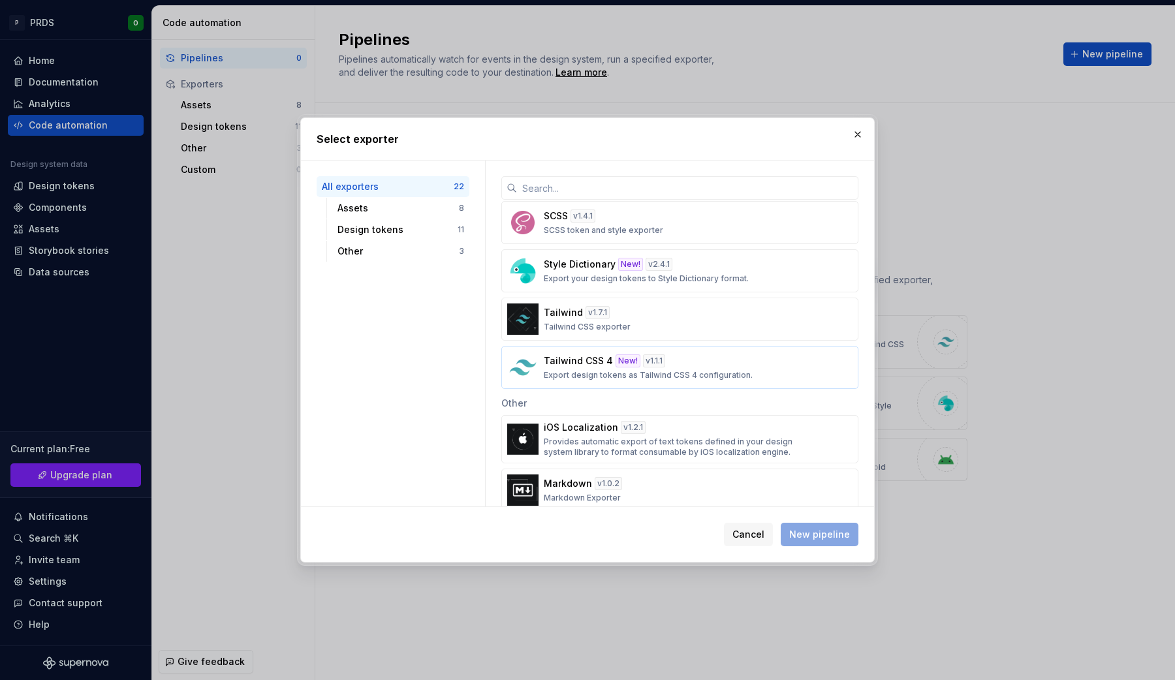
click at [741, 388] on button "Tailwind CSS 4 New! v 1.1.1 Export design tokens as Tailwind CSS 4 configuratio…" at bounding box center [679, 367] width 357 height 43
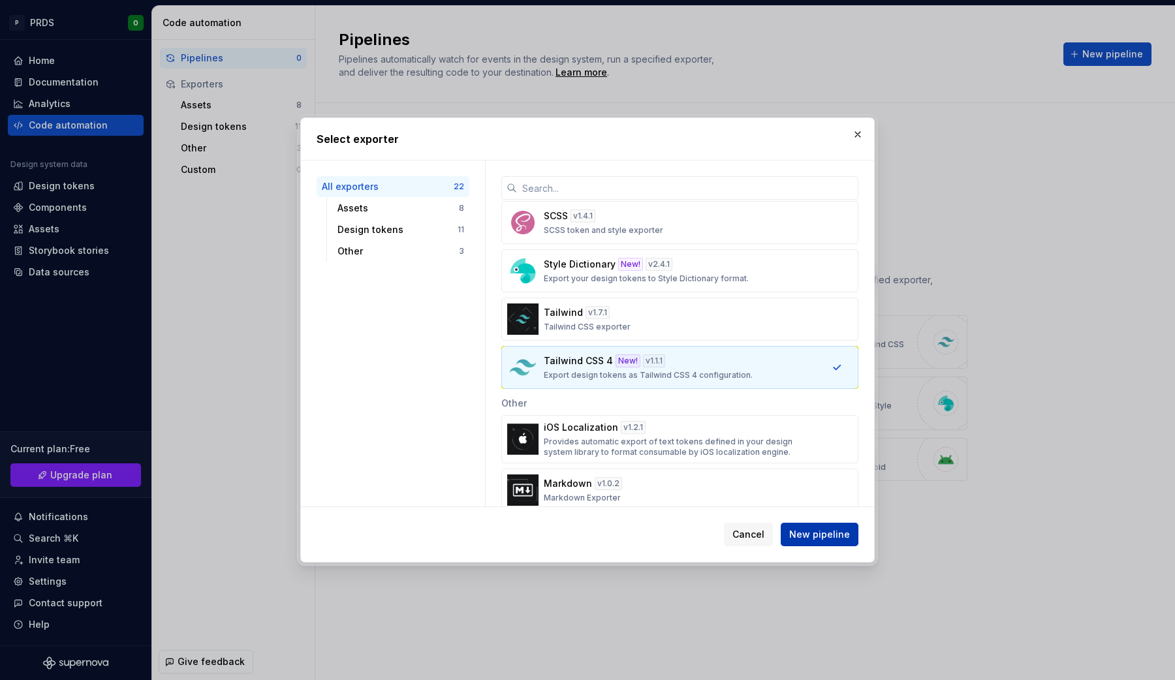
click at [832, 531] on span "New pipeline" at bounding box center [819, 534] width 61 height 13
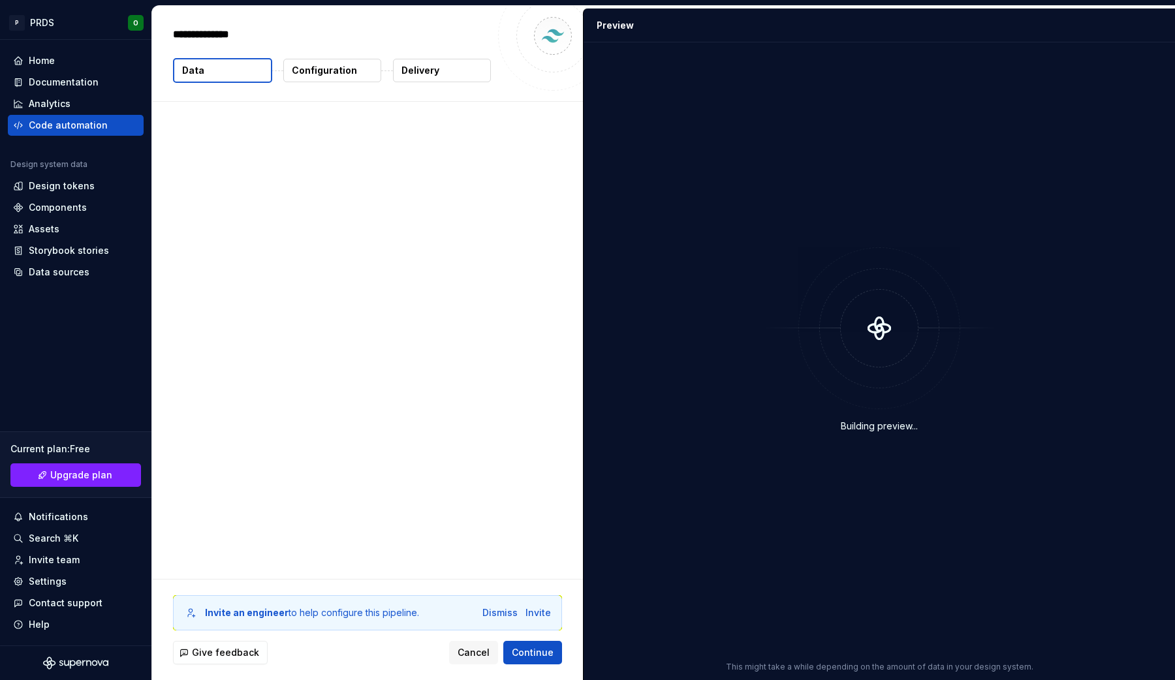
type textarea "*"
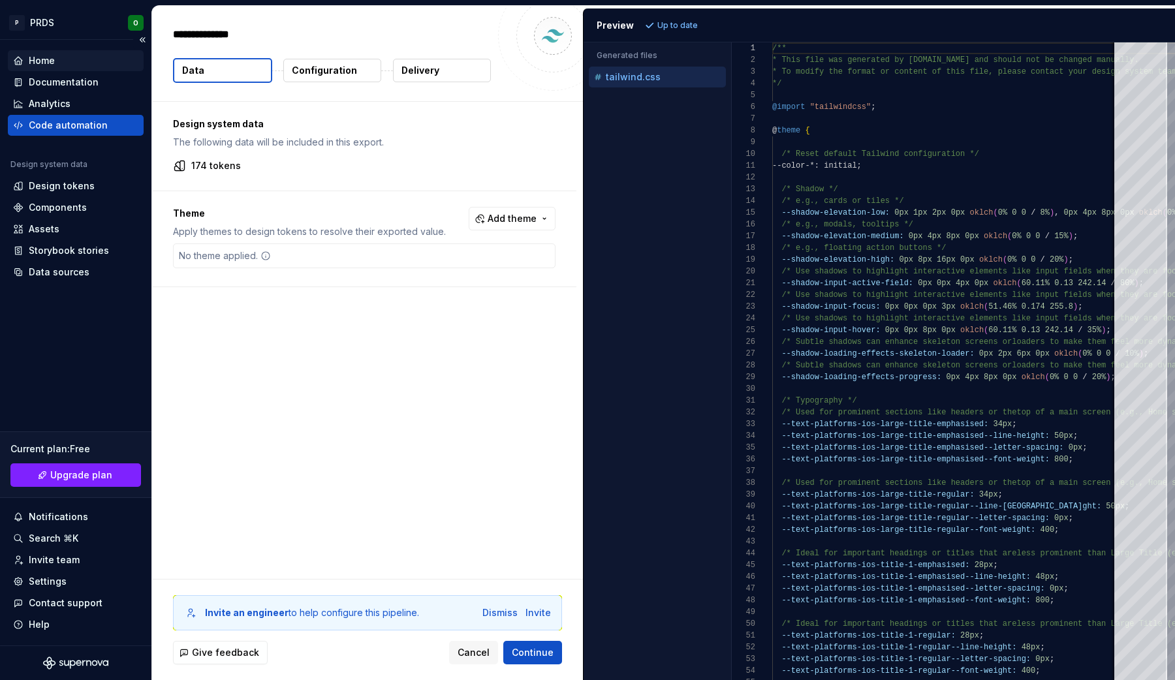
click at [35, 57] on div "Home" at bounding box center [42, 60] width 26 height 13
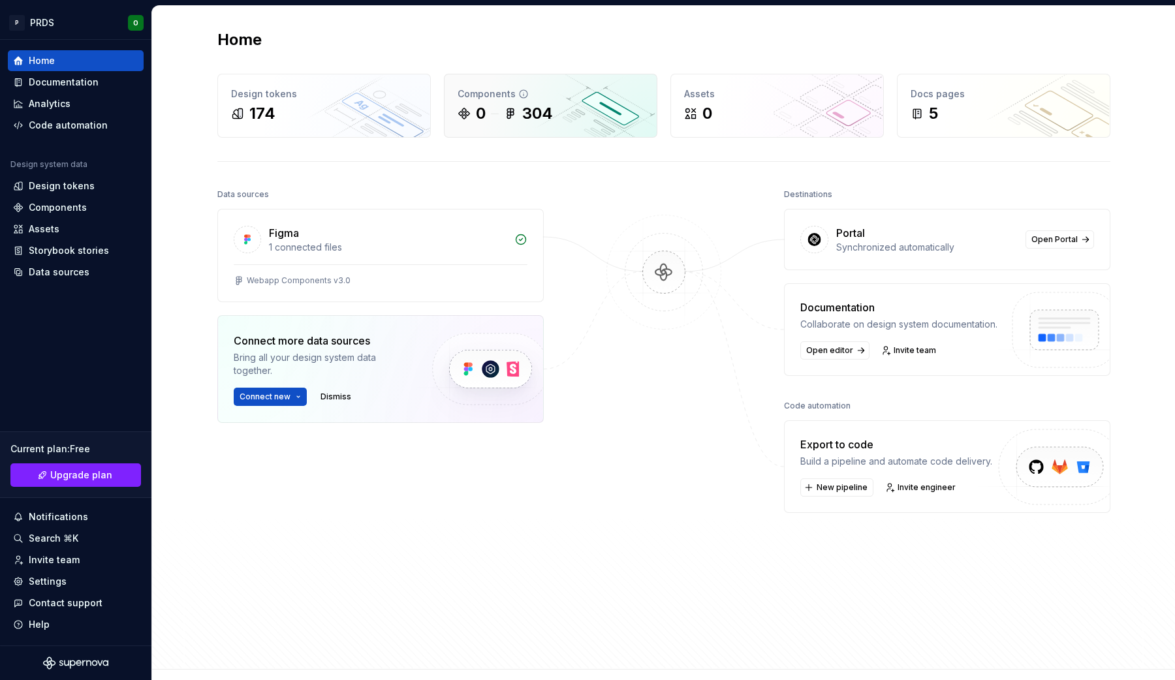
click at [565, 112] on div "0 304" at bounding box center [550, 113] width 186 height 21
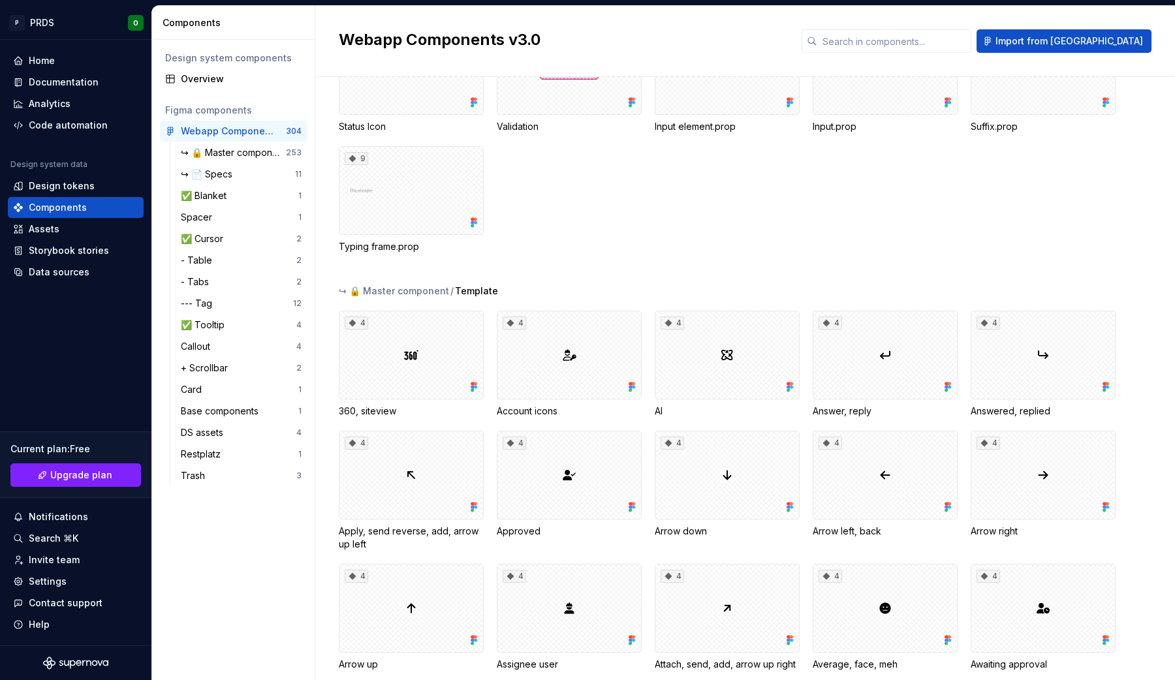
scroll to position [115, 0]
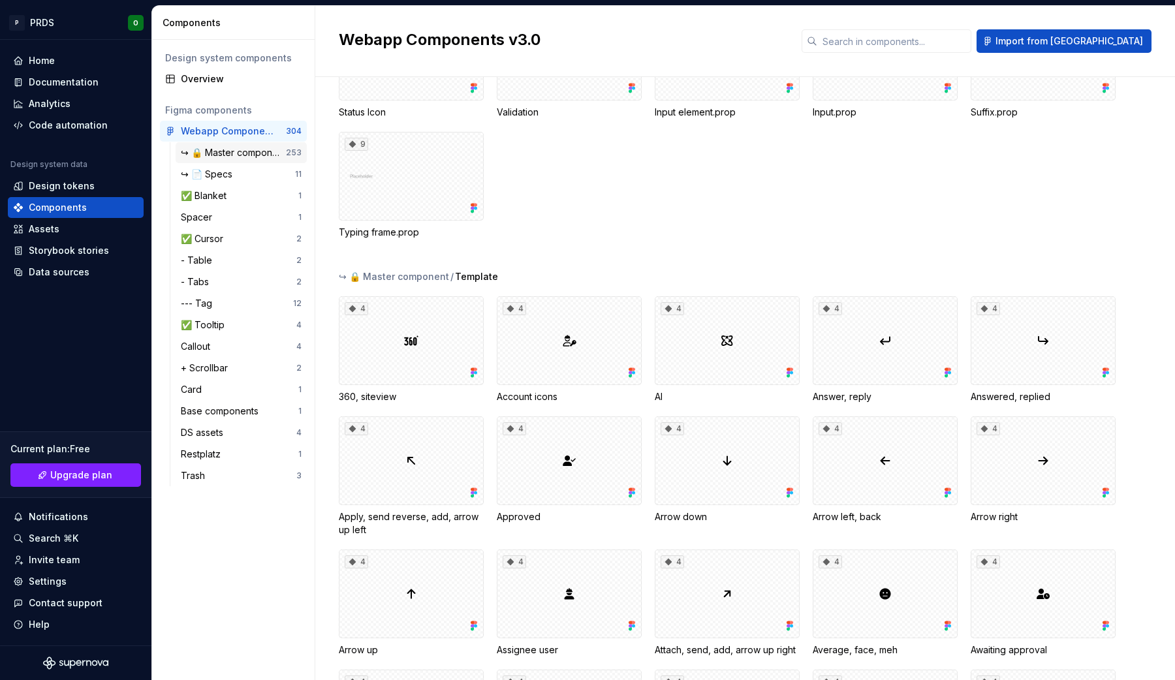
click at [232, 153] on div "↪ 🔒 Master component" at bounding box center [233, 152] width 105 height 13
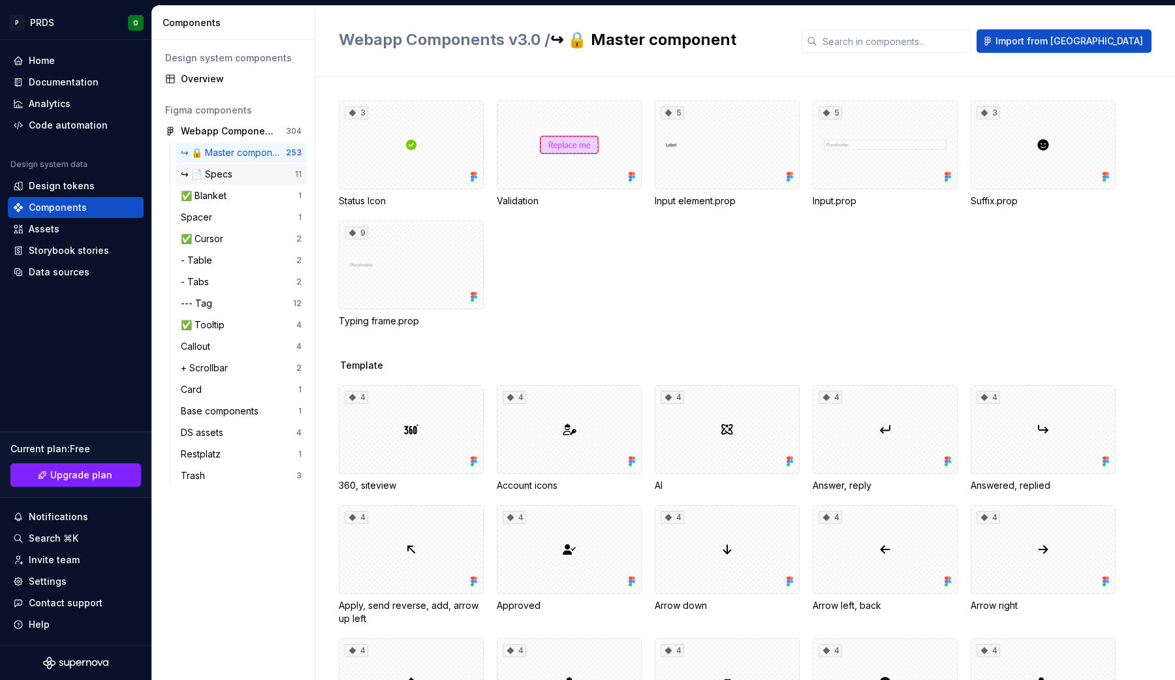
click at [223, 174] on div "↪ 📄 Specs" at bounding box center [209, 174] width 57 height 13
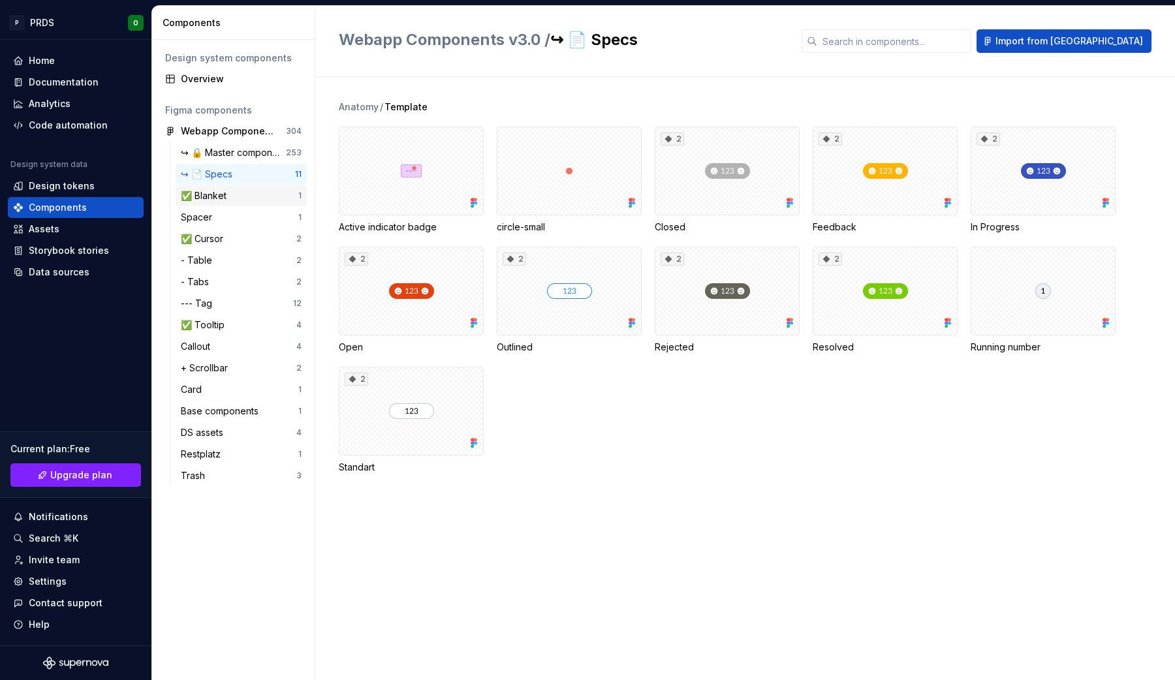
click at [215, 196] on div "✅ Blanket" at bounding box center [206, 195] width 51 height 13
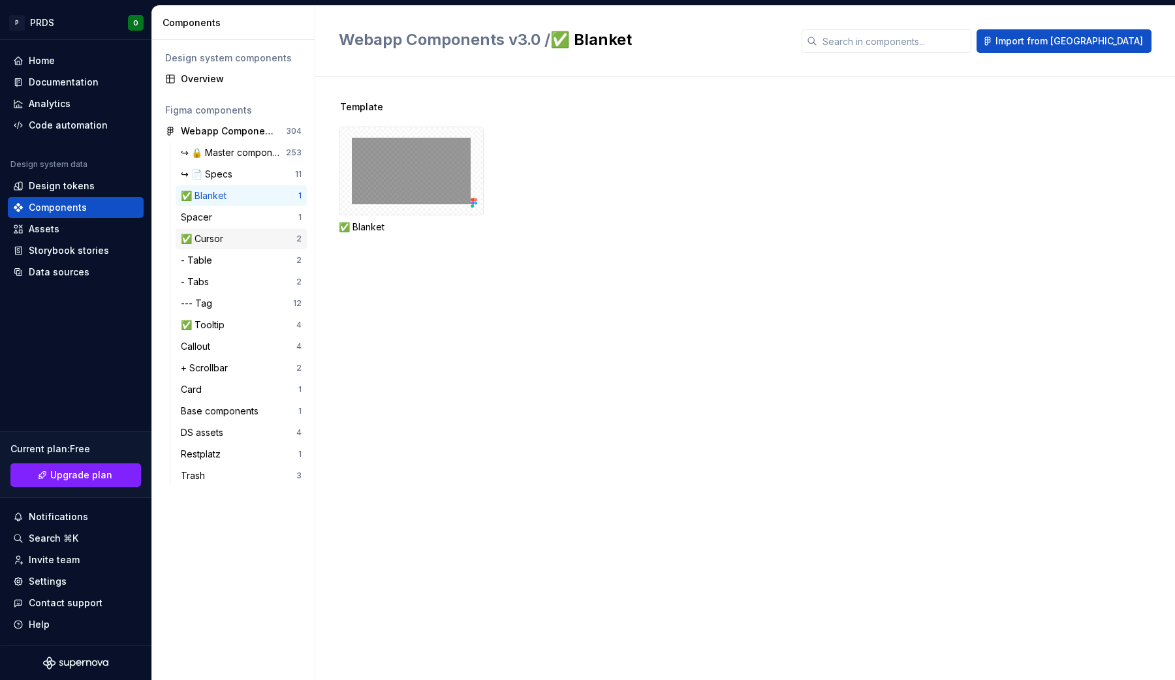
click at [208, 243] on div "✅ Cursor" at bounding box center [205, 238] width 48 height 13
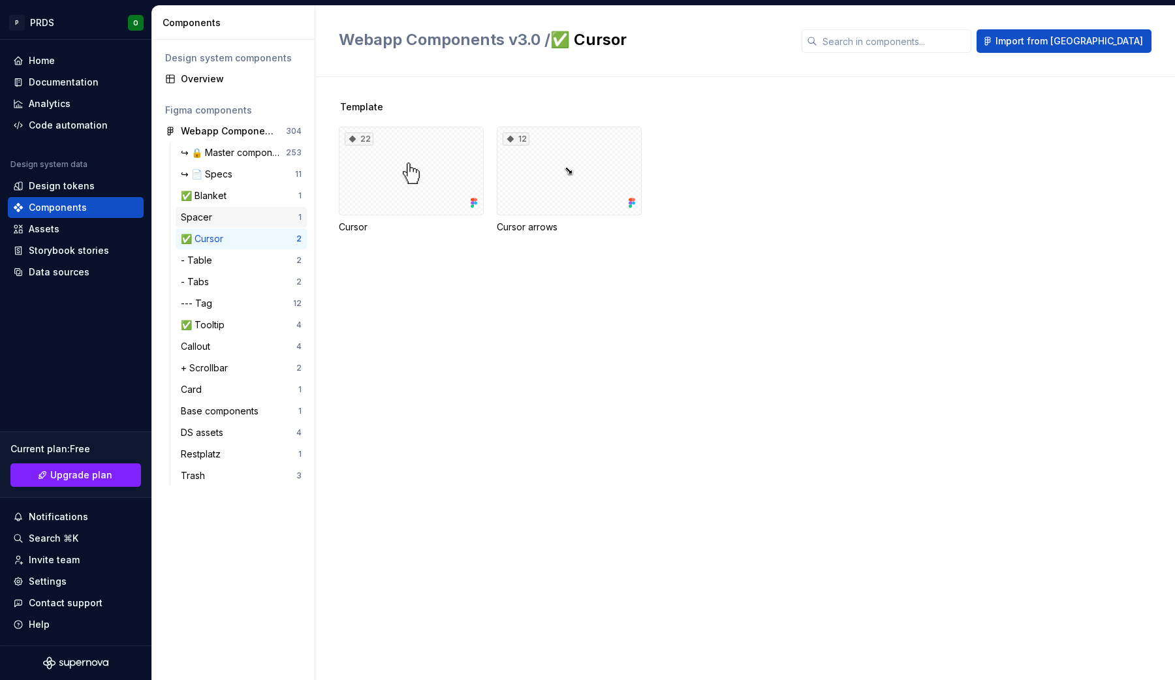
click at [210, 215] on div "Spacer" at bounding box center [199, 217] width 37 height 13
click at [212, 328] on div "✅ Tooltip" at bounding box center [205, 324] width 49 height 13
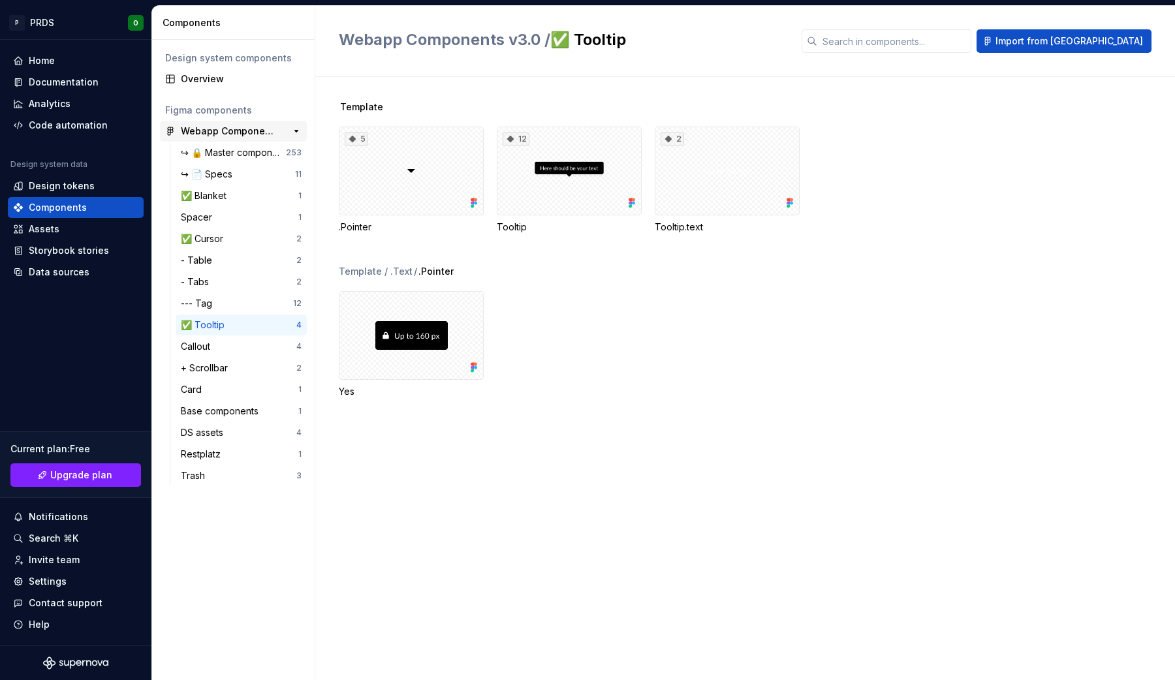
click at [241, 129] on div "Webapp Components v3.0" at bounding box center [229, 131] width 97 height 13
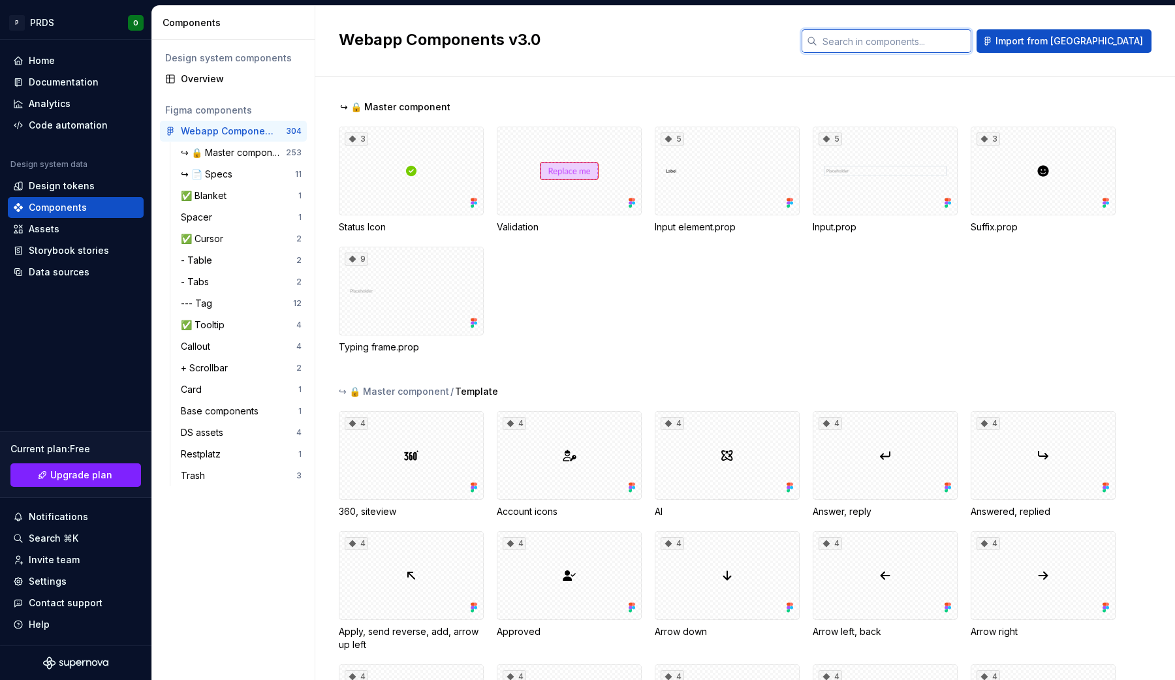
click at [944, 36] on input "text" at bounding box center [894, 40] width 154 height 23
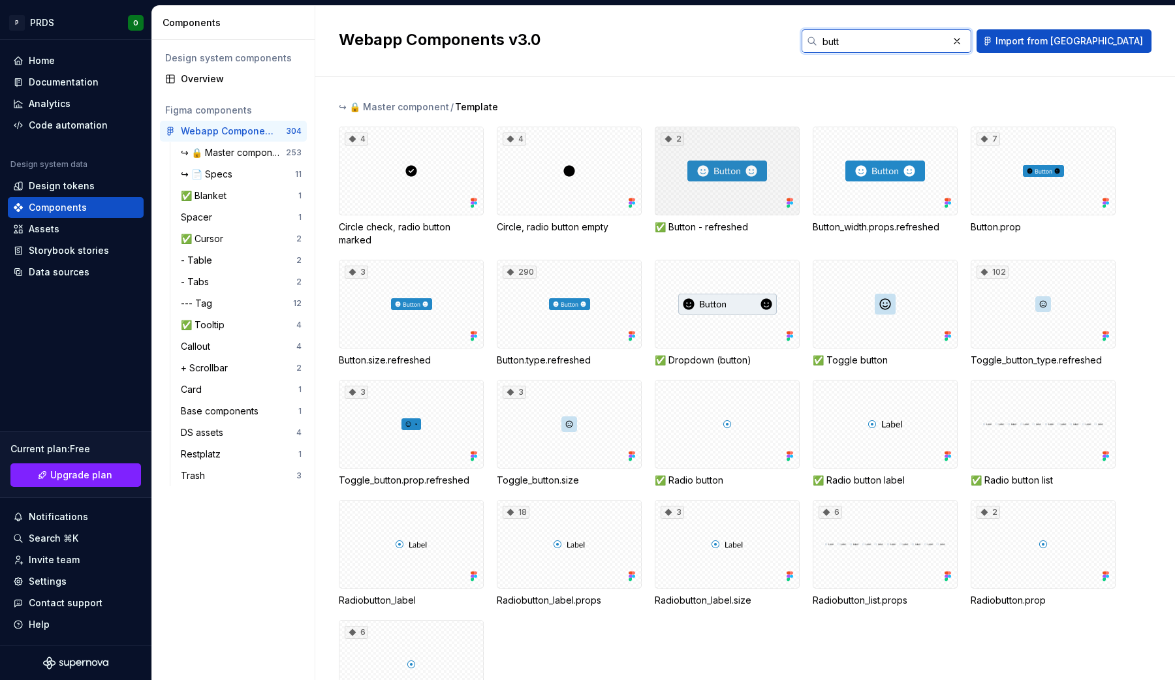
type input "butt"
click at [730, 177] on div "2" at bounding box center [727, 171] width 145 height 89
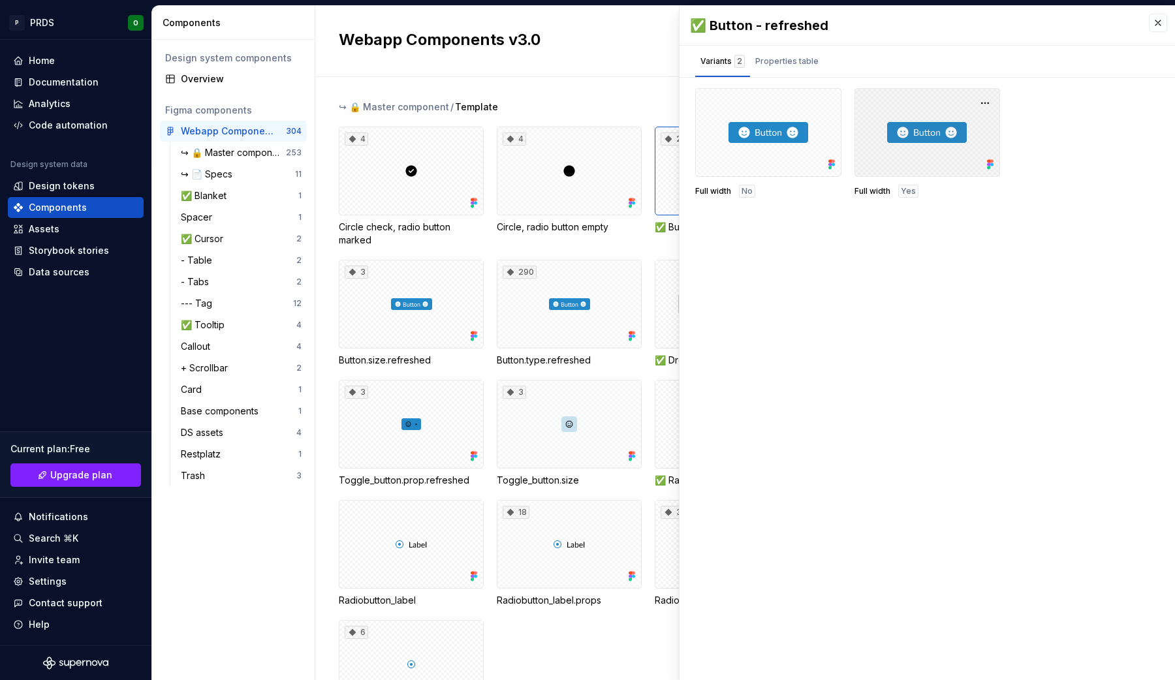
click at [921, 142] on div at bounding box center [927, 132] width 146 height 89
click at [987, 102] on button "button" at bounding box center [985, 103] width 18 height 18
click at [801, 64] on div "Properties table" at bounding box center [786, 61] width 63 height 13
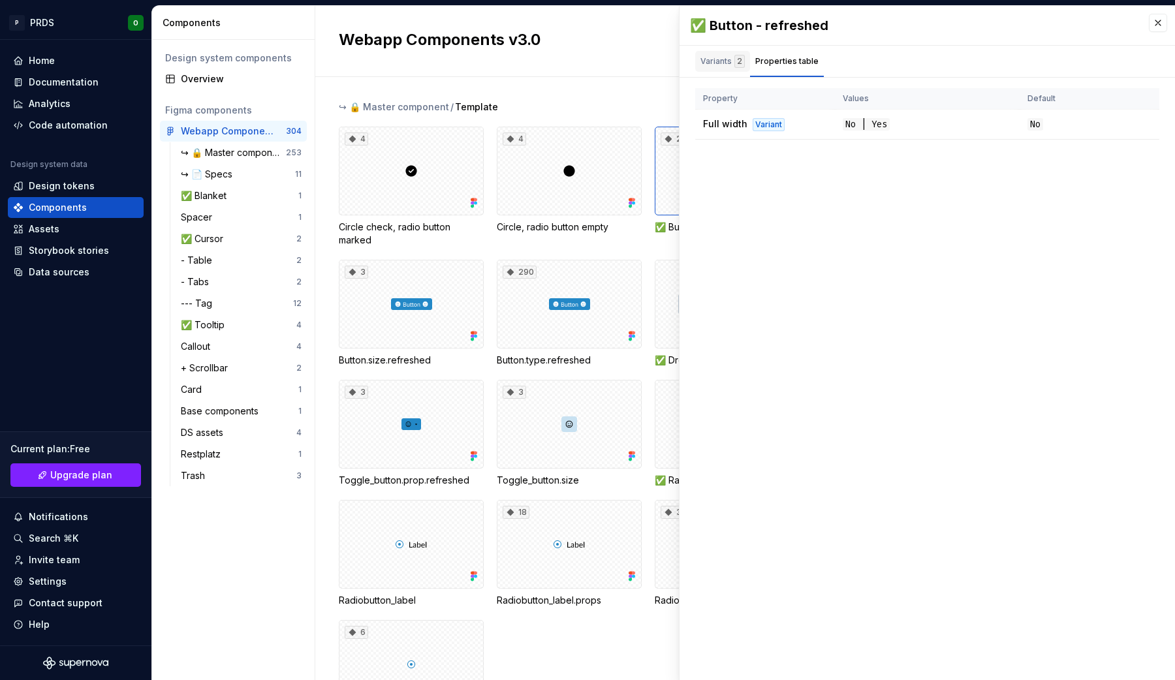
click at [717, 53] on div "Variants 2" at bounding box center [722, 61] width 55 height 21
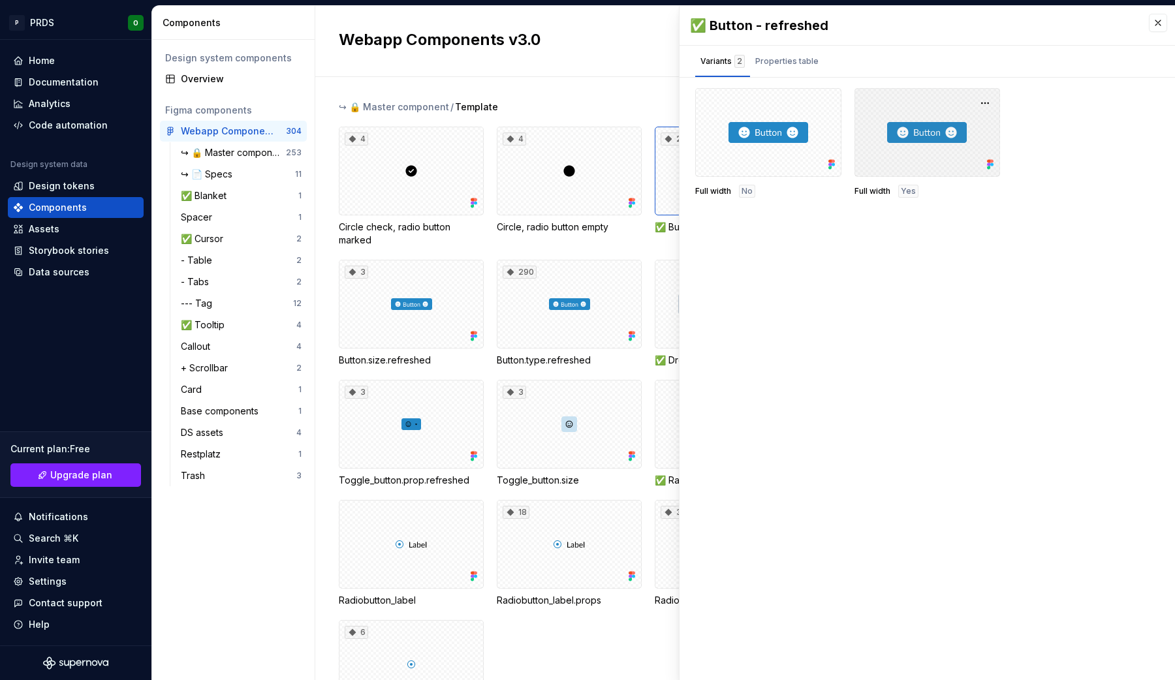
click at [953, 147] on div at bounding box center [927, 132] width 146 height 89
click at [987, 100] on button "button" at bounding box center [985, 103] width 18 height 18
click at [969, 132] on div "Open in Figma" at bounding box center [943, 141] width 85 height 39
click at [1158, 20] on button "button" at bounding box center [1158, 23] width 18 height 18
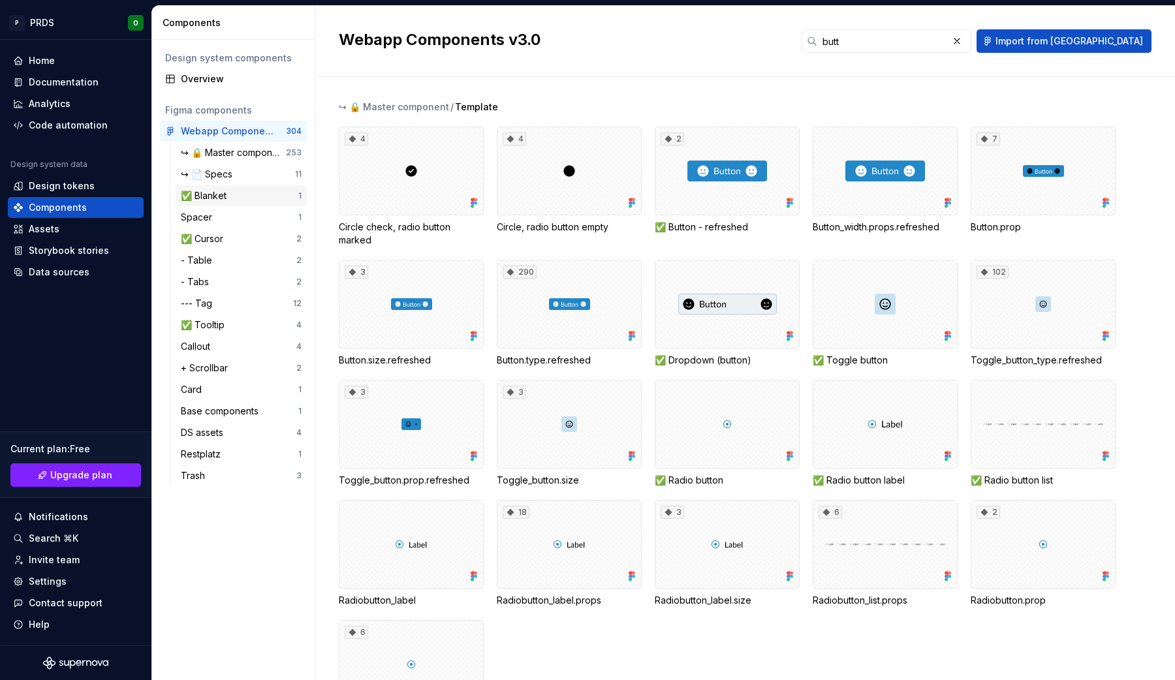
click at [224, 195] on div "✅ Blanket" at bounding box center [206, 195] width 51 height 13
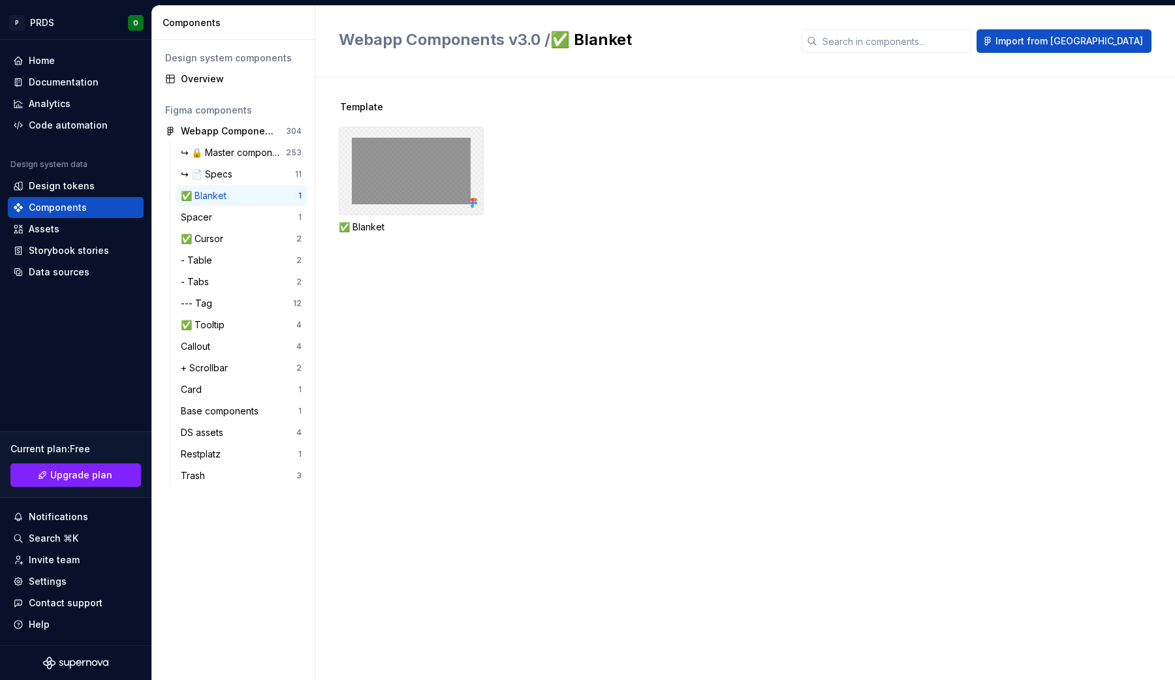
click at [418, 168] on div at bounding box center [411, 171] width 145 height 89
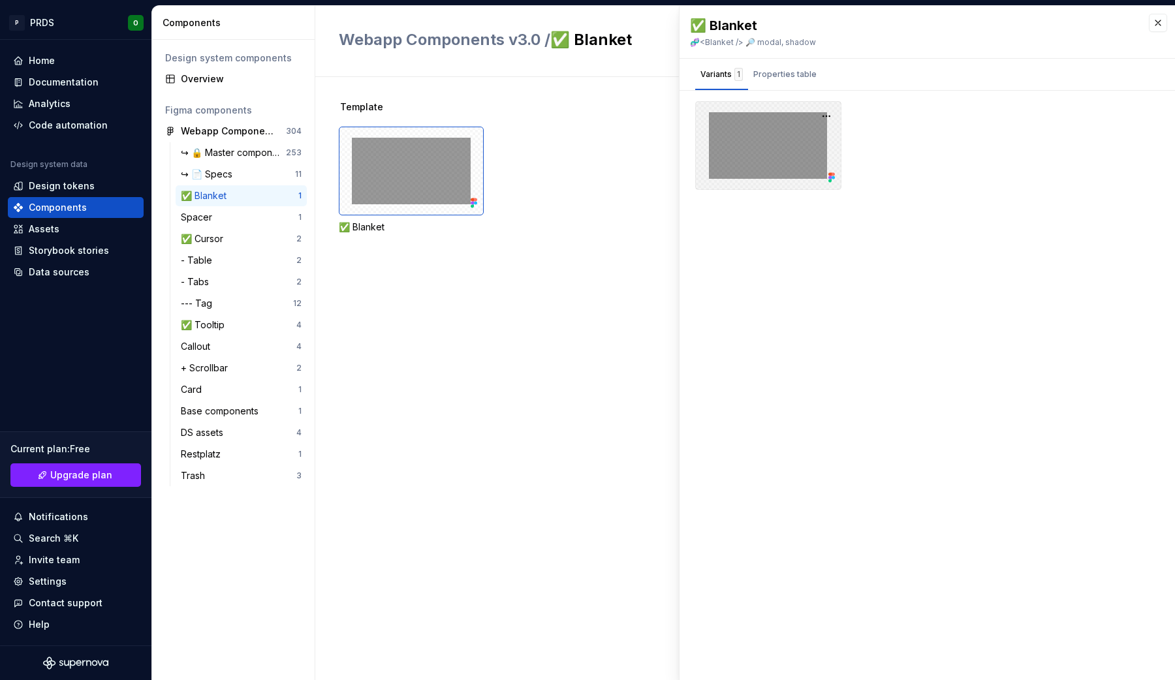
click at [758, 132] on div at bounding box center [768, 145] width 146 height 89
click at [772, 78] on div "Properties table" at bounding box center [784, 74] width 63 height 13
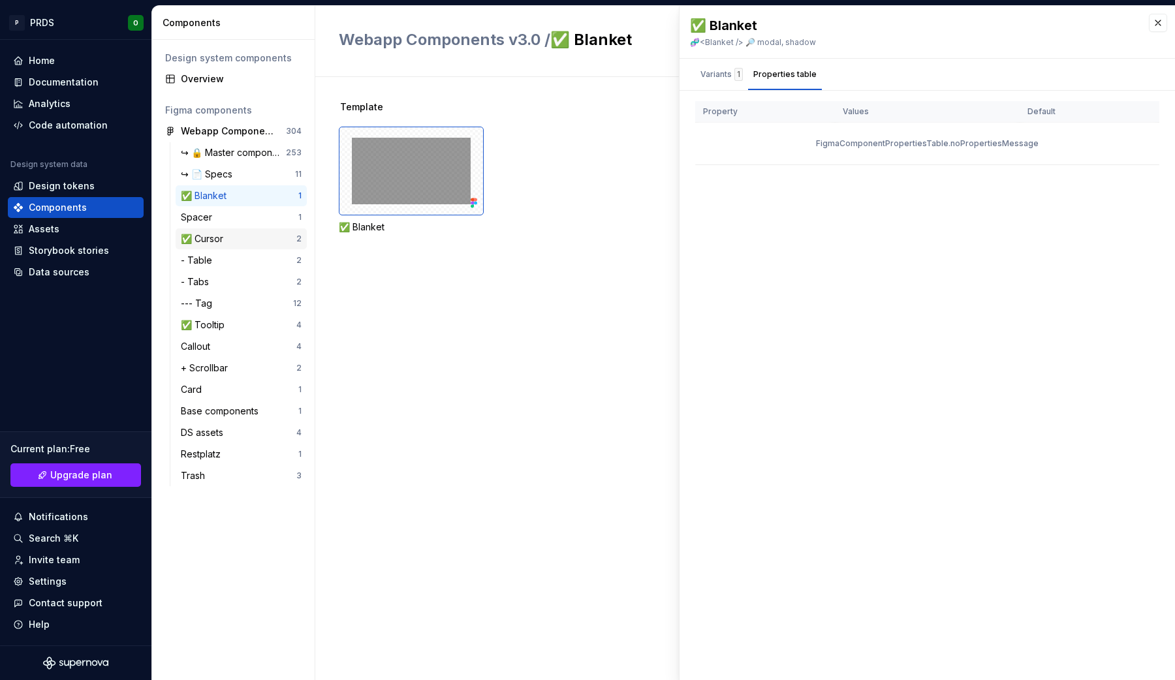
click at [211, 238] on div "✅ Cursor" at bounding box center [205, 238] width 48 height 13
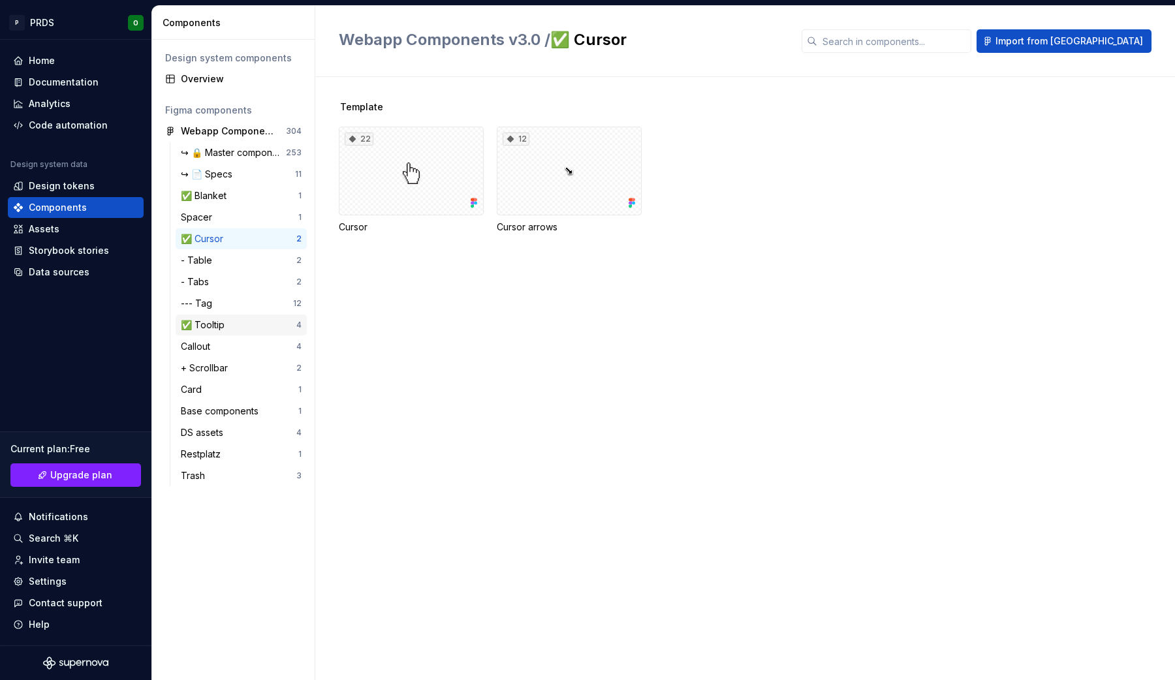
click at [217, 322] on div "✅ Tooltip" at bounding box center [205, 324] width 49 height 13
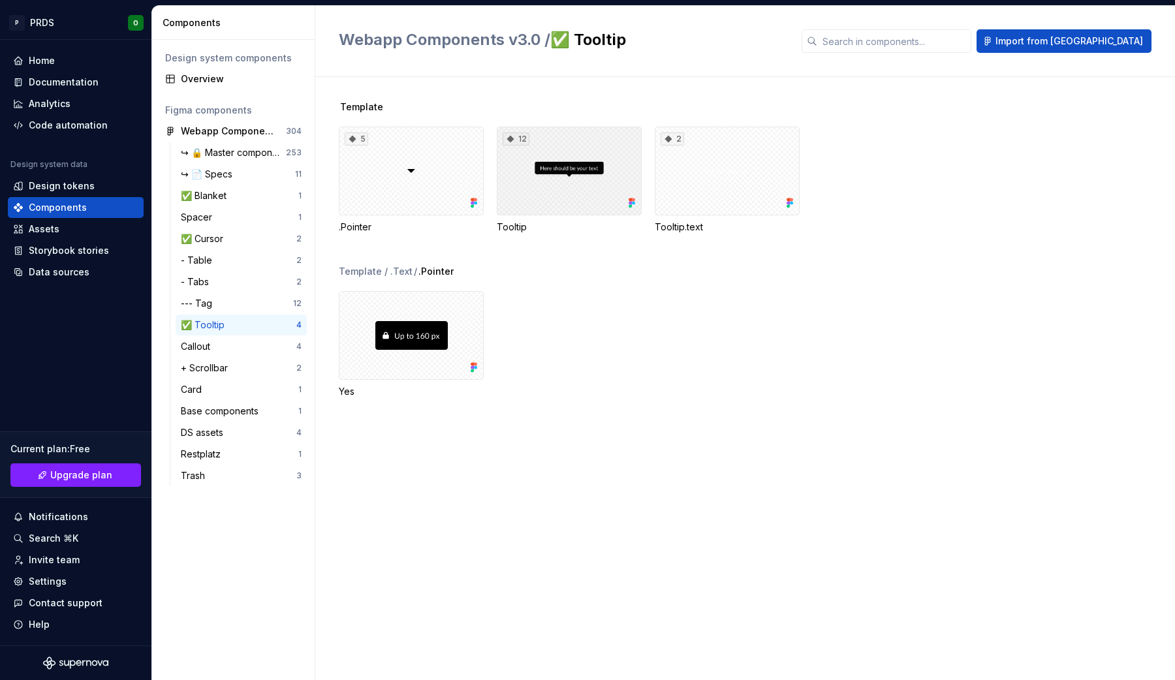
click at [551, 179] on div "12" at bounding box center [569, 171] width 145 height 89
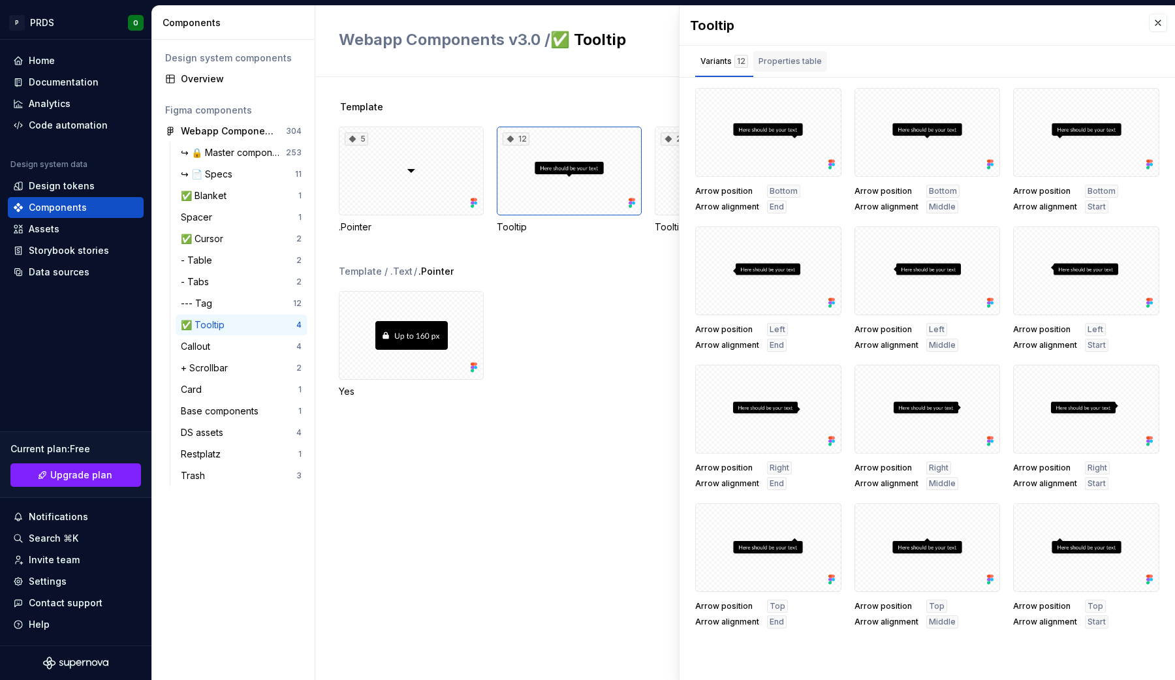
click at [785, 59] on div "Properties table" at bounding box center [789, 61] width 63 height 13
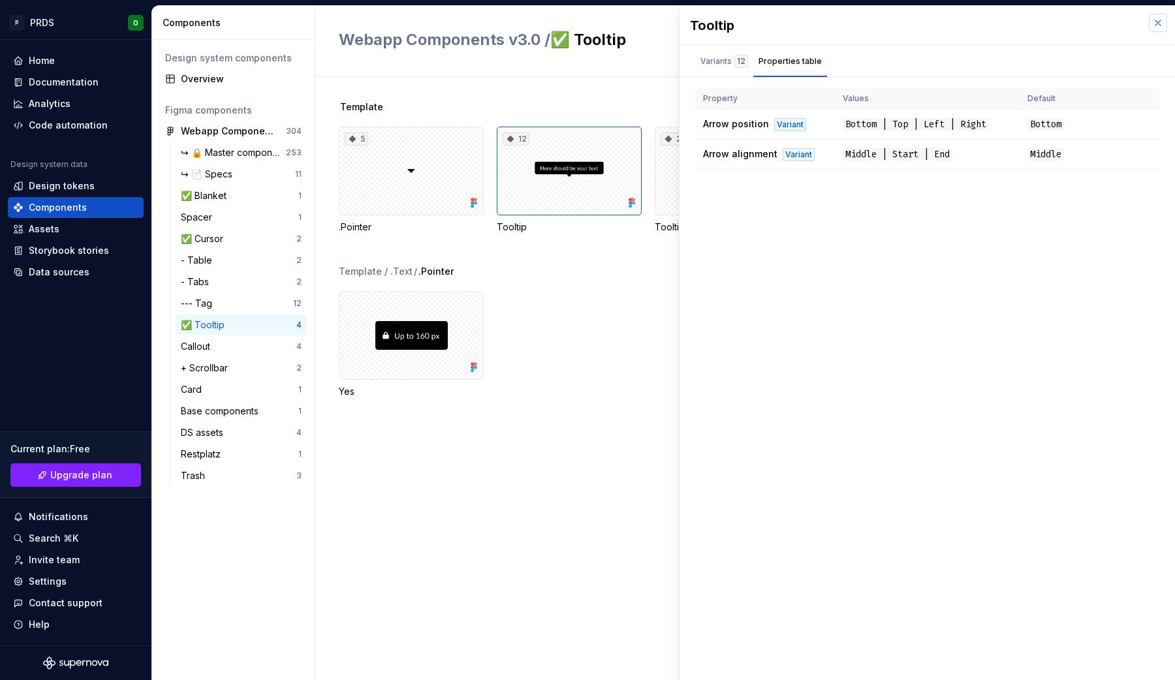
click at [1162, 22] on button "button" at bounding box center [1158, 23] width 18 height 18
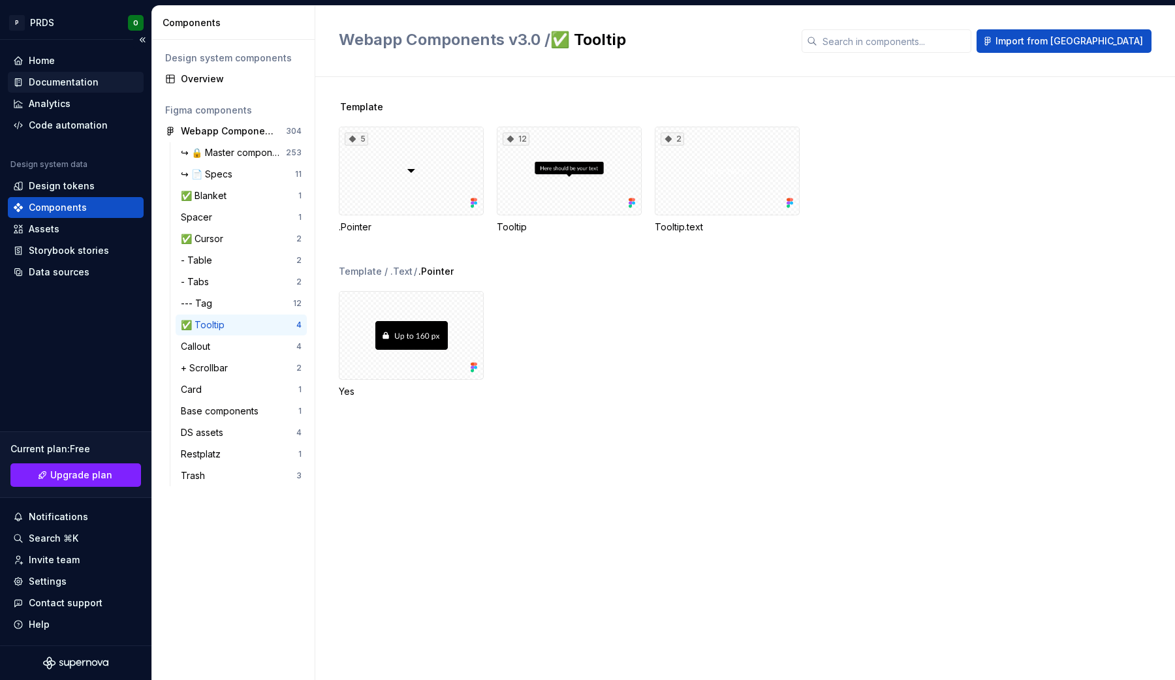
click at [88, 78] on div "Documentation" at bounding box center [64, 82] width 70 height 13
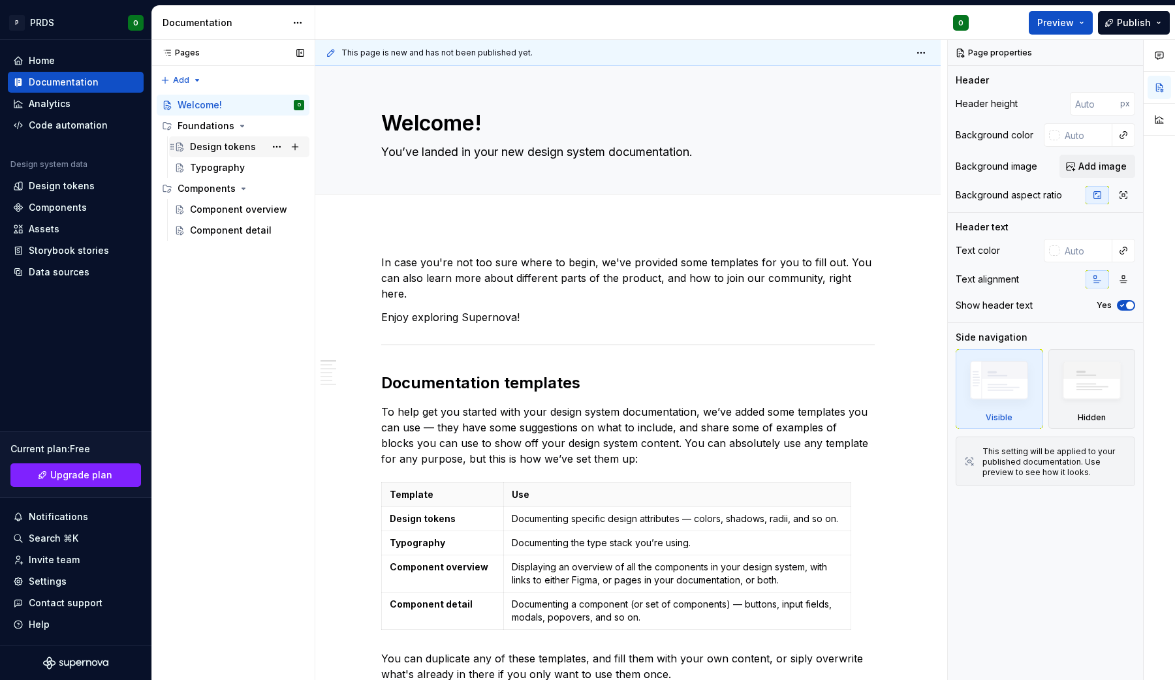
click at [239, 147] on div "Design tokens" at bounding box center [223, 146] width 66 height 13
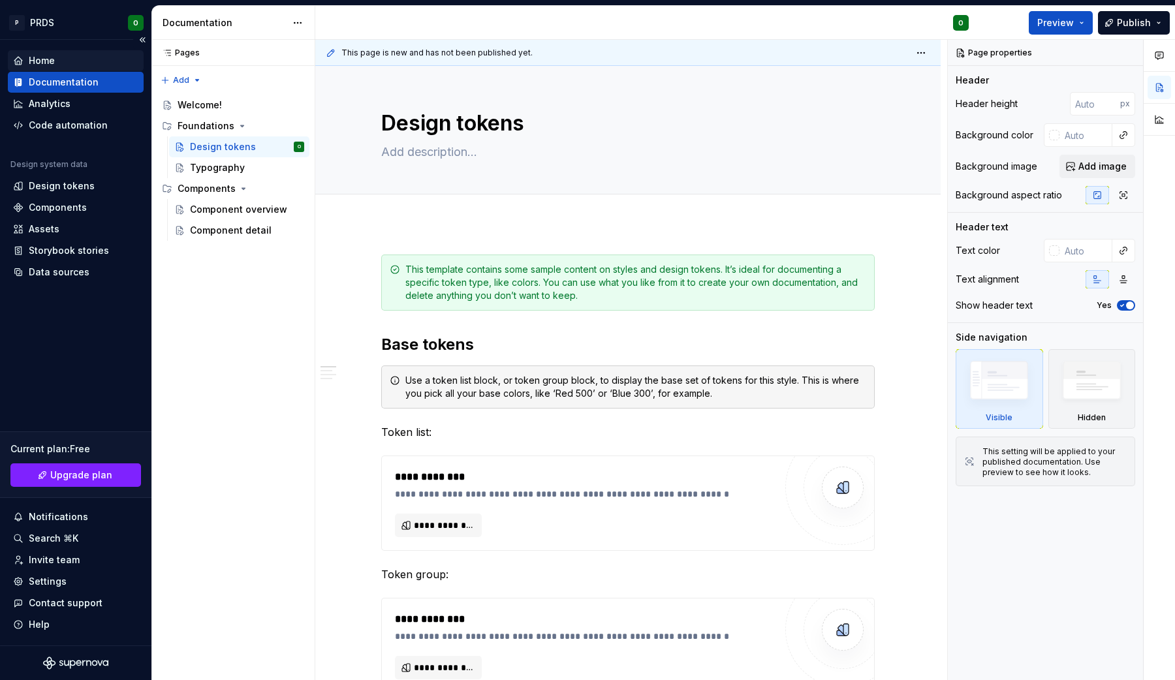
type textarea "*"
click at [51, 60] on div "Home" at bounding box center [42, 60] width 26 height 13
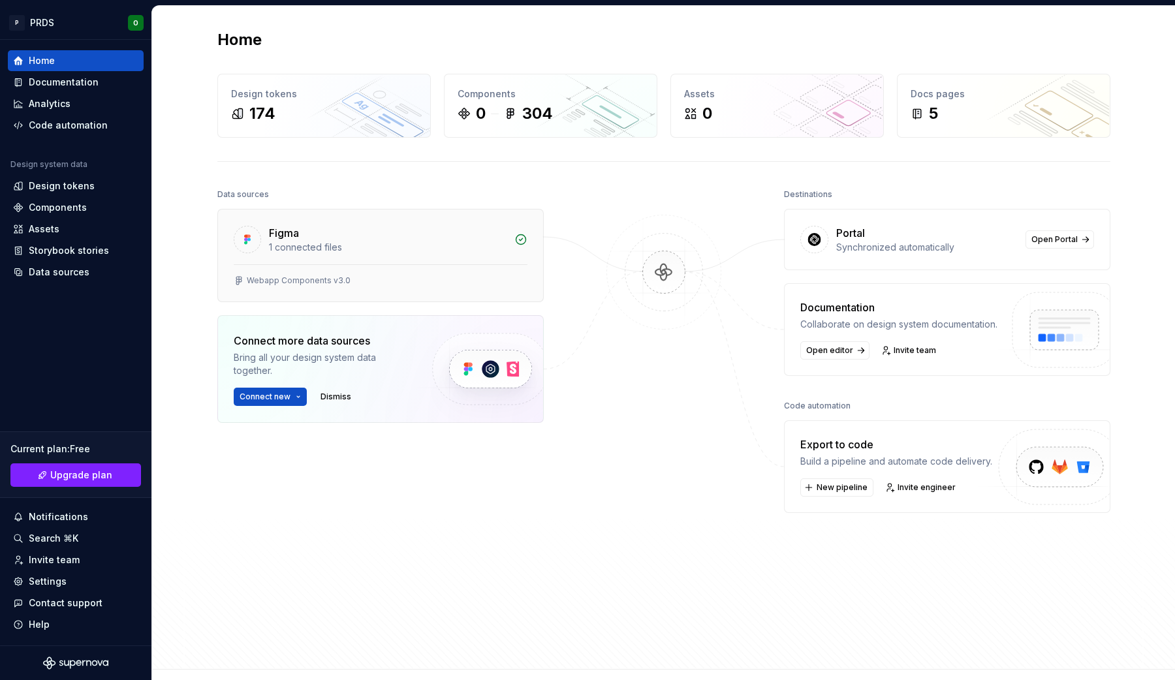
click at [424, 273] on div "Webapp Components v3.0" at bounding box center [380, 282] width 325 height 37
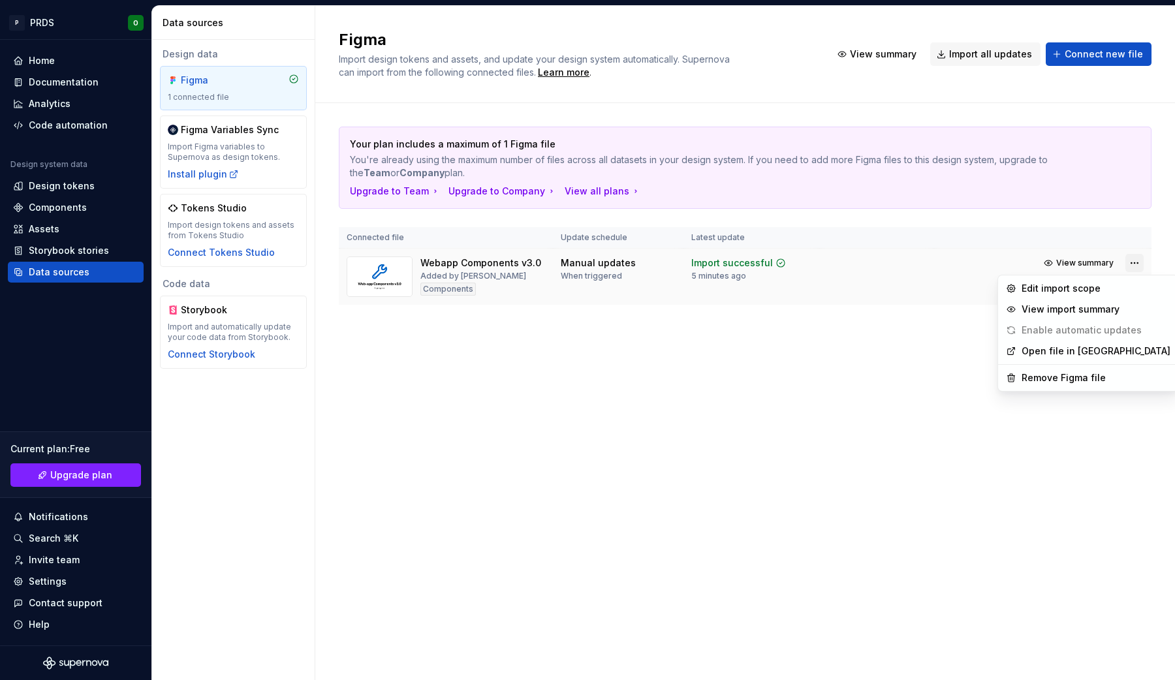
click at [1136, 260] on html "P PRDS O Home Documentation Analytics Code automation Design system data Design…" at bounding box center [587, 340] width 1175 height 680
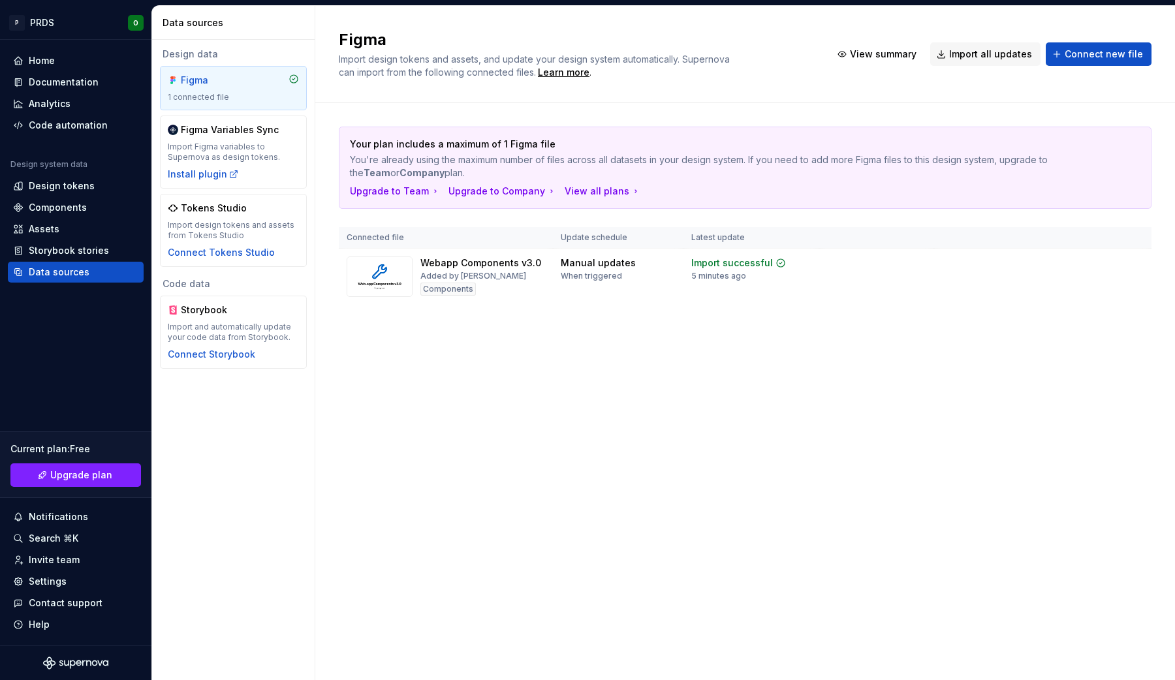
click at [811, 403] on html "P PRDS O Home Documentation Analytics Code automation Design system data Design…" at bounding box center [587, 340] width 1175 height 680
click at [1130, 262] on html "P PRDS O Home Documentation Analytics Code automation Design system data Design…" at bounding box center [587, 340] width 1175 height 680
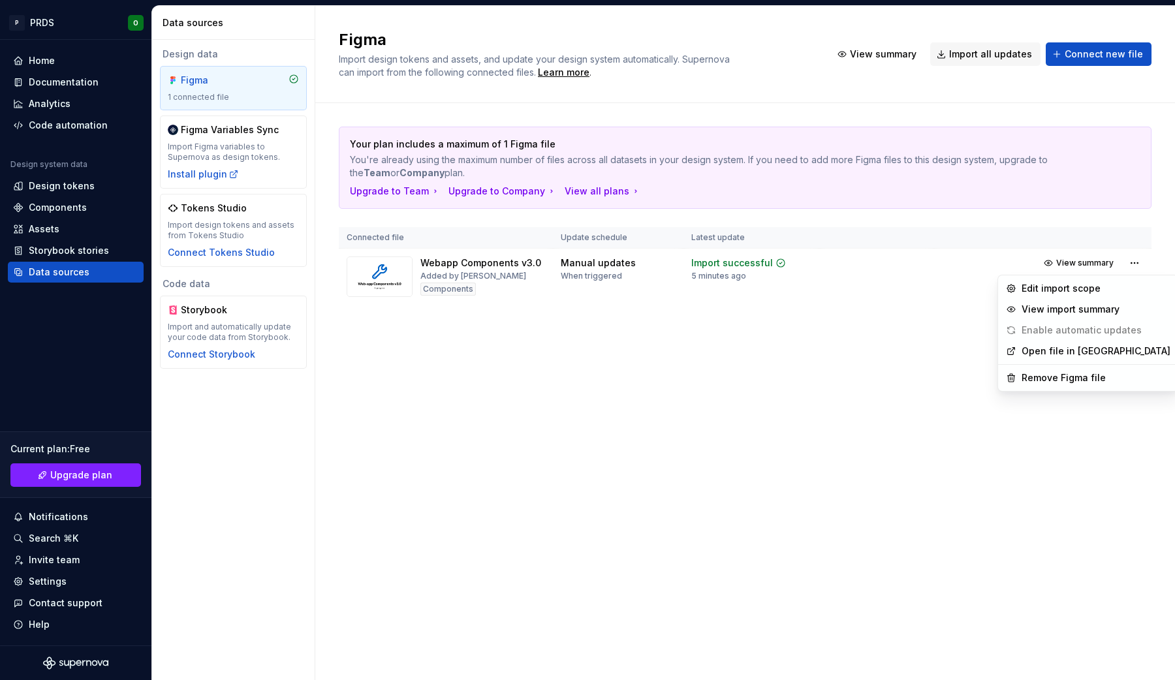
click at [260, 153] on html "P PRDS O Home Documentation Analytics Code automation Design system data Design…" at bounding box center [587, 340] width 1175 height 680
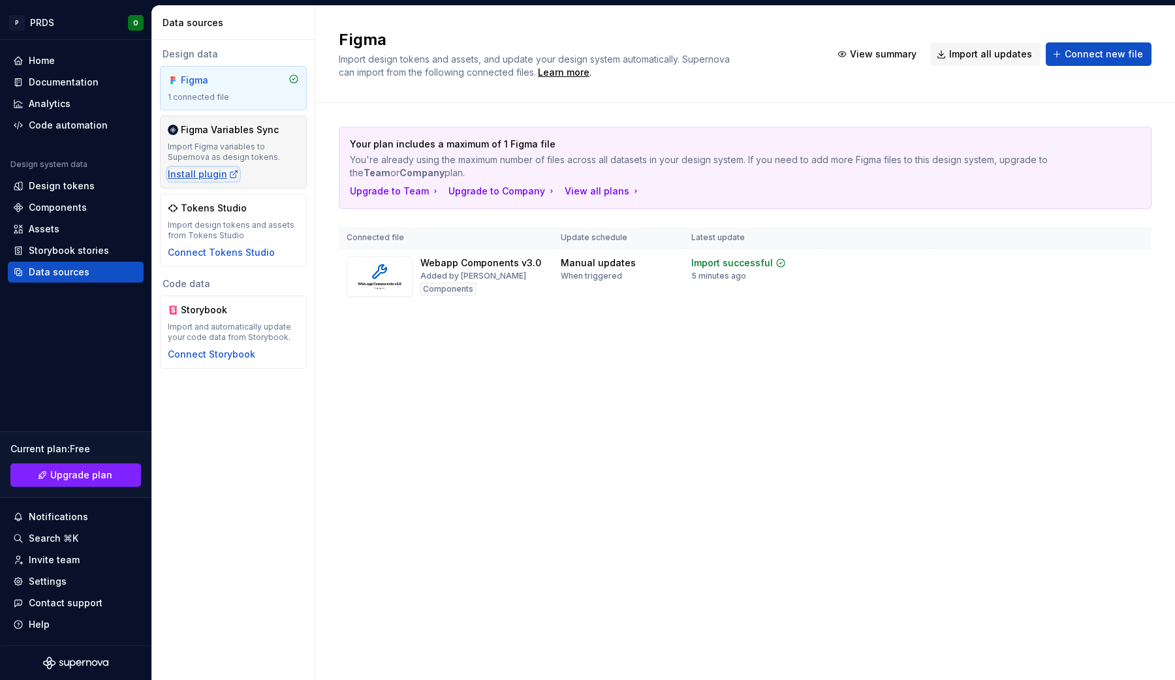
click at [207, 172] on div "Install plugin" at bounding box center [203, 174] width 71 height 13
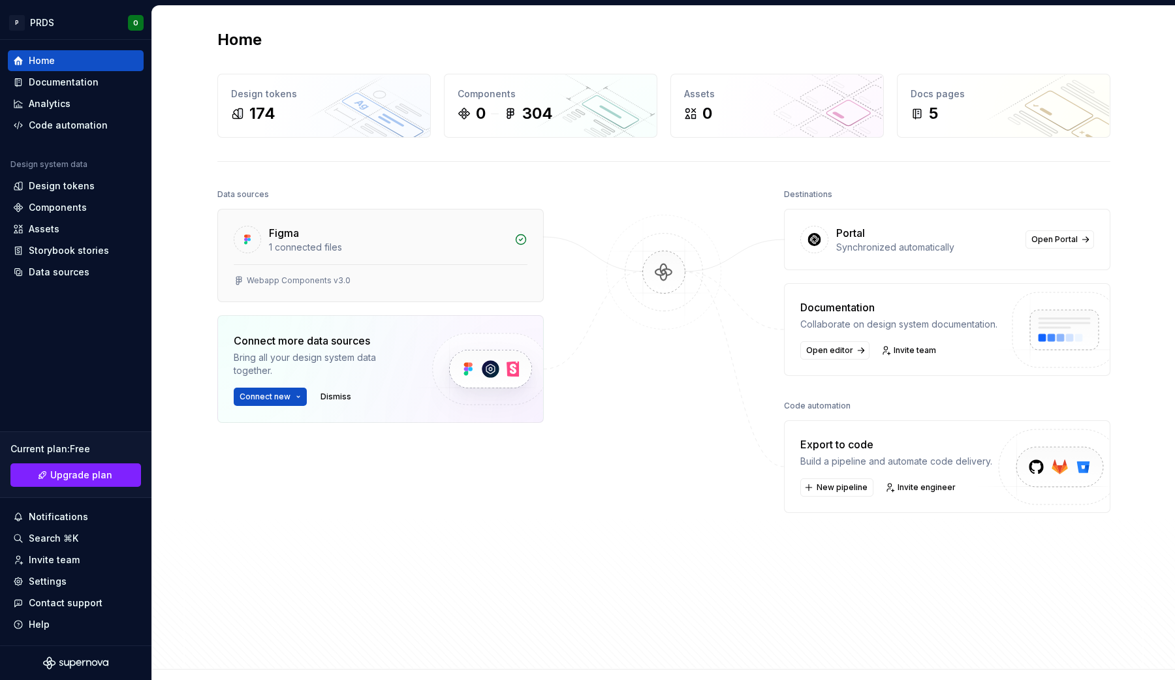
click at [418, 255] on div "Figma 1 connected files" at bounding box center [380, 236] width 325 height 55
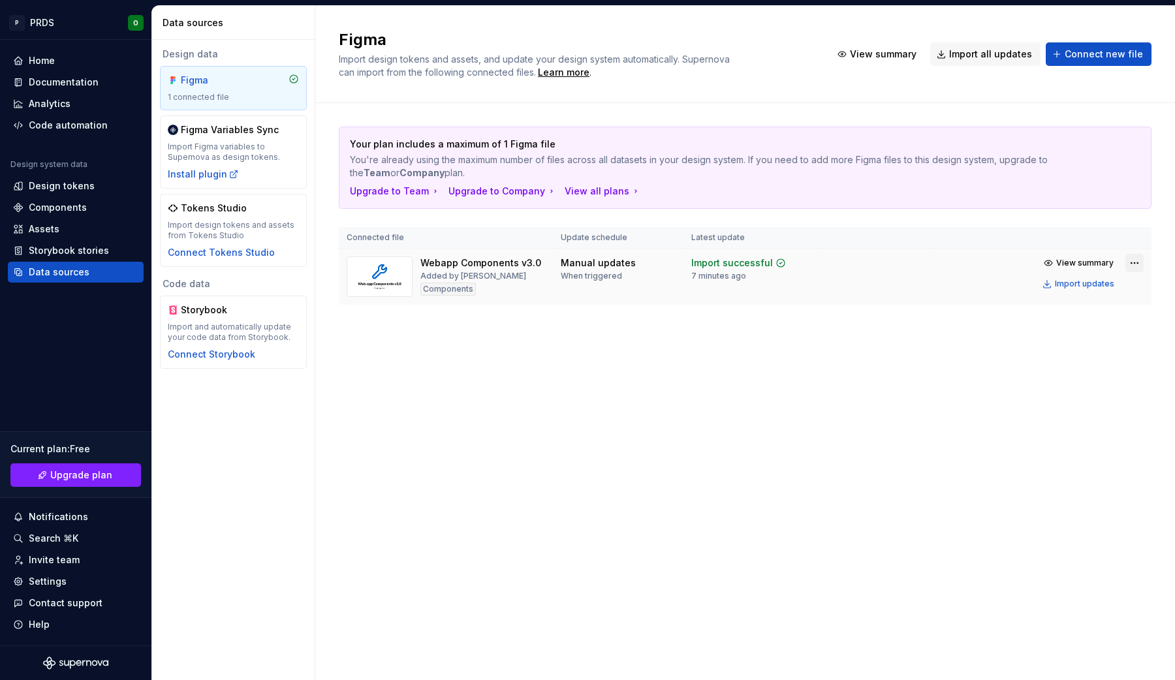
click at [1133, 262] on html "P PRDS O Home Documentation Analytics Code automation Design system data Design…" at bounding box center [587, 340] width 1175 height 680
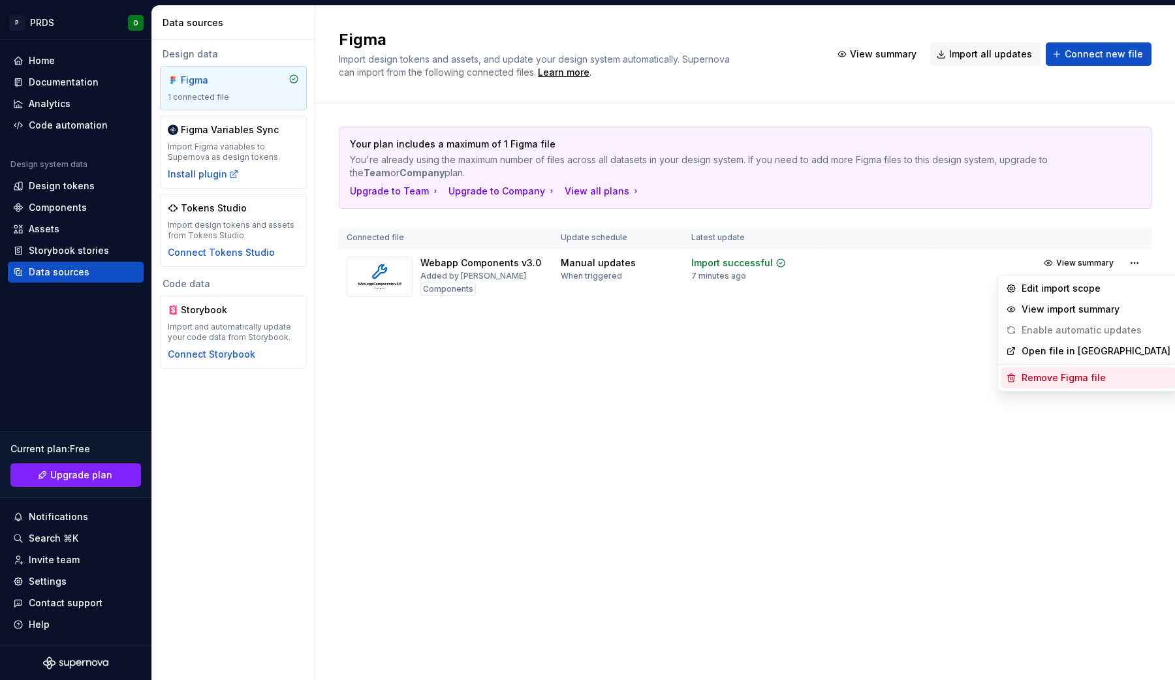
click at [1061, 371] on div "Remove Figma file" at bounding box center [1095, 377] width 149 height 13
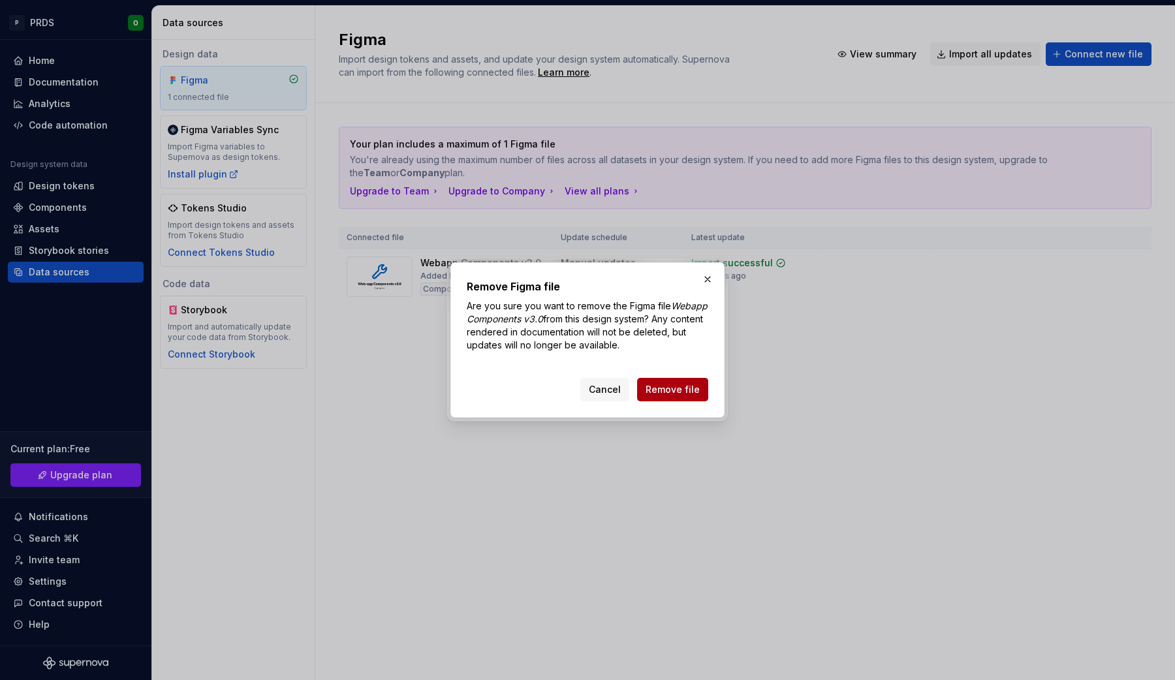
click at [679, 388] on span "Remove file" at bounding box center [672, 389] width 54 height 13
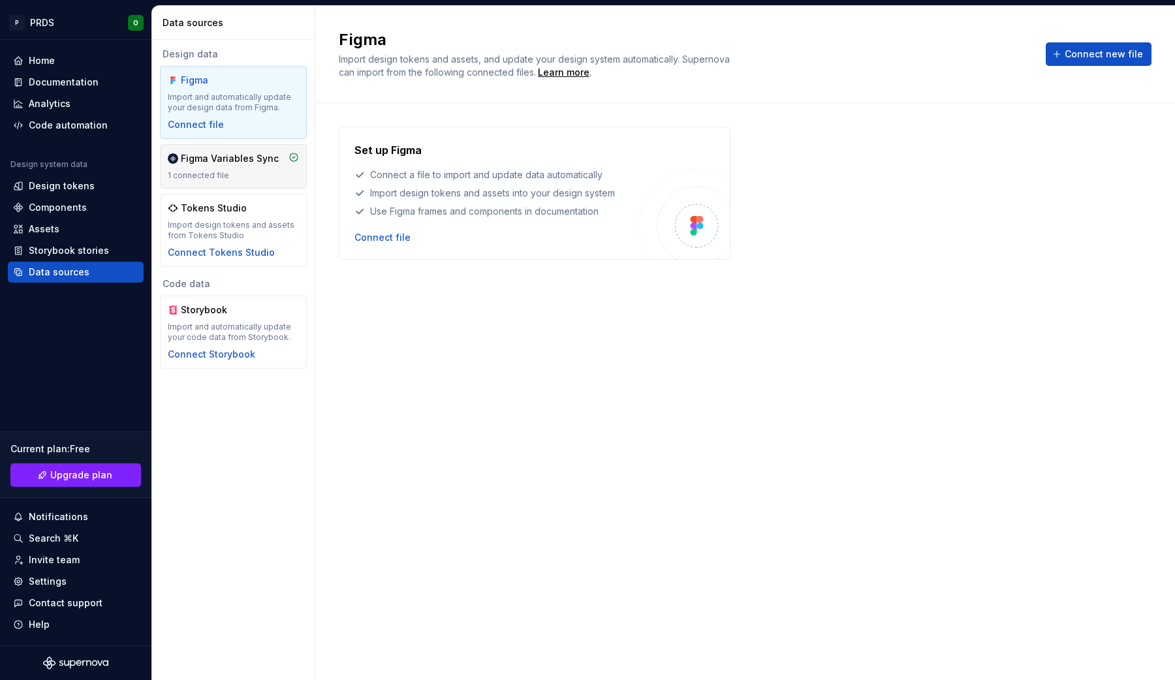
click at [255, 181] on div "Figma Variables Sync 1 connected file" at bounding box center [233, 166] width 147 height 44
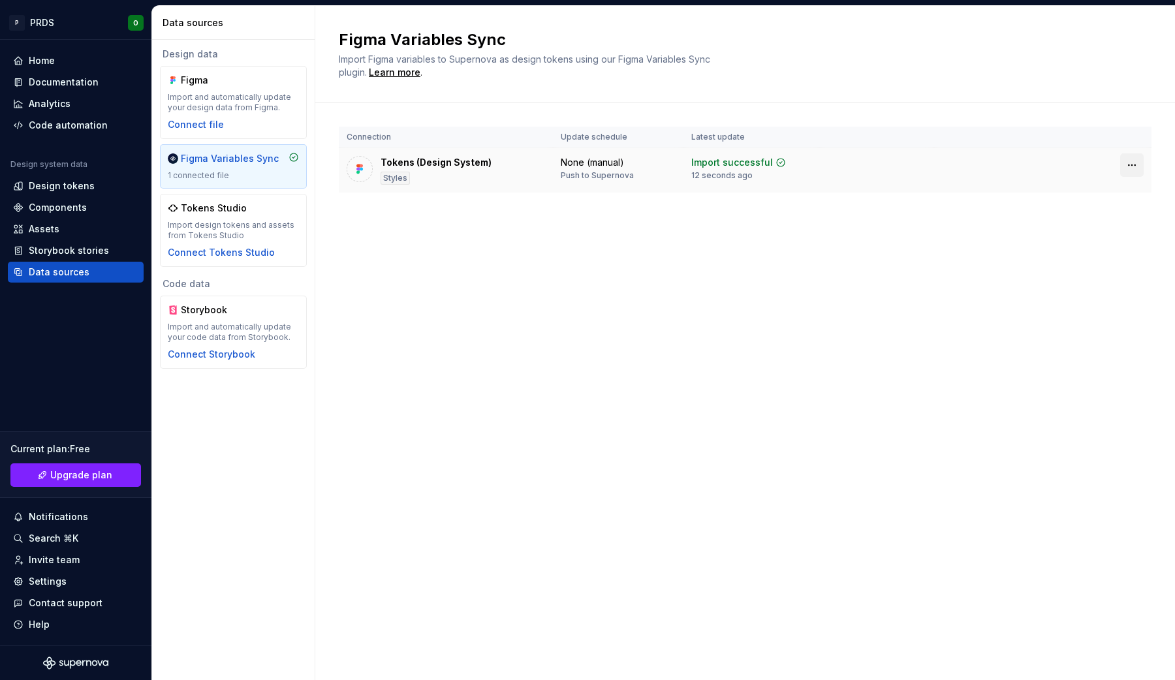
click at [1125, 166] on html "P PRDS O Home Documentation Analytics Code automation Design system data Design…" at bounding box center [587, 340] width 1175 height 680
click at [754, 316] on html "P PRDS O Home Documentation Analytics Code automation Design system data Design…" at bounding box center [587, 340] width 1175 height 680
click at [76, 62] on div "Home" at bounding box center [75, 60] width 125 height 13
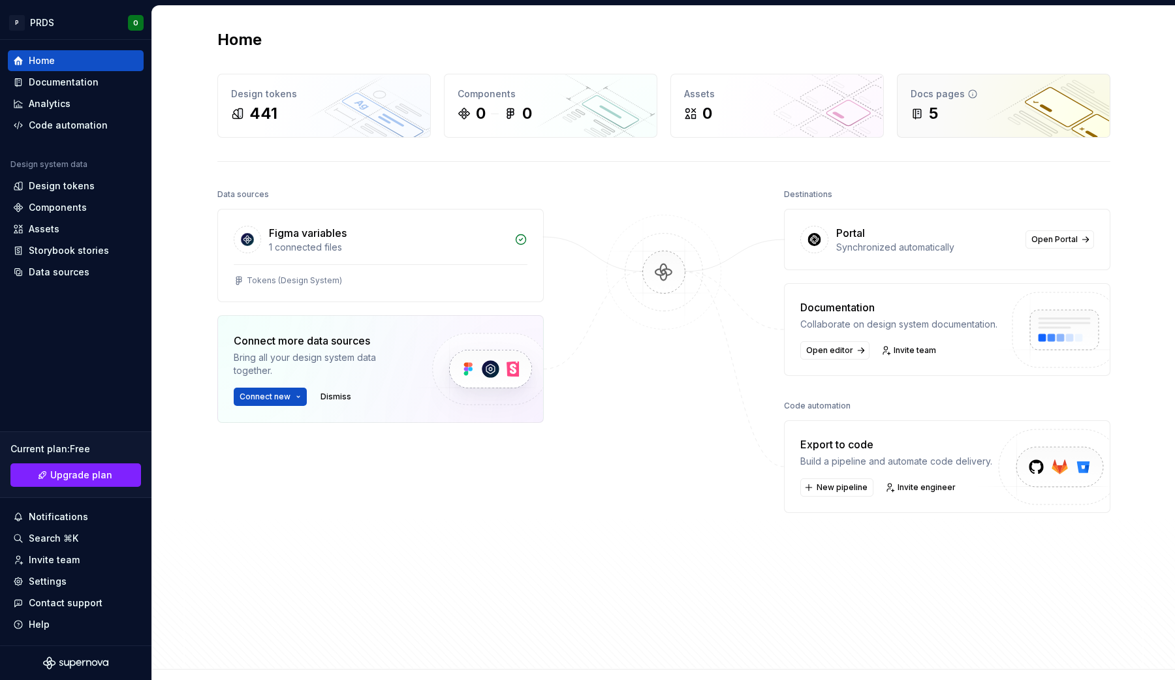
click at [968, 113] on div "5" at bounding box center [1003, 113] width 186 height 21
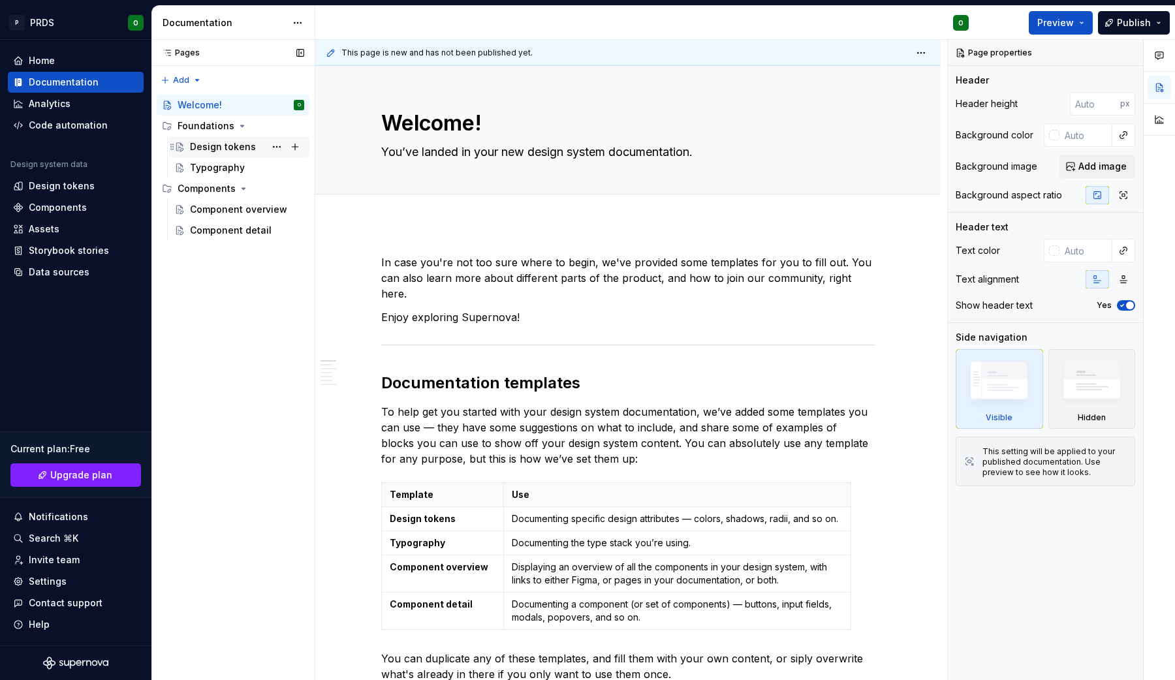
click at [209, 150] on div "Design tokens" at bounding box center [223, 146] width 66 height 13
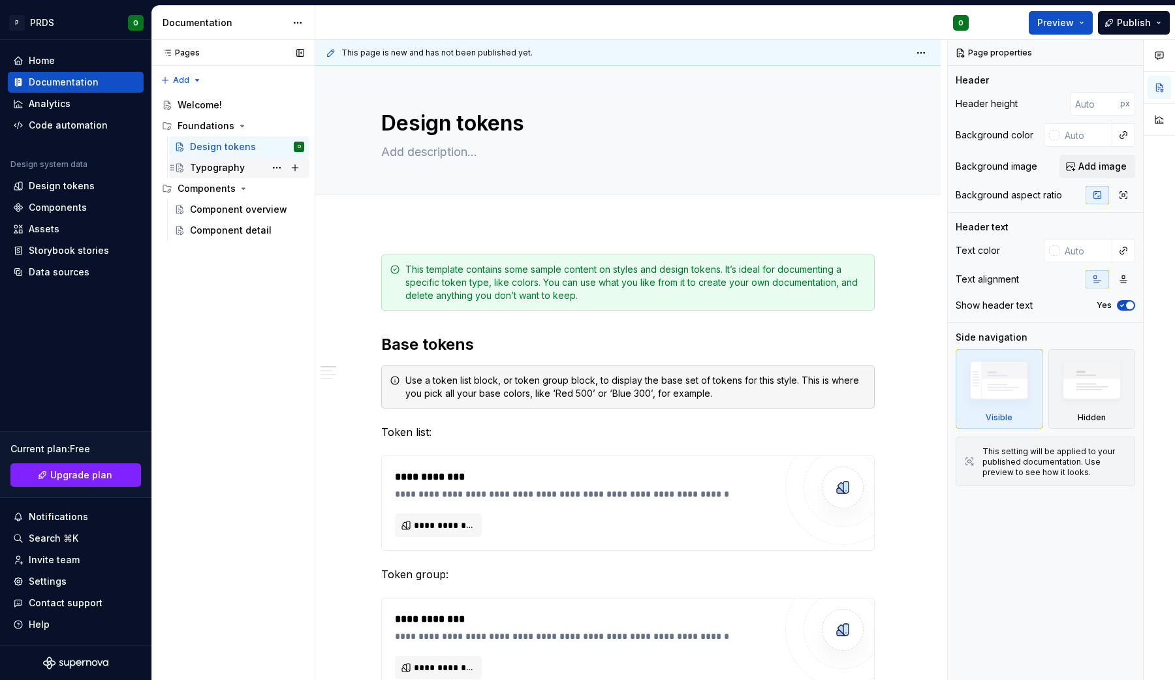
click at [208, 172] on div "Typography" at bounding box center [217, 167] width 55 height 13
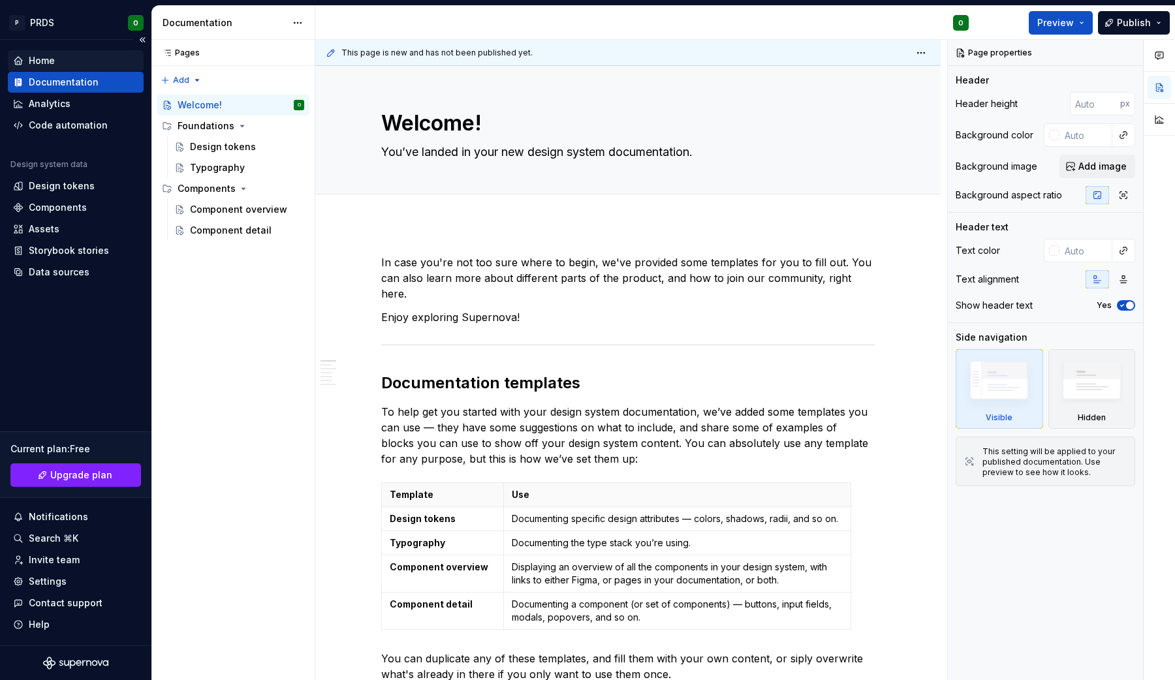
click at [49, 56] on div "Home" at bounding box center [42, 60] width 26 height 13
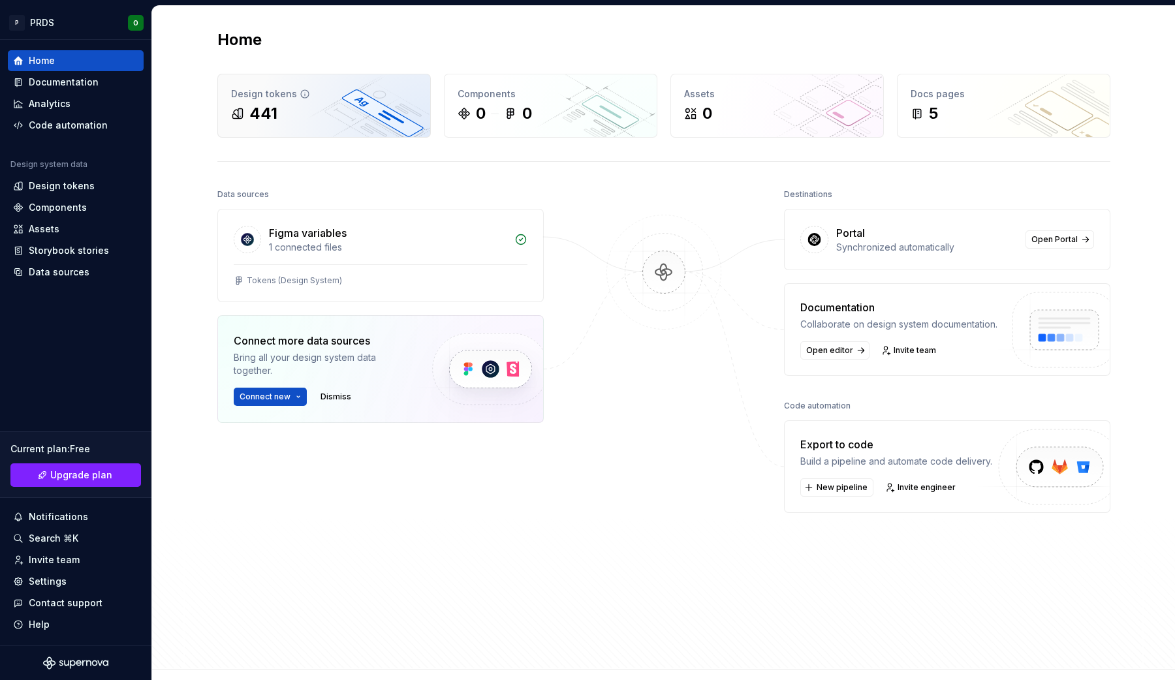
click at [348, 120] on div "441" at bounding box center [324, 113] width 186 height 21
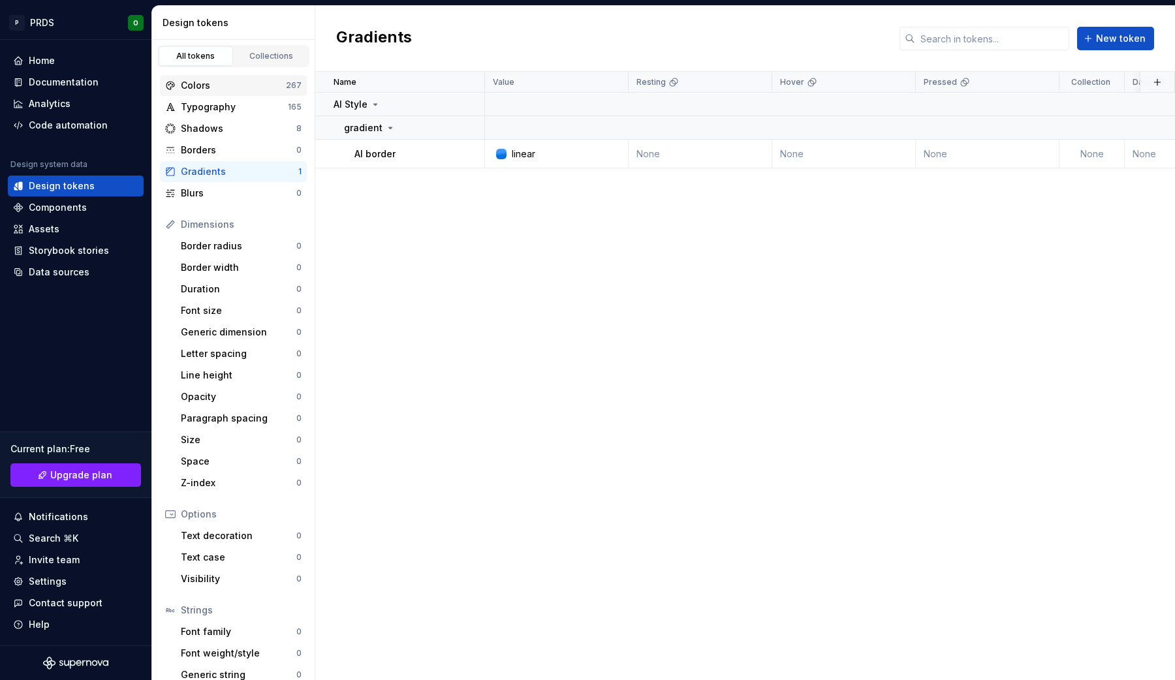
click at [228, 88] on div "Colors" at bounding box center [233, 85] width 105 height 13
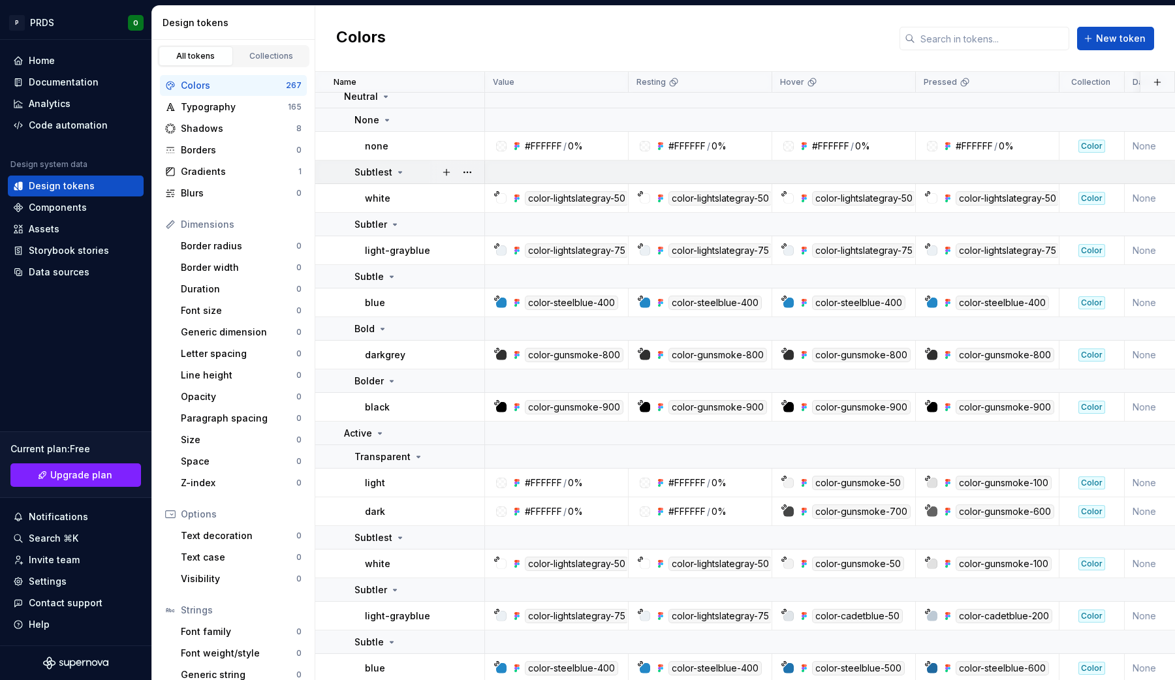
scroll to position [4048, 0]
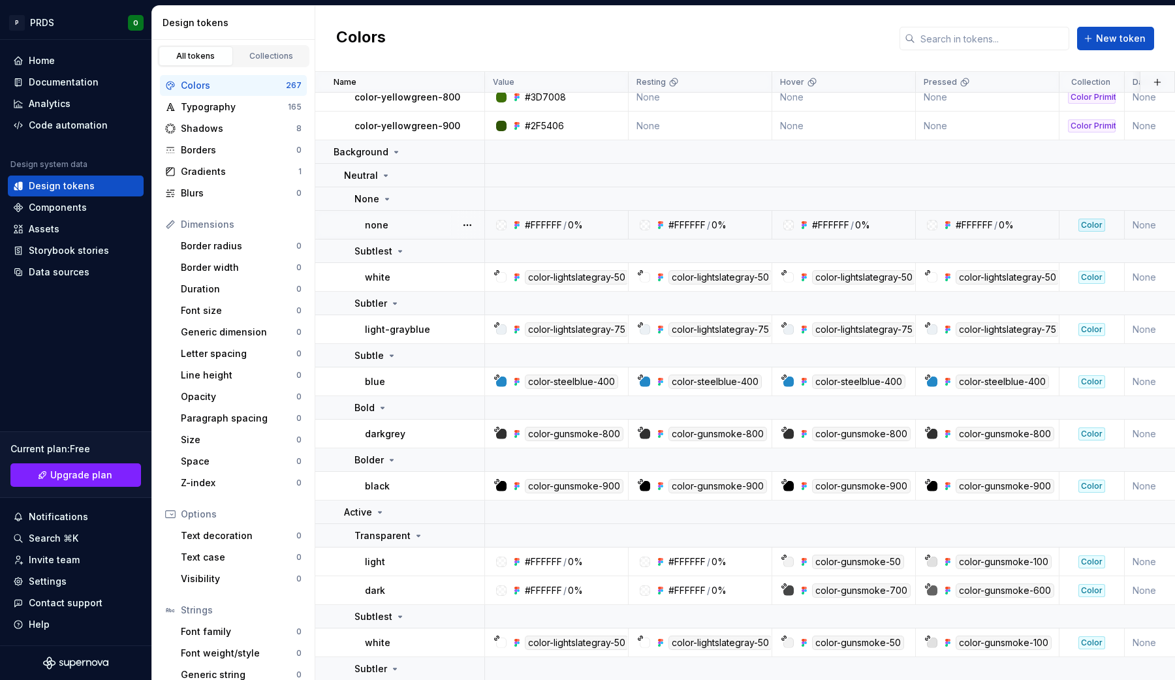
click at [526, 222] on div "#FFFFFF" at bounding box center [543, 225] width 37 height 13
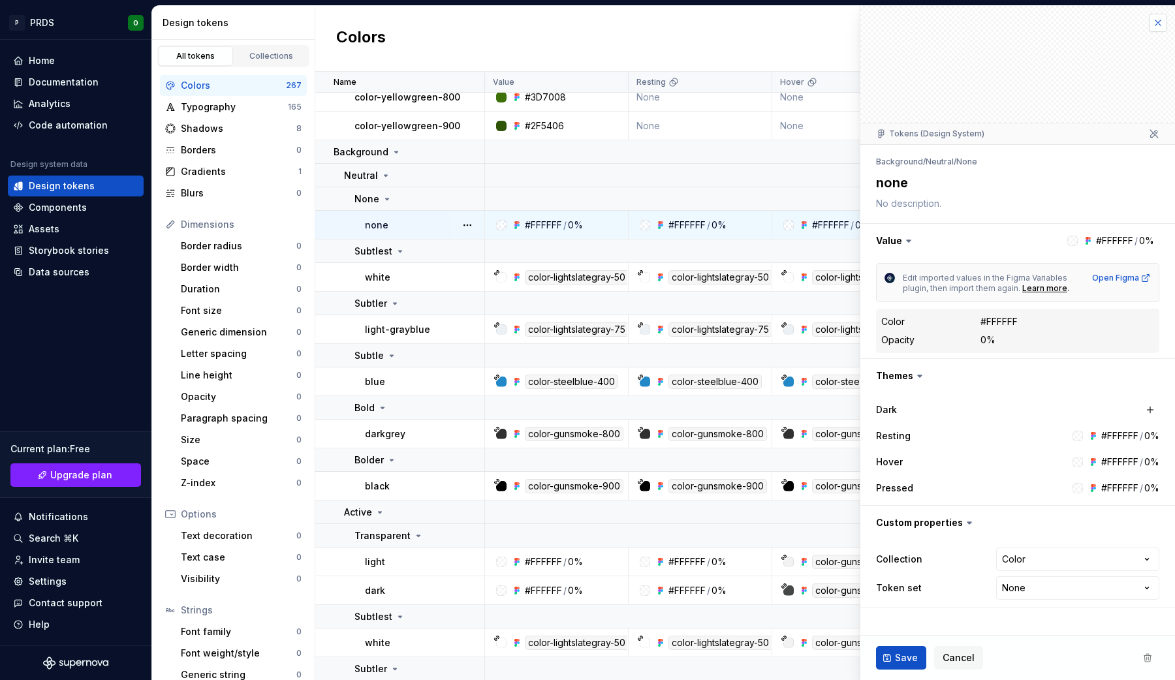
click at [1156, 22] on button "button" at bounding box center [1158, 23] width 18 height 18
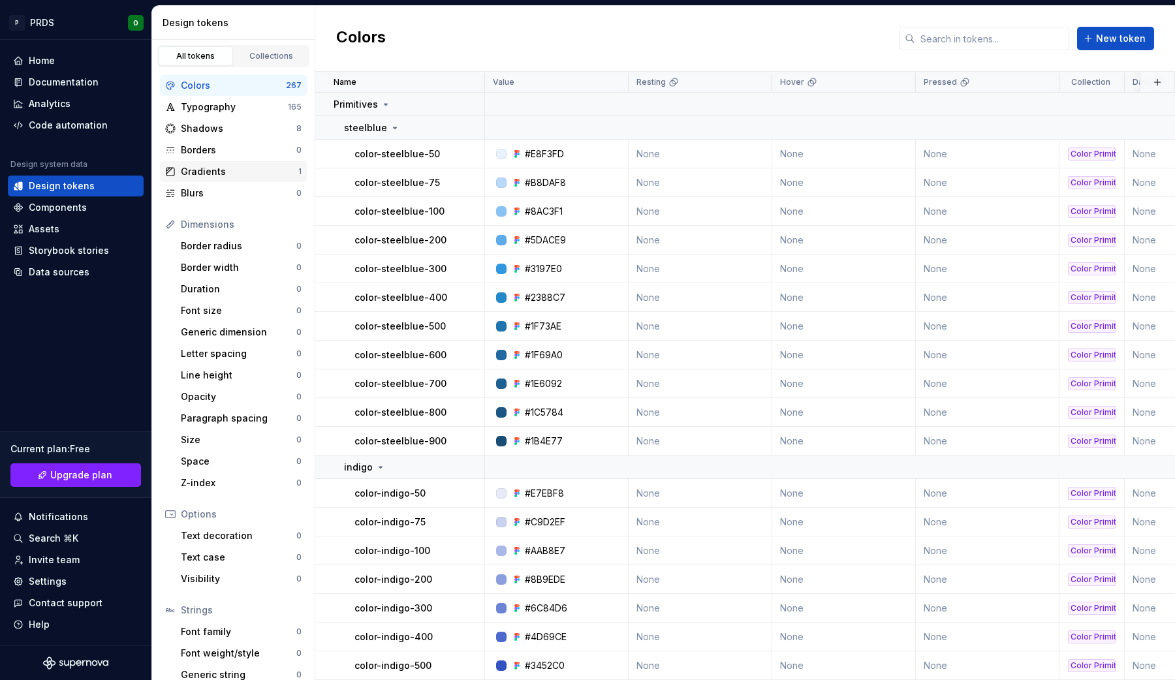
click at [202, 177] on div "Gradients" at bounding box center [239, 171] width 117 height 13
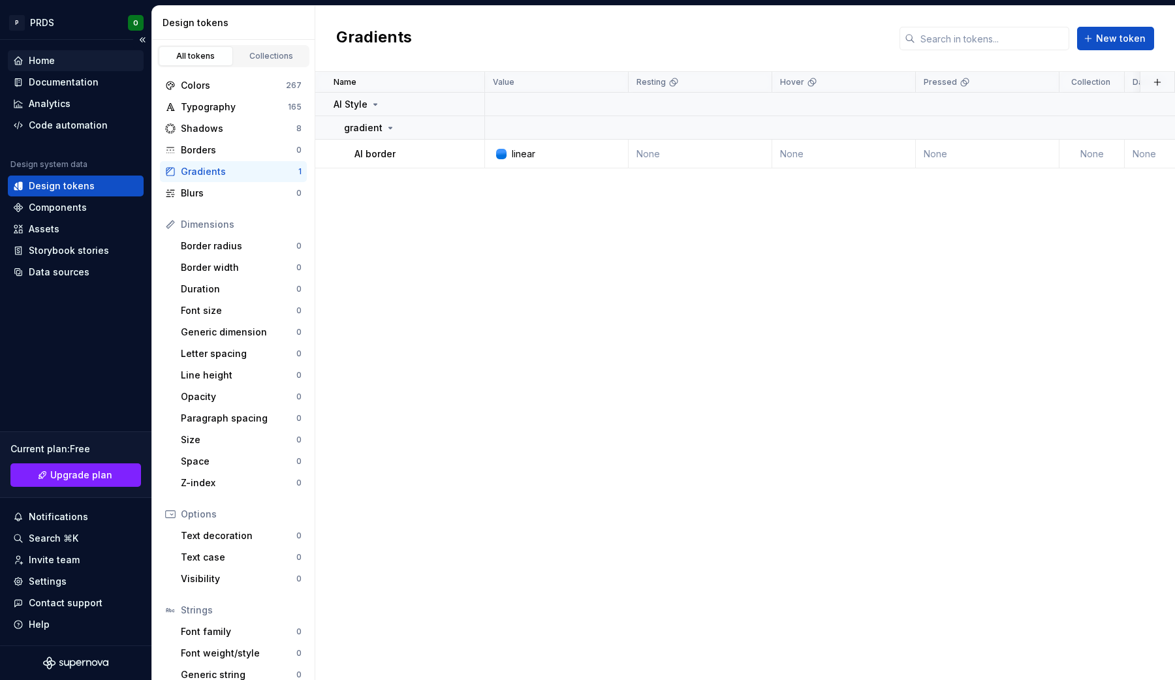
click at [51, 63] on div "Home" at bounding box center [42, 60] width 26 height 13
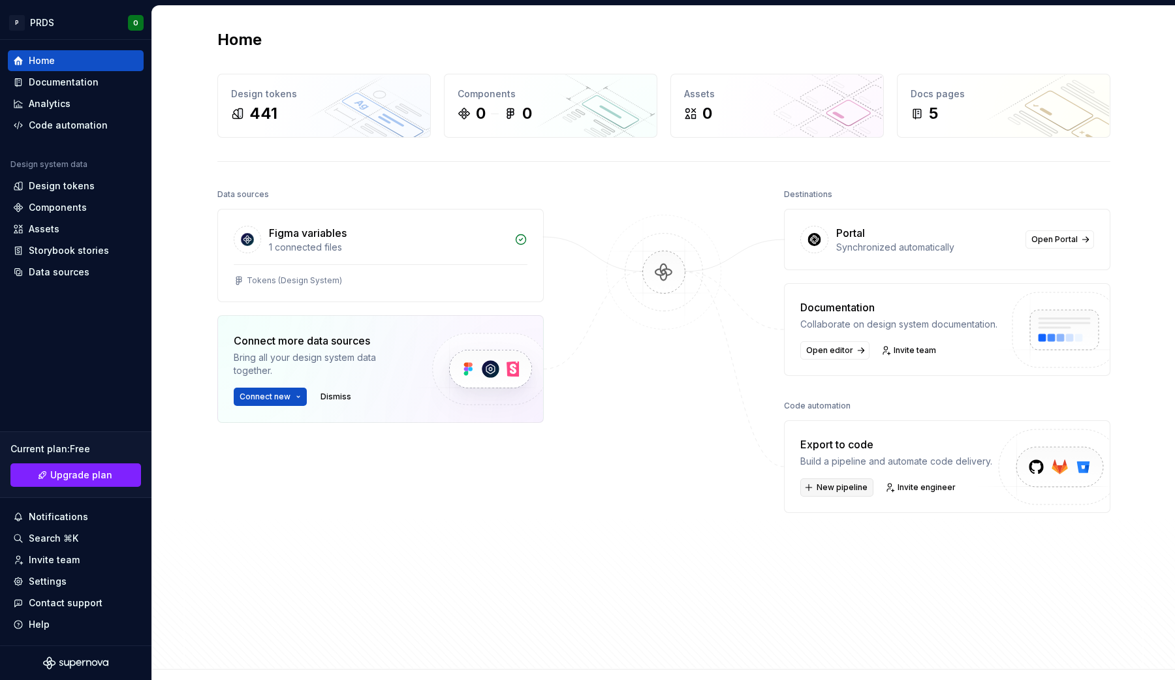
click at [832, 489] on span "New pipeline" at bounding box center [841, 487] width 51 height 10
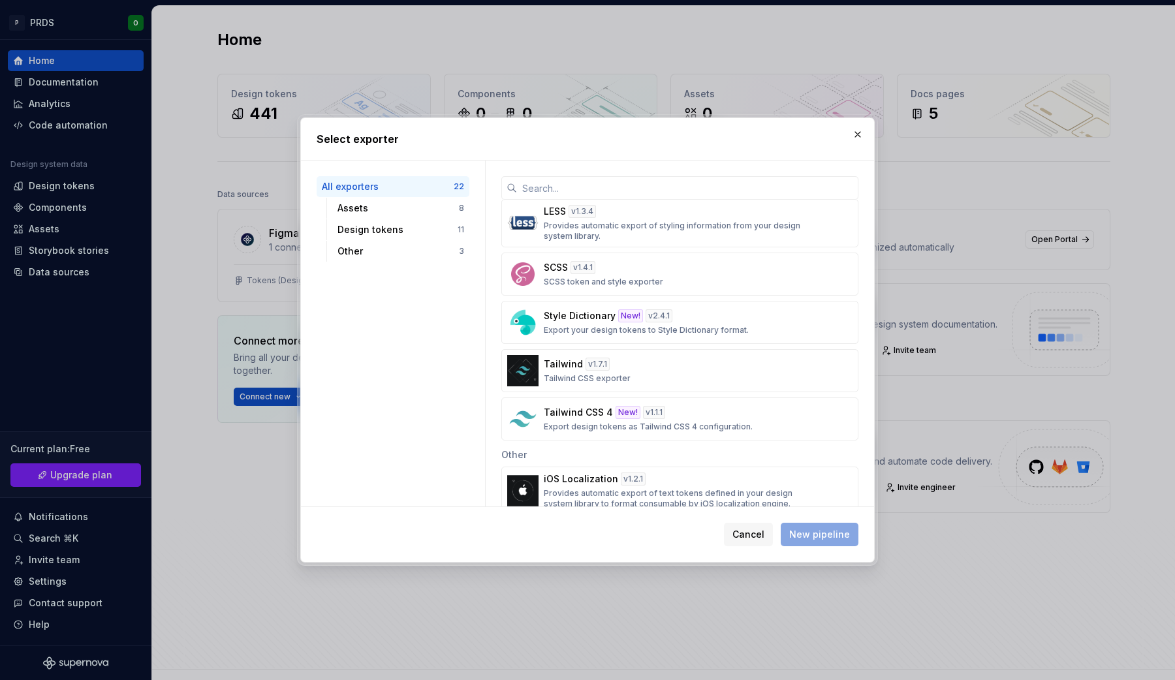
scroll to position [775, 0]
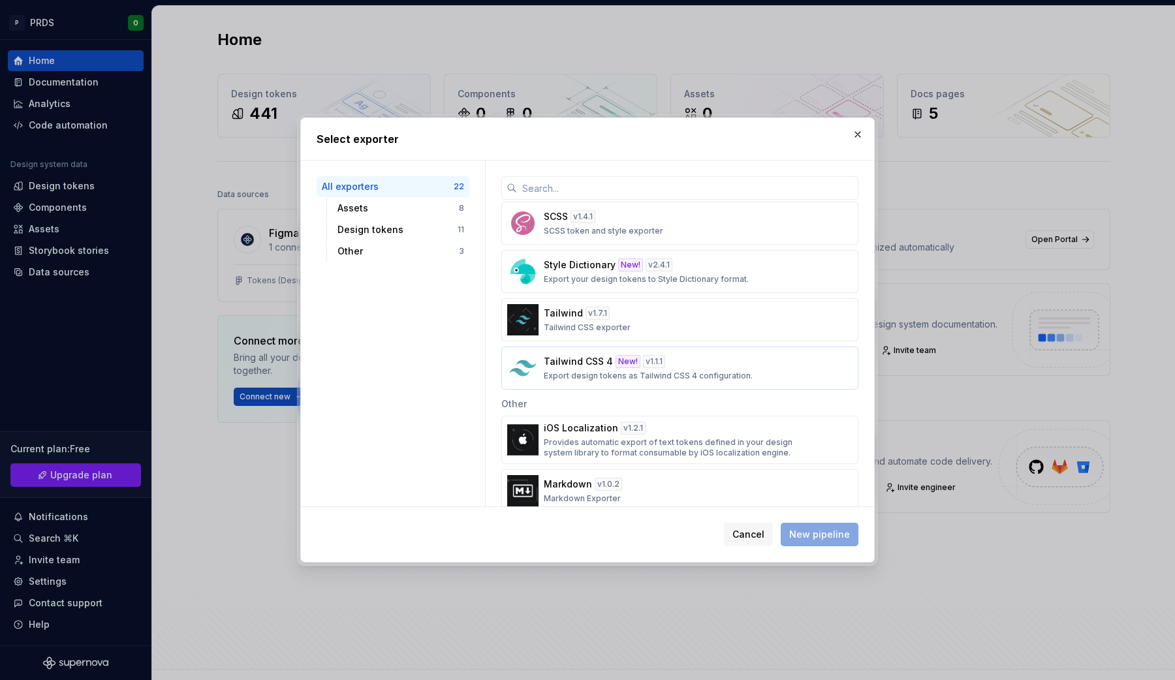
click at [685, 380] on p "Export design tokens as Tailwind CSS 4 configuration." at bounding box center [648, 376] width 209 height 10
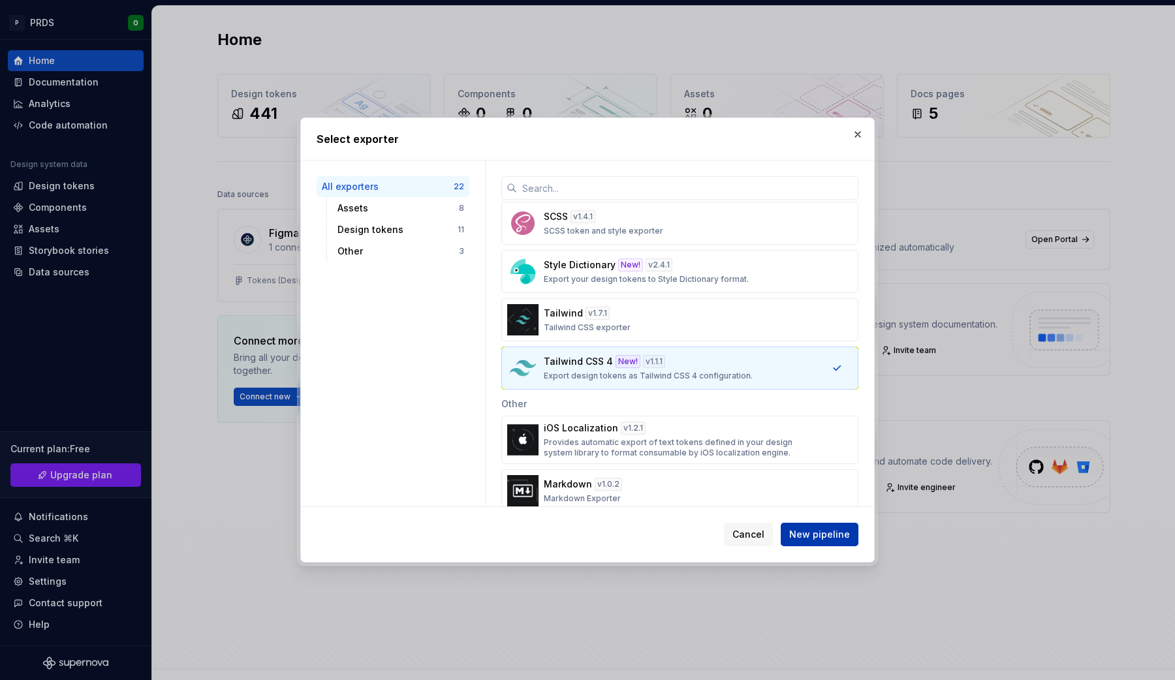
click at [833, 529] on span "New pipeline" at bounding box center [819, 534] width 61 height 13
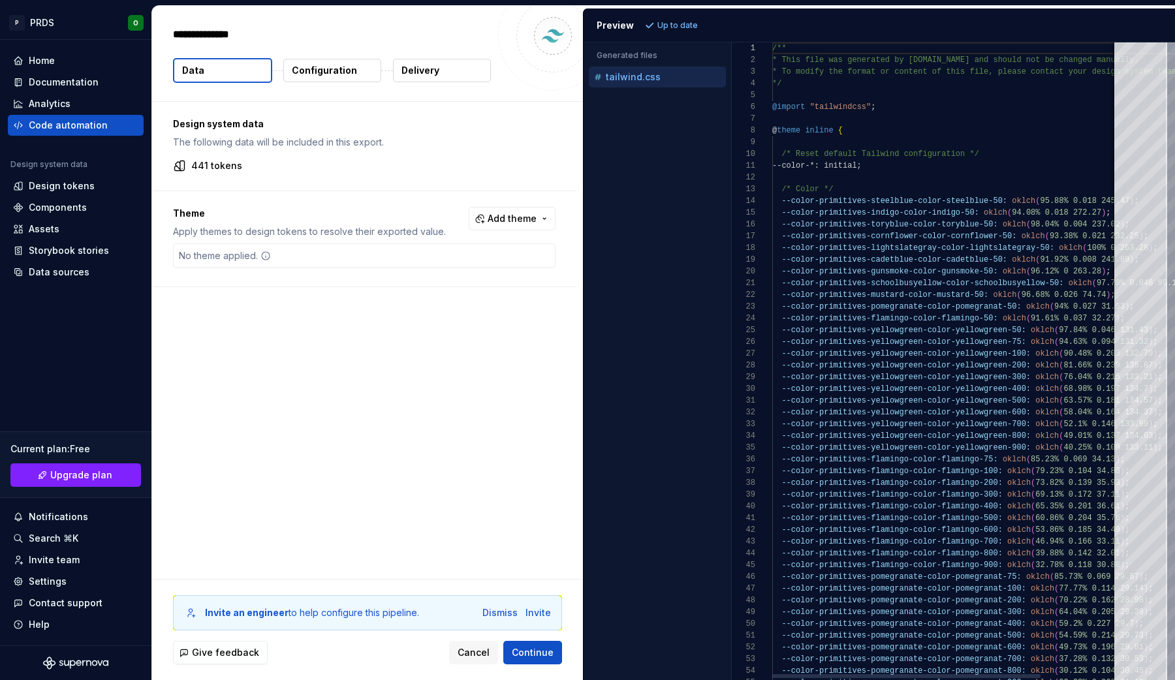
type textarea "*"
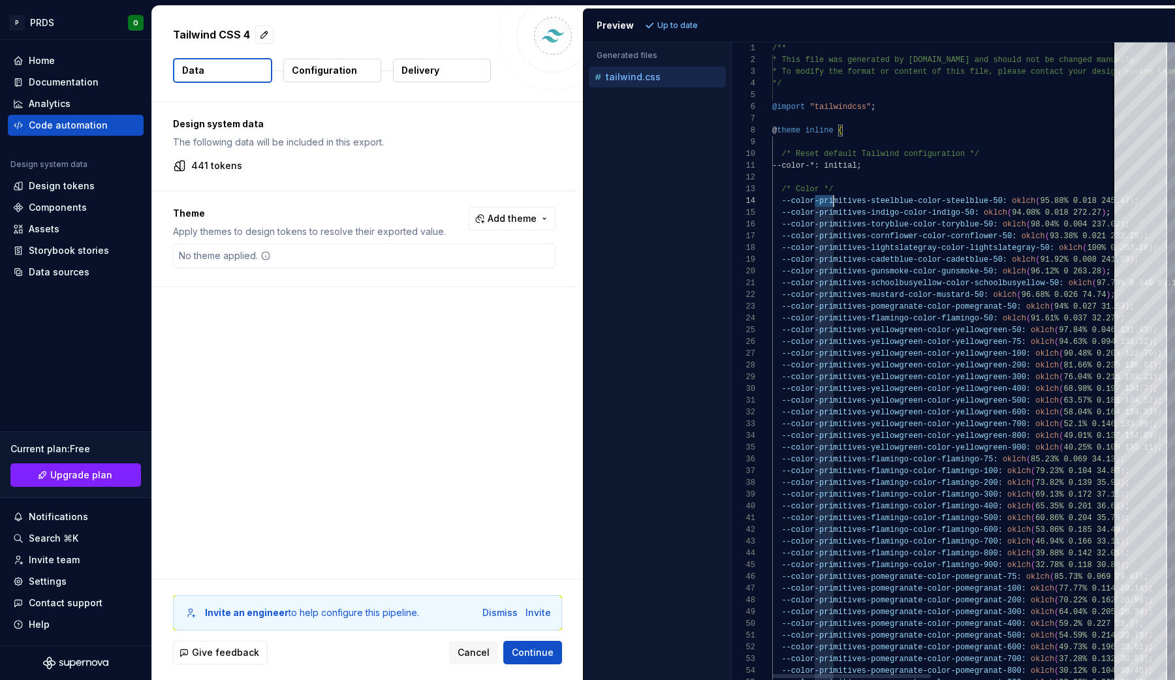
type textarea "**********"
drag, startPoint x: 816, startPoint y: 204, endPoint x: 1088, endPoint y: 209, distance: 272.2
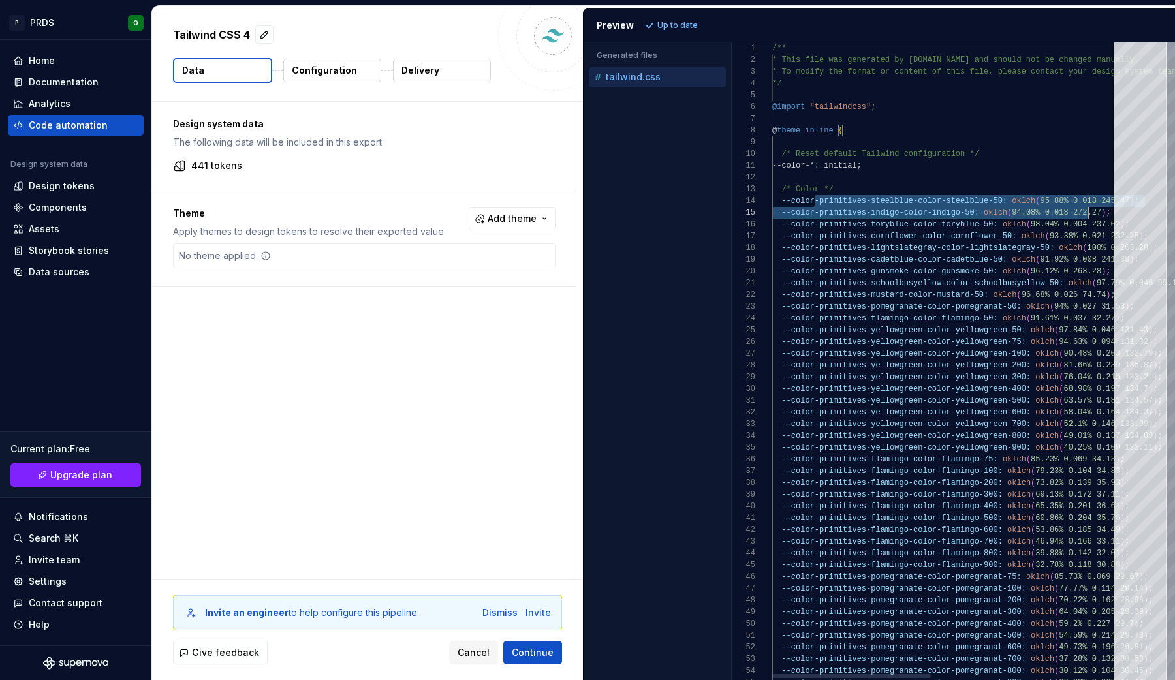
scroll to position [35, 316]
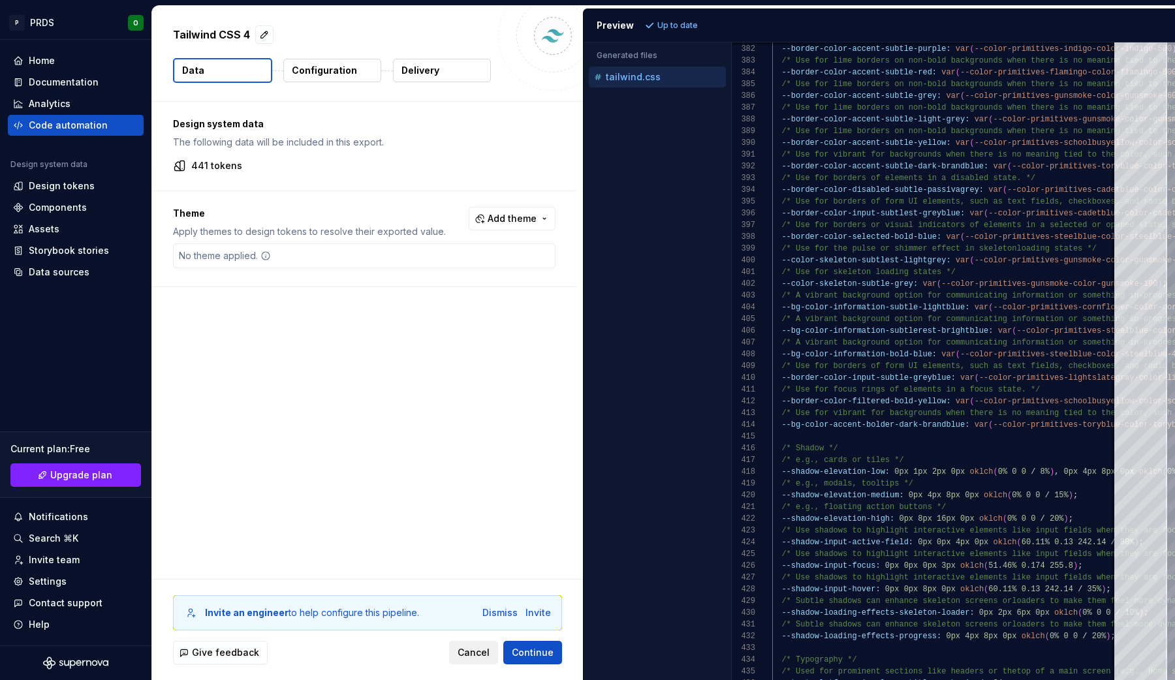
click at [474, 650] on span "Cancel" at bounding box center [473, 652] width 32 height 13
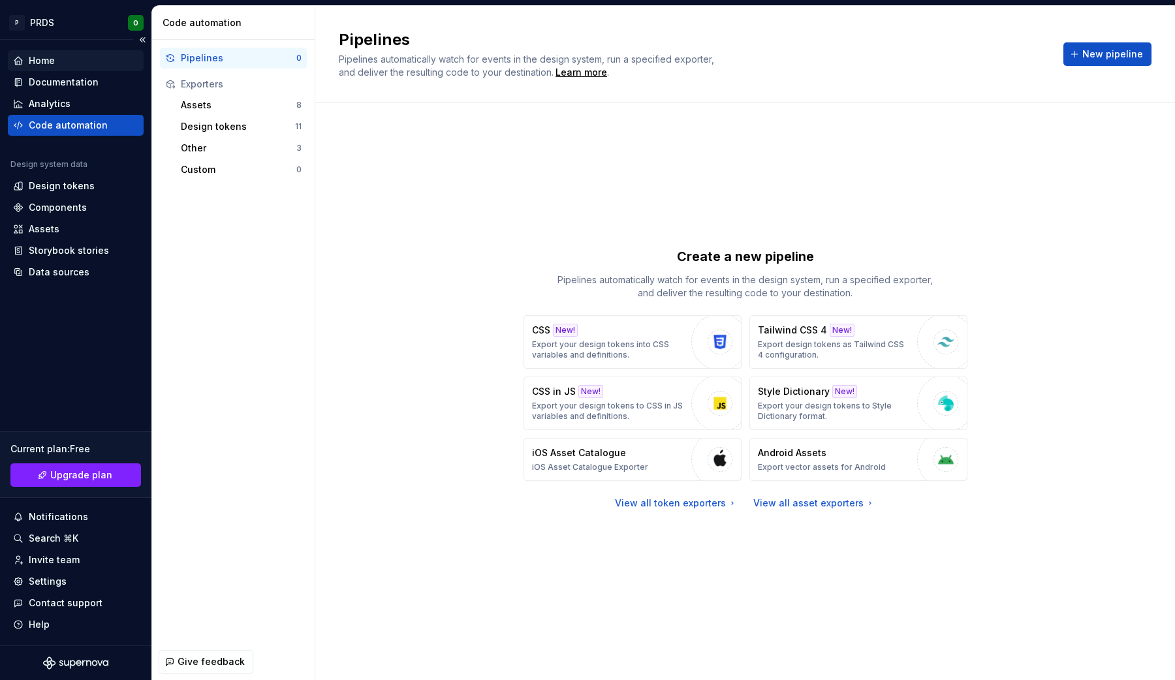
click at [67, 60] on div "Home" at bounding box center [75, 60] width 125 height 13
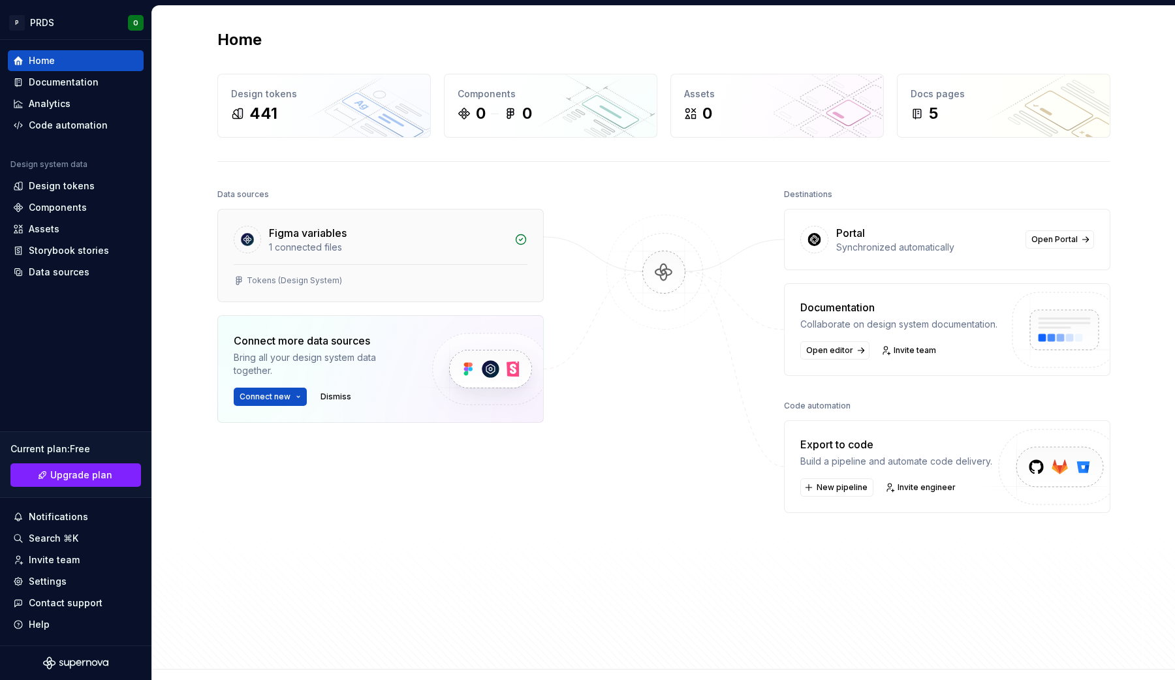
click at [427, 278] on div "Tokens (Design System)" at bounding box center [381, 280] width 294 height 10
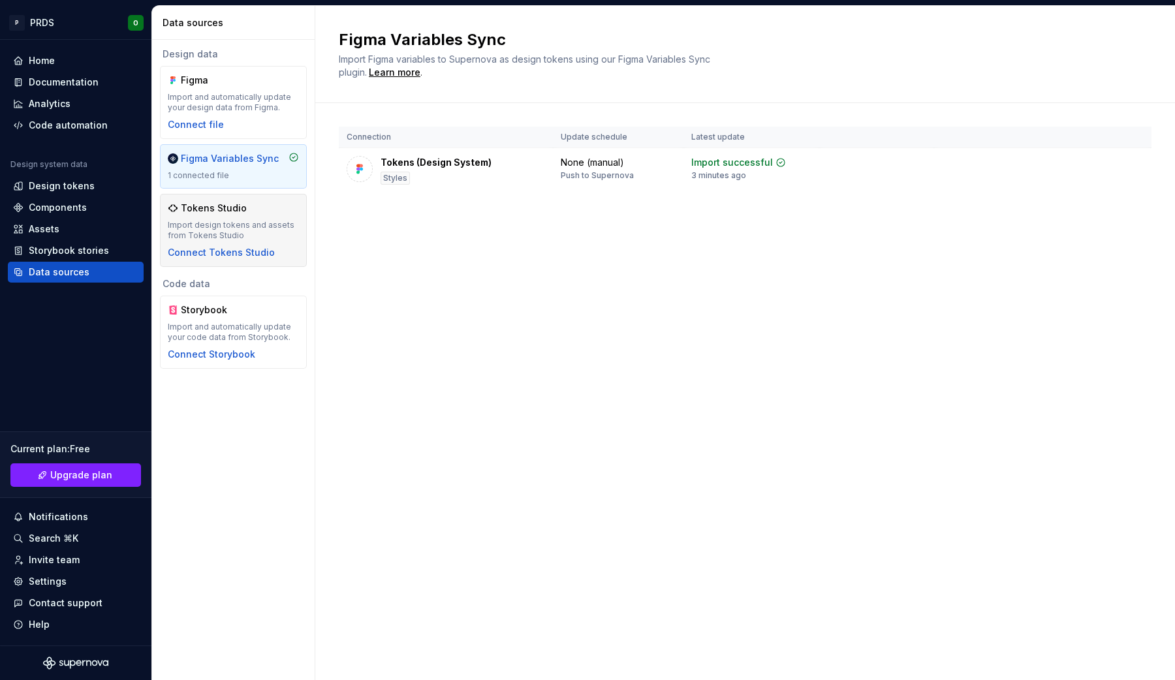
click at [230, 230] on div "Import design tokens and assets from Tokens Studio" at bounding box center [233, 230] width 131 height 21
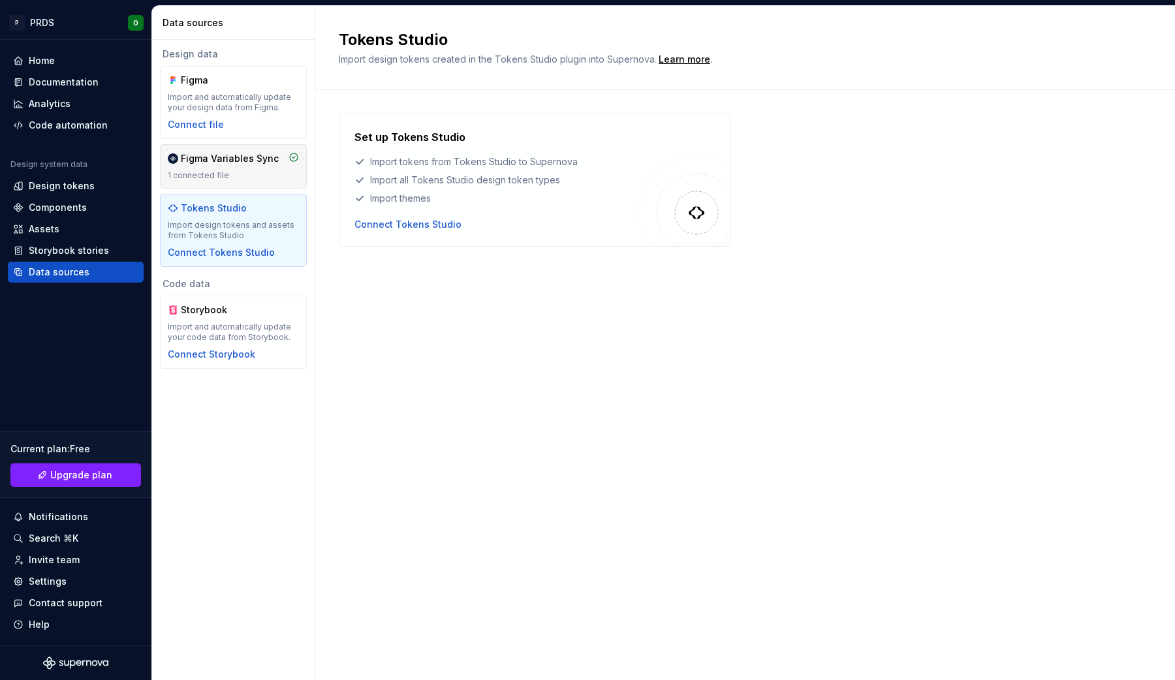
click at [241, 178] on div "1 connected file" at bounding box center [233, 175] width 131 height 10
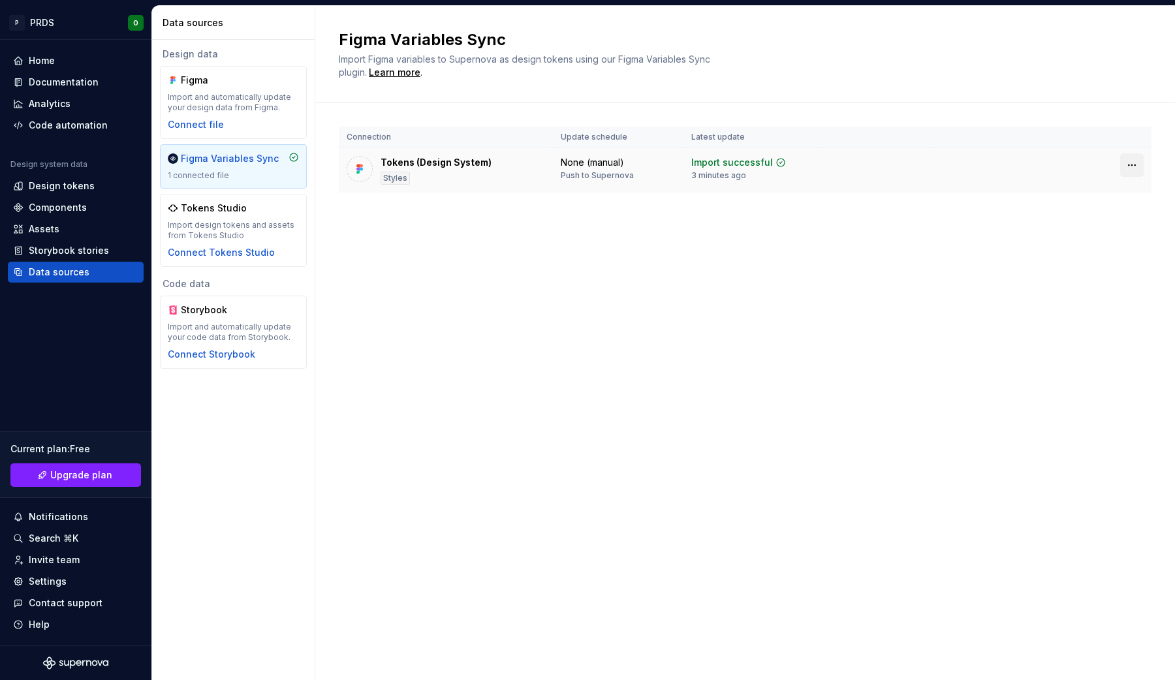
click at [1135, 159] on html "P PRDS O Home Documentation Analytics Code automation Design system data Design…" at bounding box center [587, 340] width 1175 height 680
click at [1107, 191] on div "Disconnect plugin" at bounding box center [1123, 193] width 85 height 13
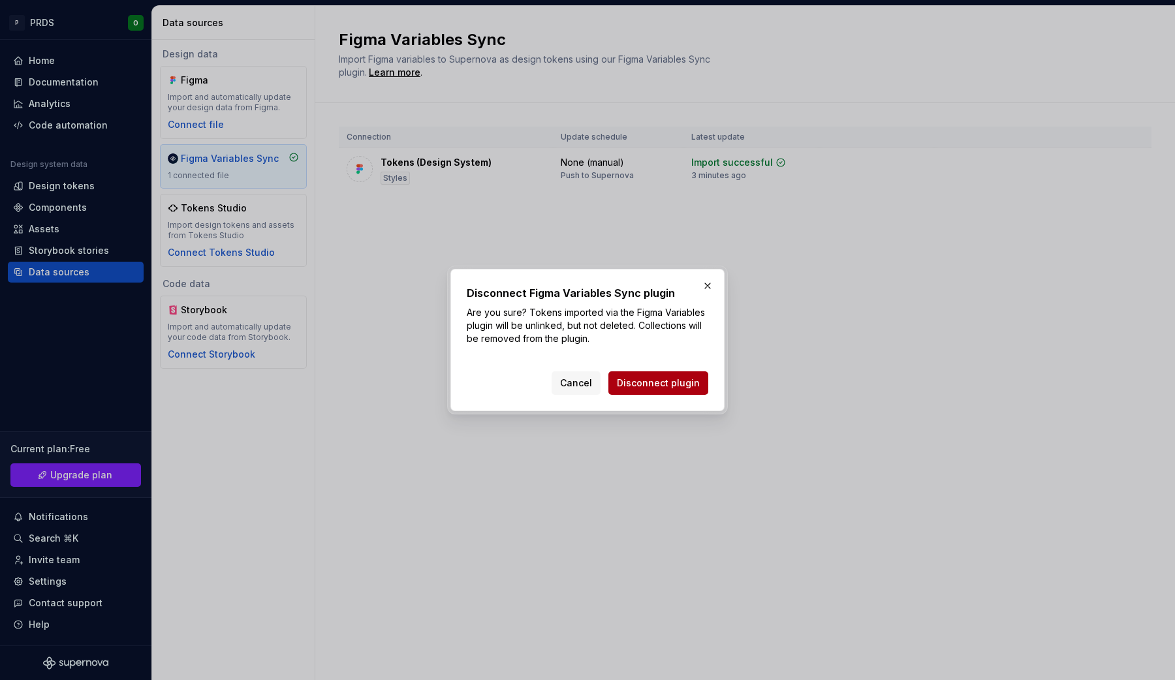
click at [649, 392] on button "Disconnect plugin" at bounding box center [658, 382] width 100 height 23
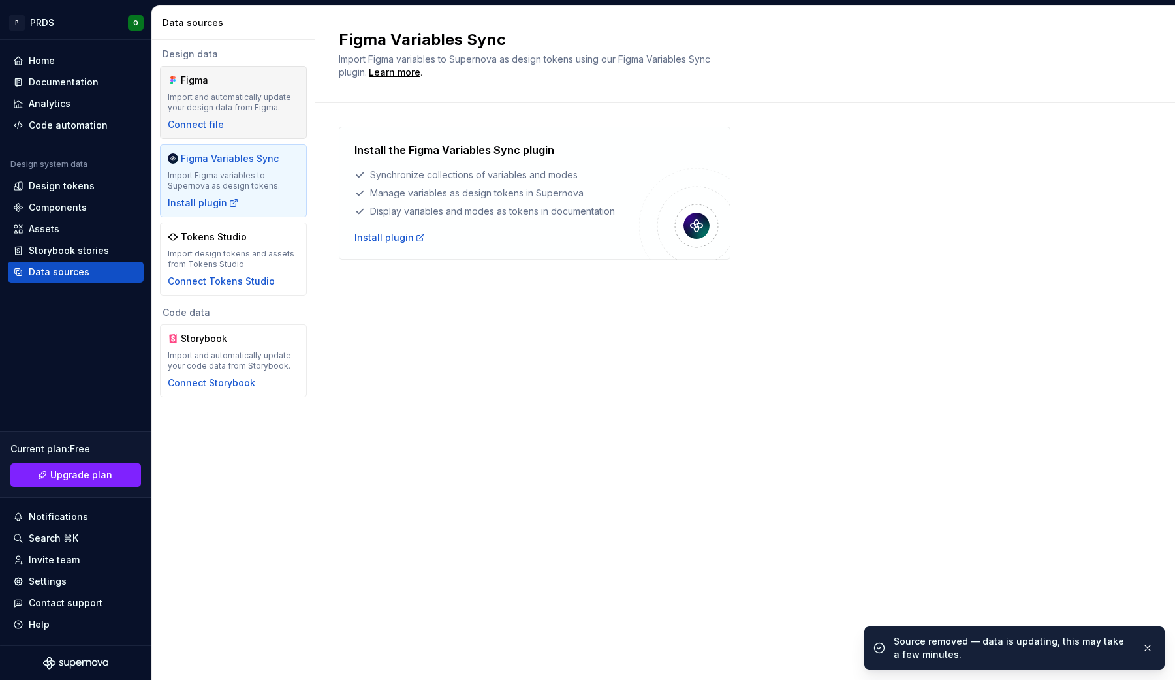
click at [199, 92] on div "Import and automatically update your design data from Figma." at bounding box center [233, 102] width 131 height 21
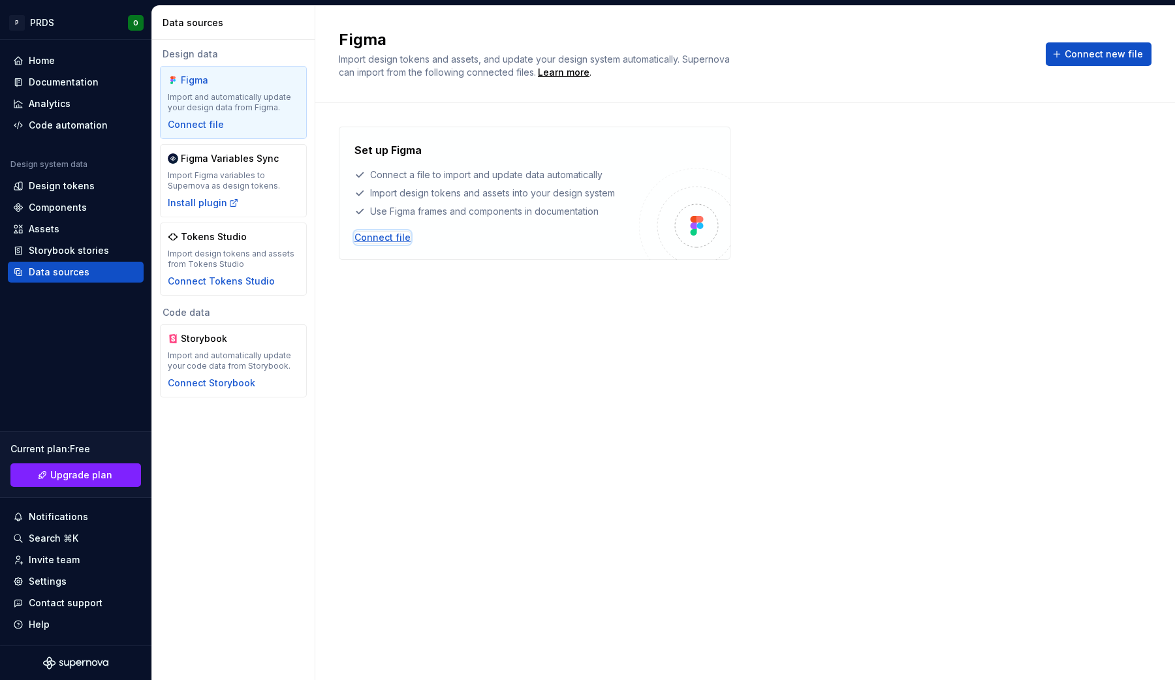
click at [373, 231] on div "Connect file" at bounding box center [382, 237] width 56 height 13
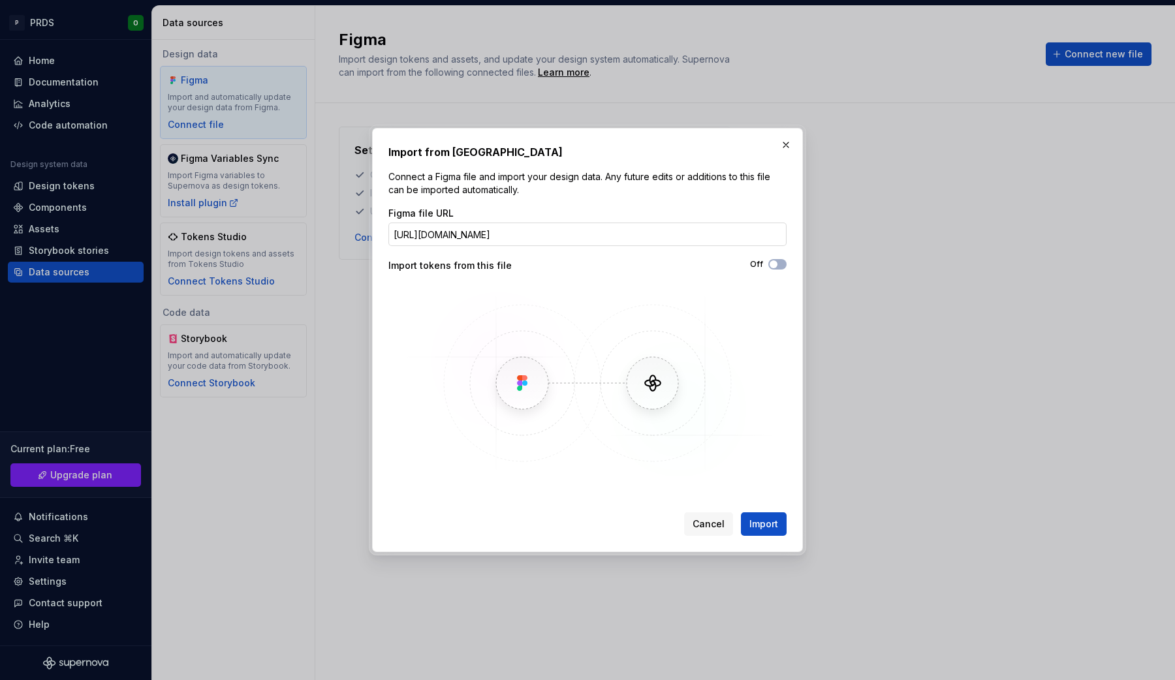
scroll to position [0, 230]
type input "https://www.figma.com/design/LTy3dqTWoKfyYbCVbhhqy1/DEMO-Components-repository-…"
click at [776, 264] on span "button" at bounding box center [773, 264] width 8 height 8
click at [768, 517] on span "Import" at bounding box center [763, 523] width 29 height 13
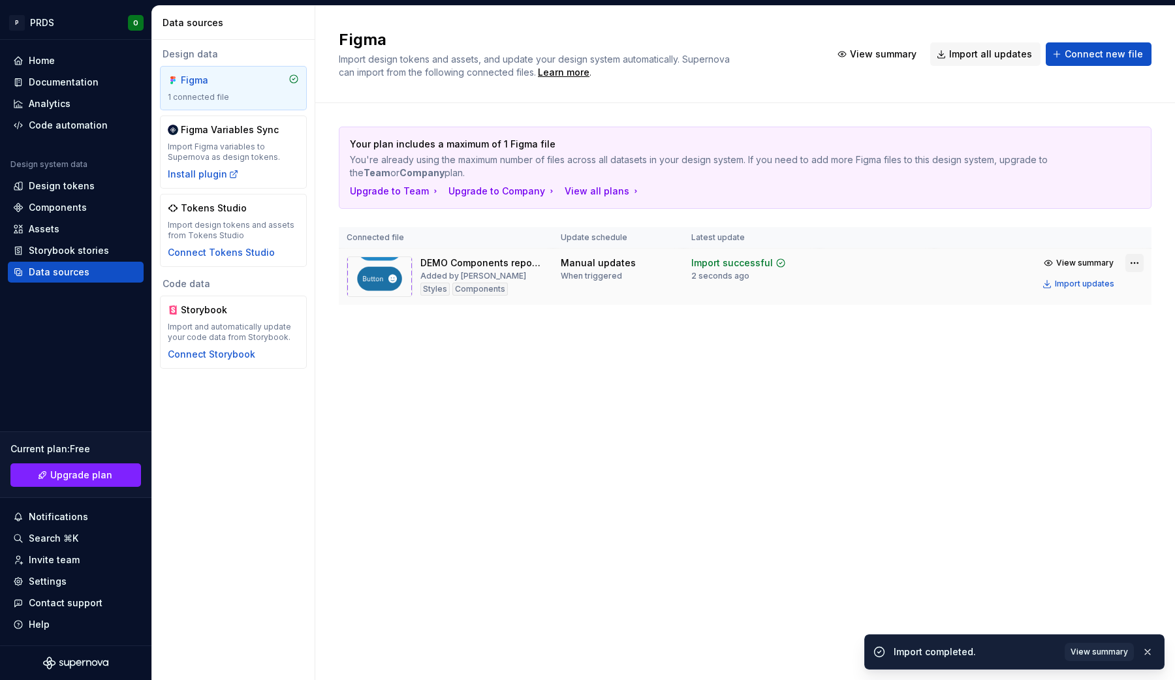
click at [1137, 261] on html "P PRDS O Home Documentation Analytics Code automation Design system data Design…" at bounding box center [587, 340] width 1175 height 680
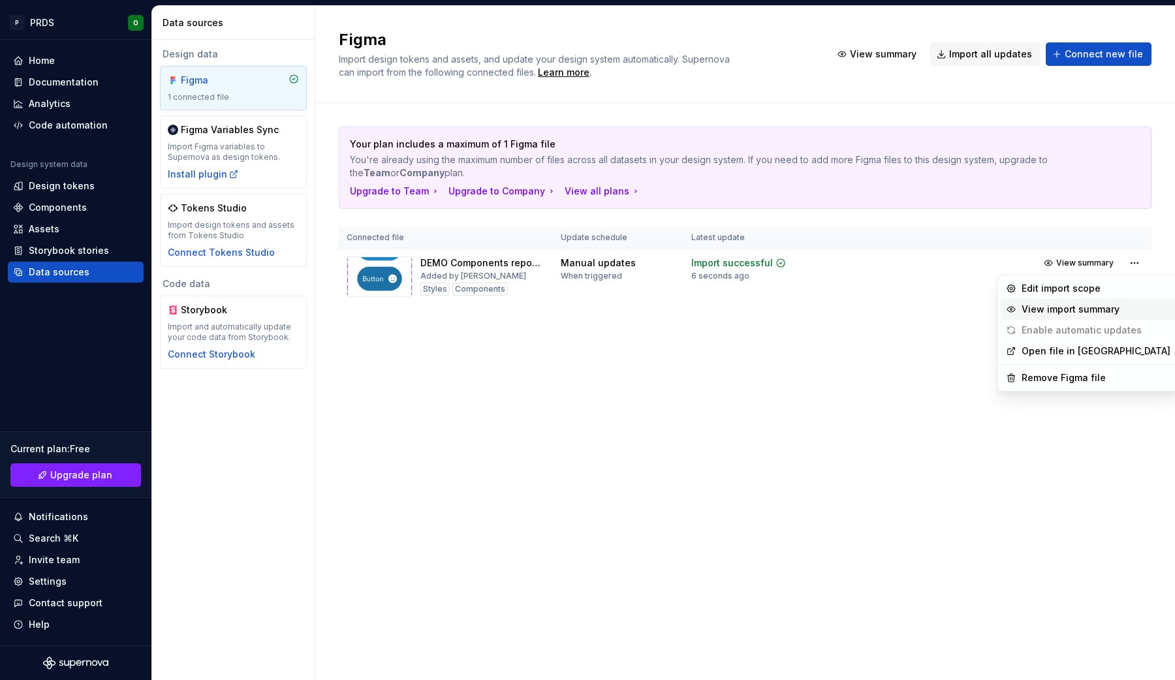
click at [1093, 306] on div "View import summary" at bounding box center [1095, 309] width 149 height 13
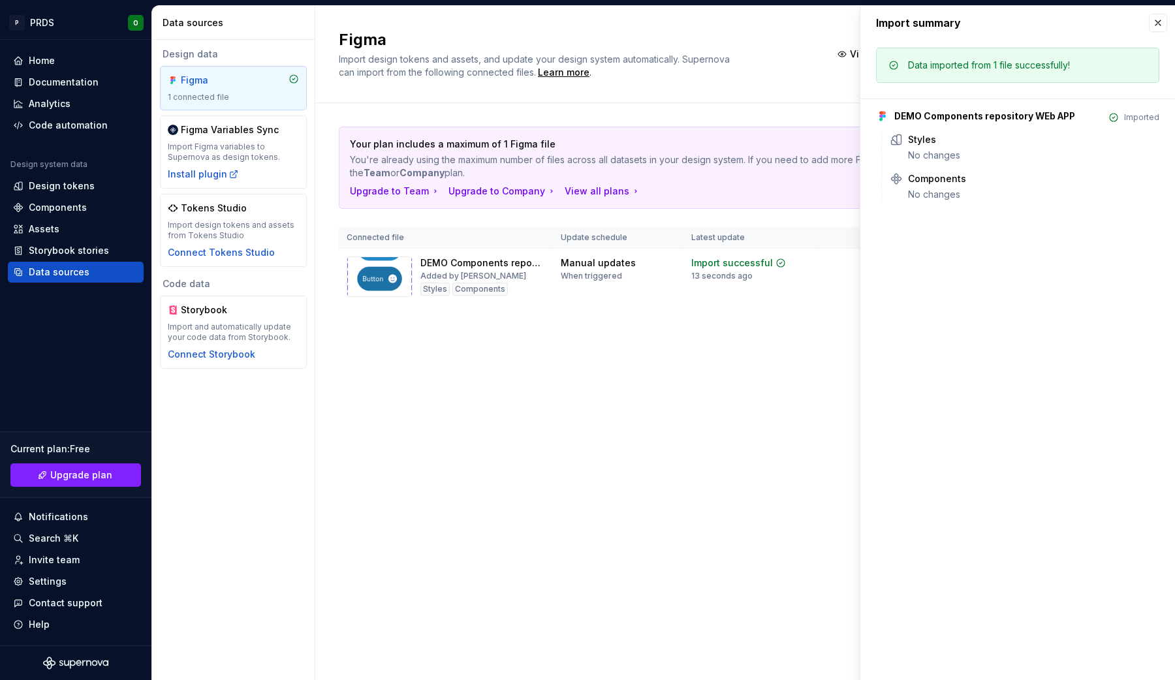
click at [549, 346] on div "Your plan includes a maximum of 1 Figma file You're already using the maximum n…" at bounding box center [745, 228] width 812 height 251
click at [46, 58] on div "Home" at bounding box center [42, 60] width 26 height 13
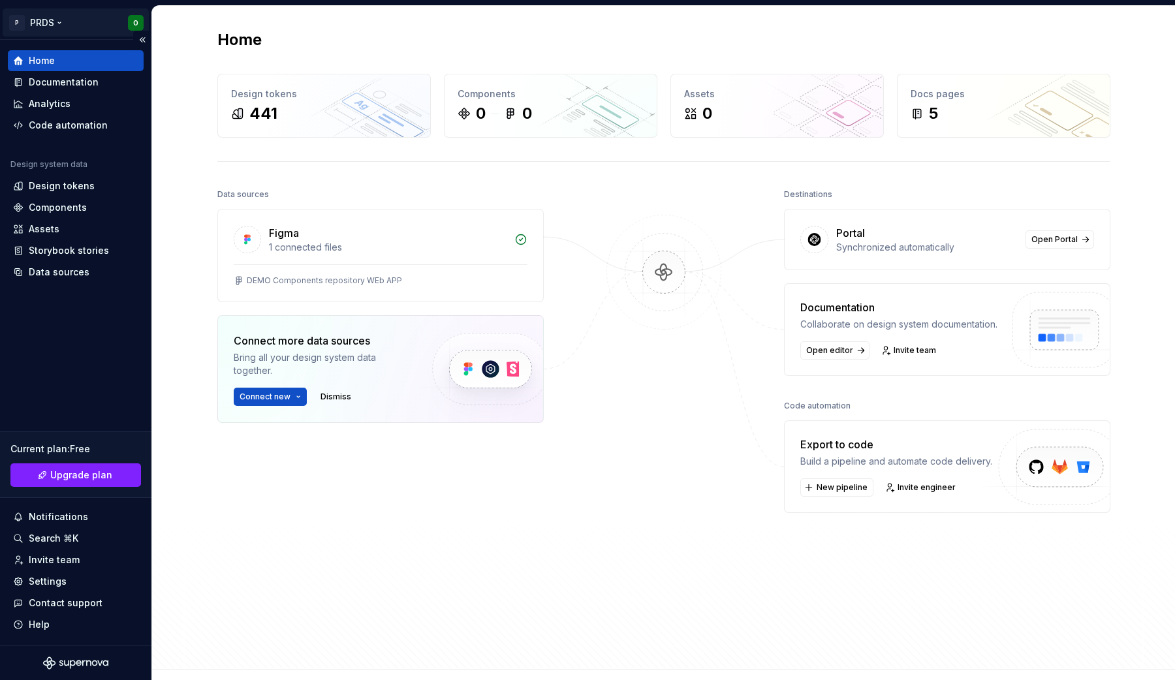
click at [129, 23] on html "P PRDS O Home Documentation Analytics Code automation Design system data Design…" at bounding box center [587, 340] width 1175 height 680
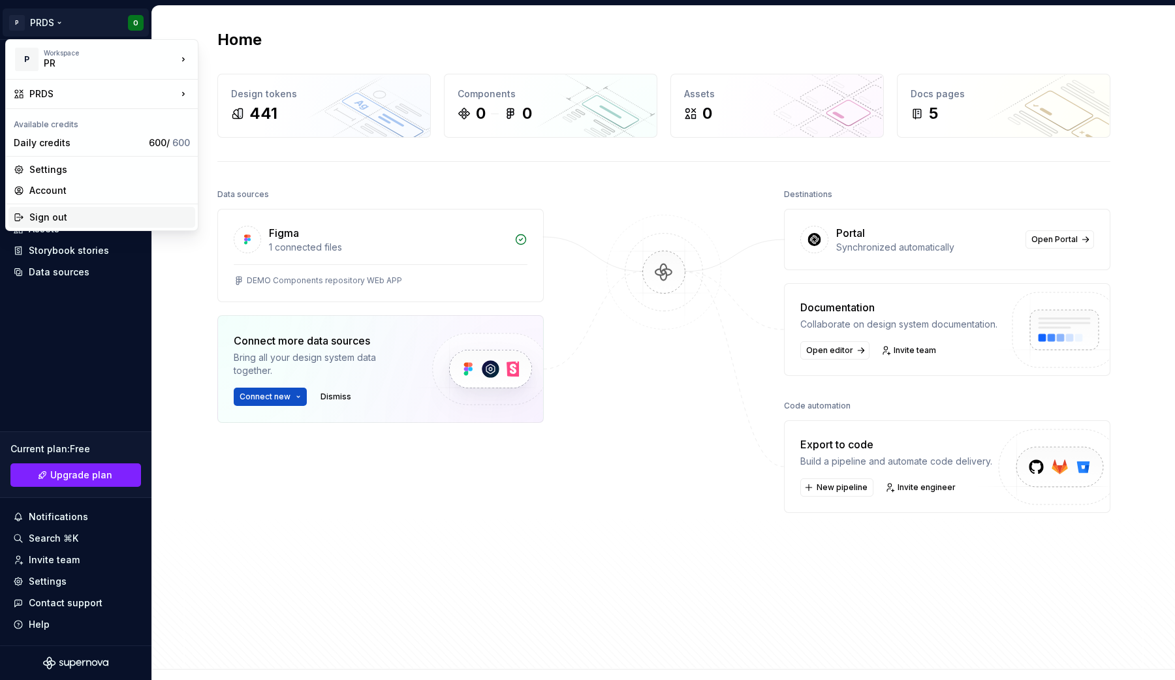
click at [53, 213] on div "Sign out" at bounding box center [109, 217] width 161 height 13
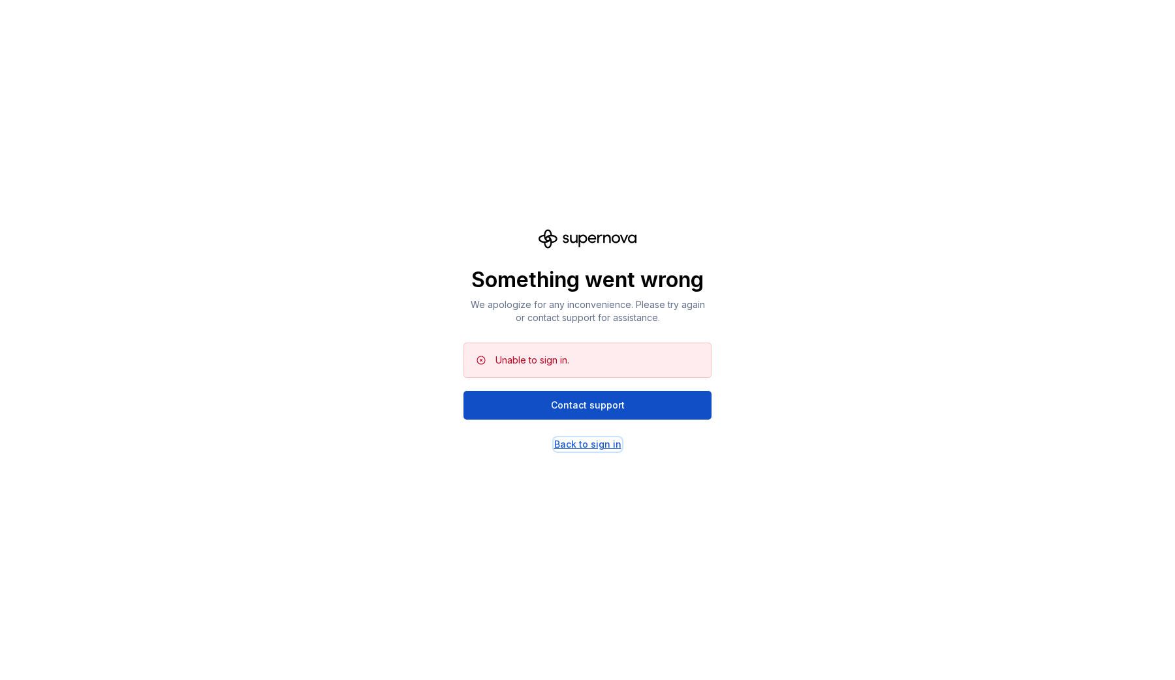
click at [596, 441] on div "Back to sign in" at bounding box center [587, 444] width 67 height 13
